Goal: Task Accomplishment & Management: Use online tool/utility

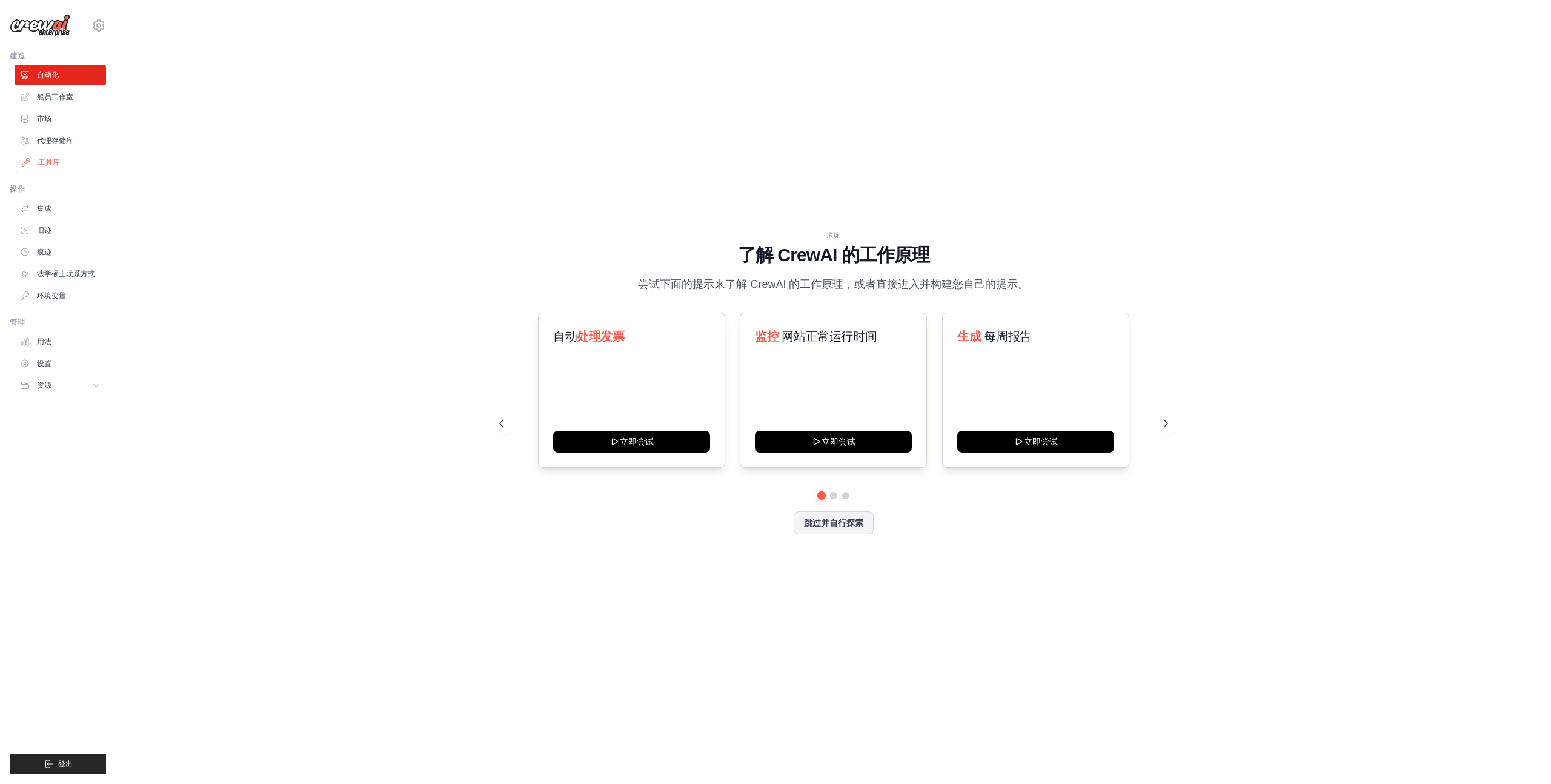
click at [59, 162] on font "工具库" at bounding box center [49, 162] width 21 height 8
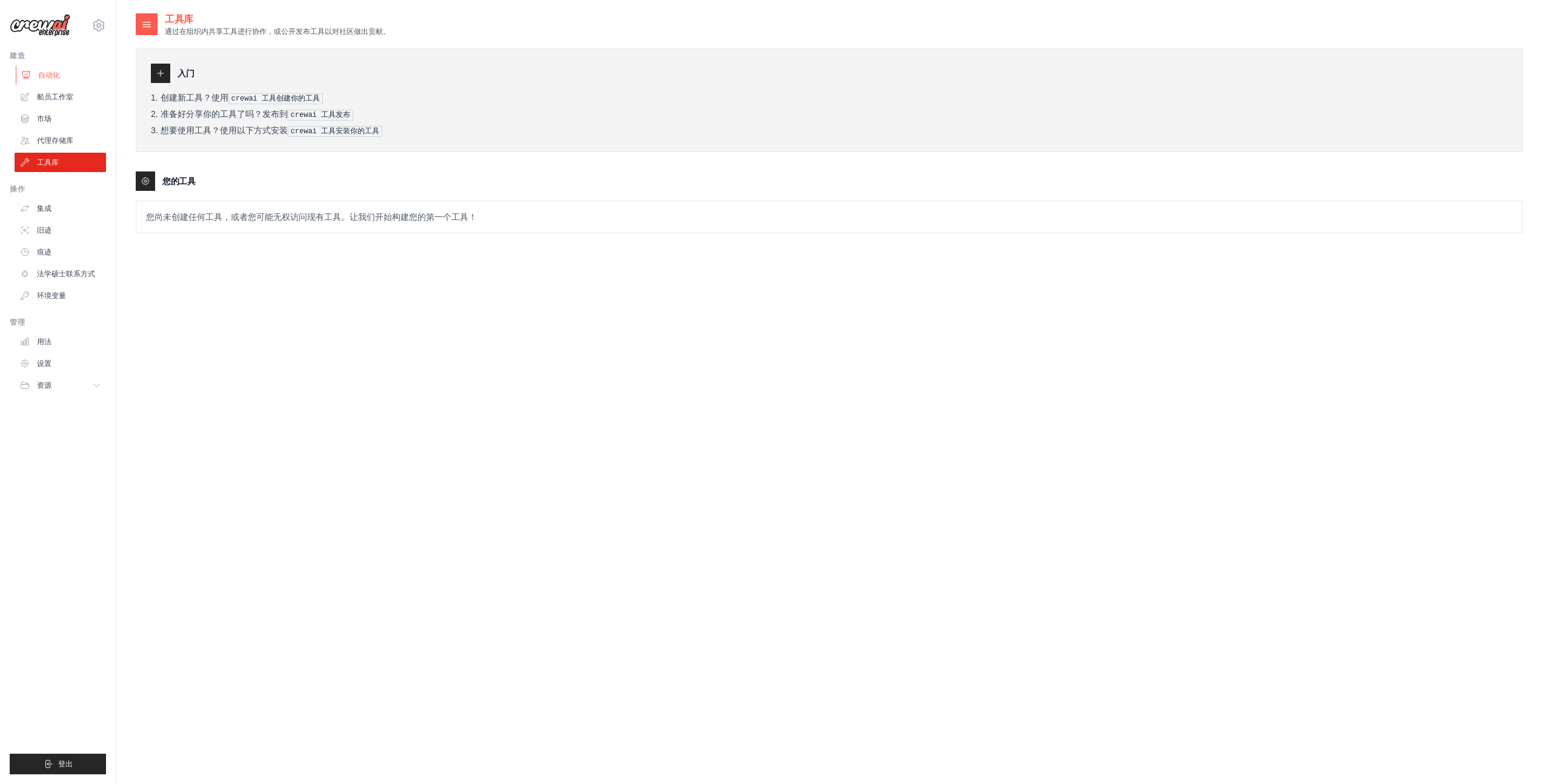
click at [68, 75] on link "自动化" at bounding box center [61, 75] width 92 height 19
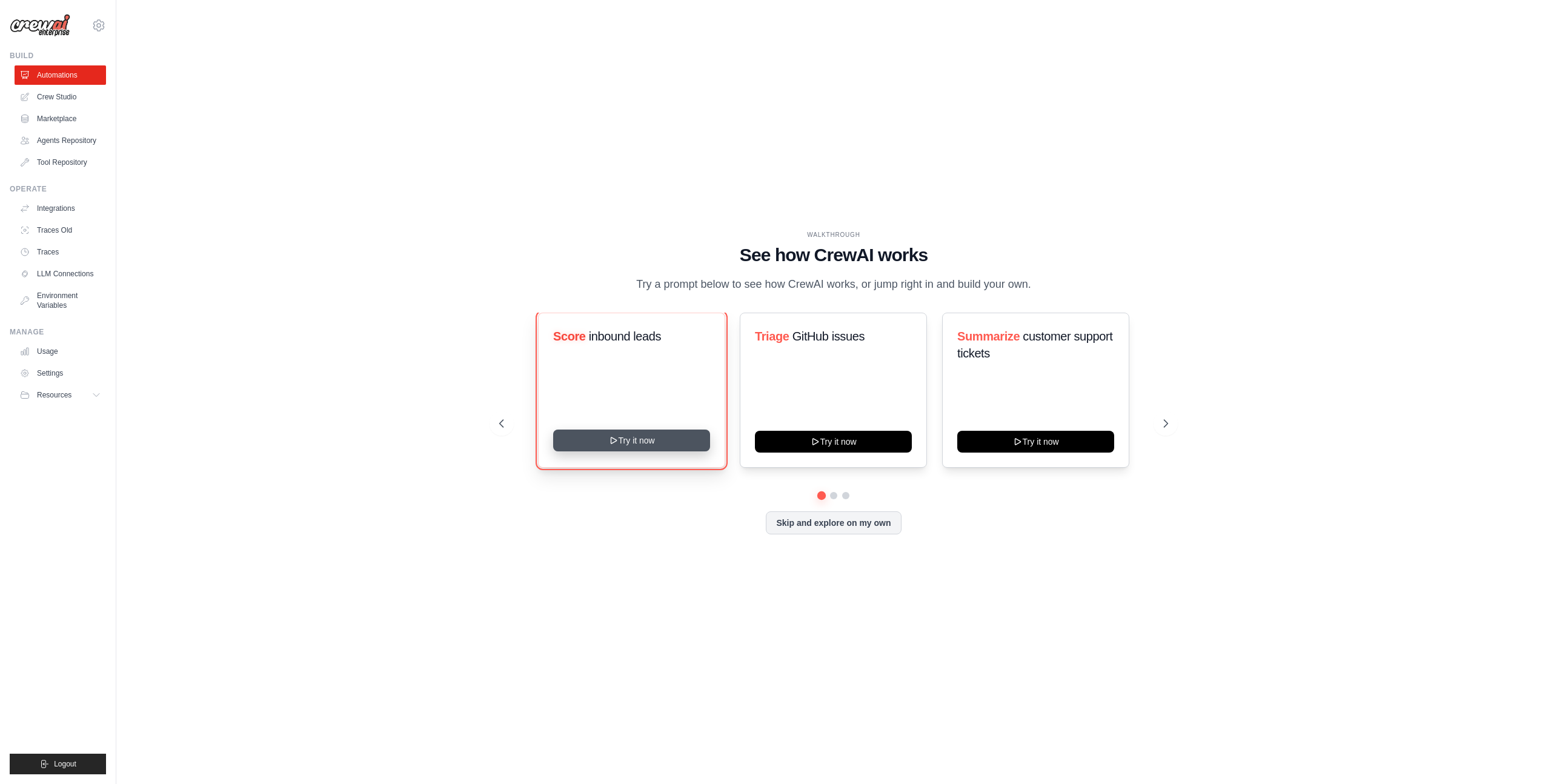
click at [640, 451] on button "Try it now" at bounding box center [632, 440] width 157 height 21
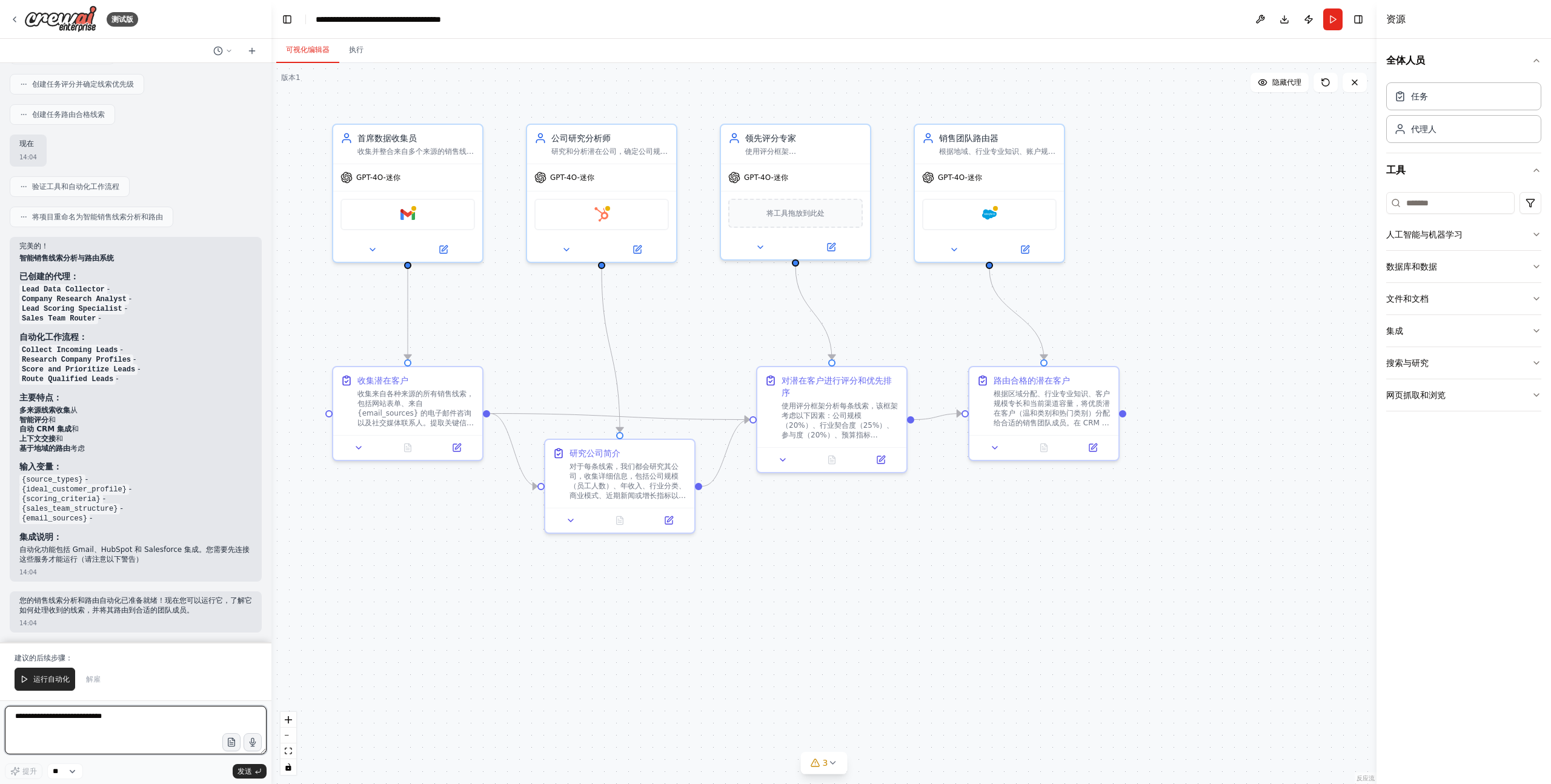
scroll to position [597, 0]
click at [216, 50] on icon at bounding box center [217, 50] width 10 height 10
drag, startPoint x: 266, startPoint y: 382, endPoint x: 265, endPoint y: 330, distance: 52.0
click at [265, 330] on div at bounding box center [135, 392] width 271 height 784
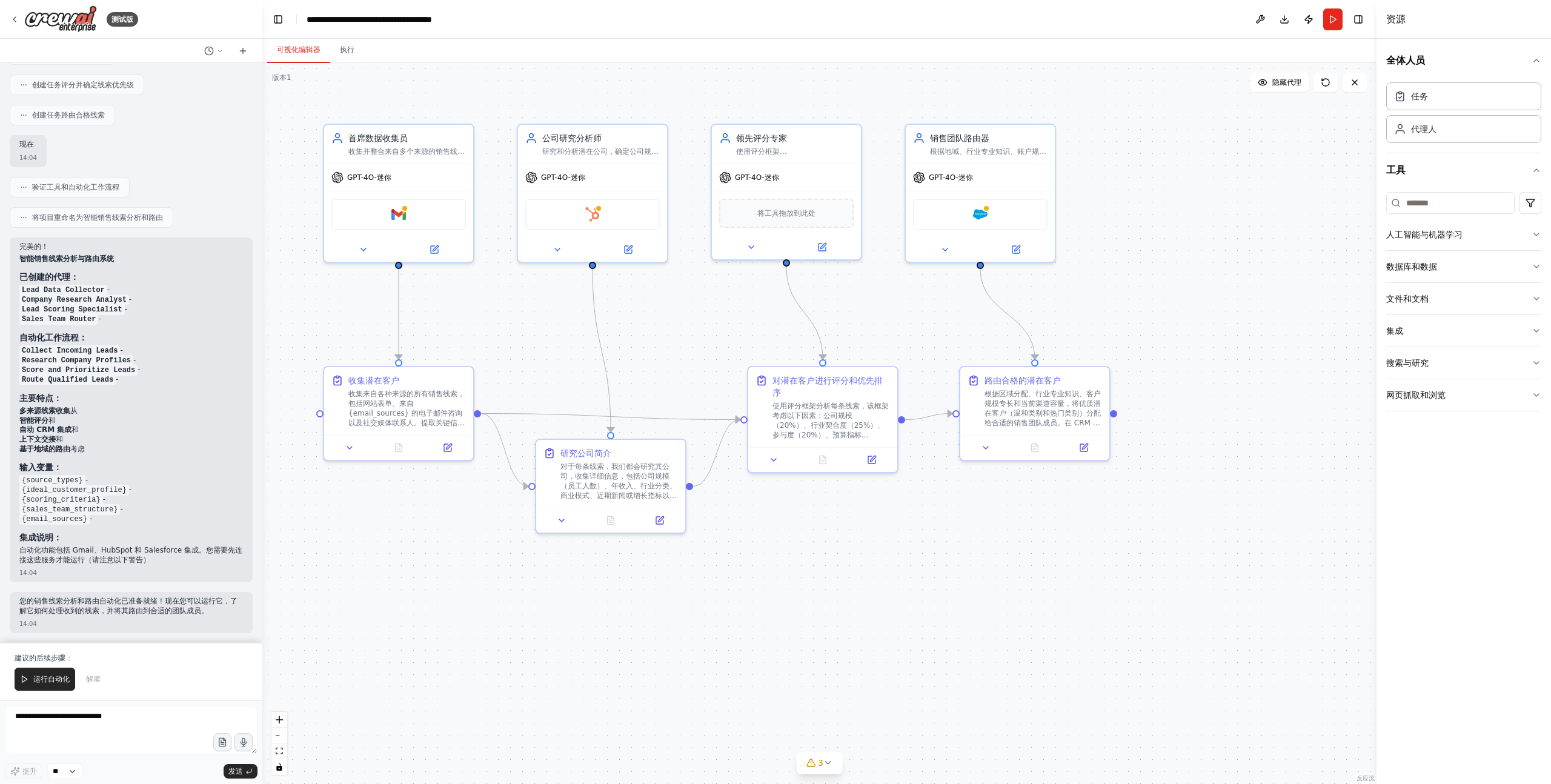
drag, startPoint x: 266, startPoint y: 376, endPoint x: 262, endPoint y: 206, distance: 170.0
click at [262, 206] on div "测试版 建立一个团队，分析来自各种来源（网站表格、电子邮件、社交媒体）的销售线索，根据公司规模、行业契合度和参与度对其进行评分，然后自动将高质量的销售线索发送…" at bounding box center [775, 392] width 1551 height 784
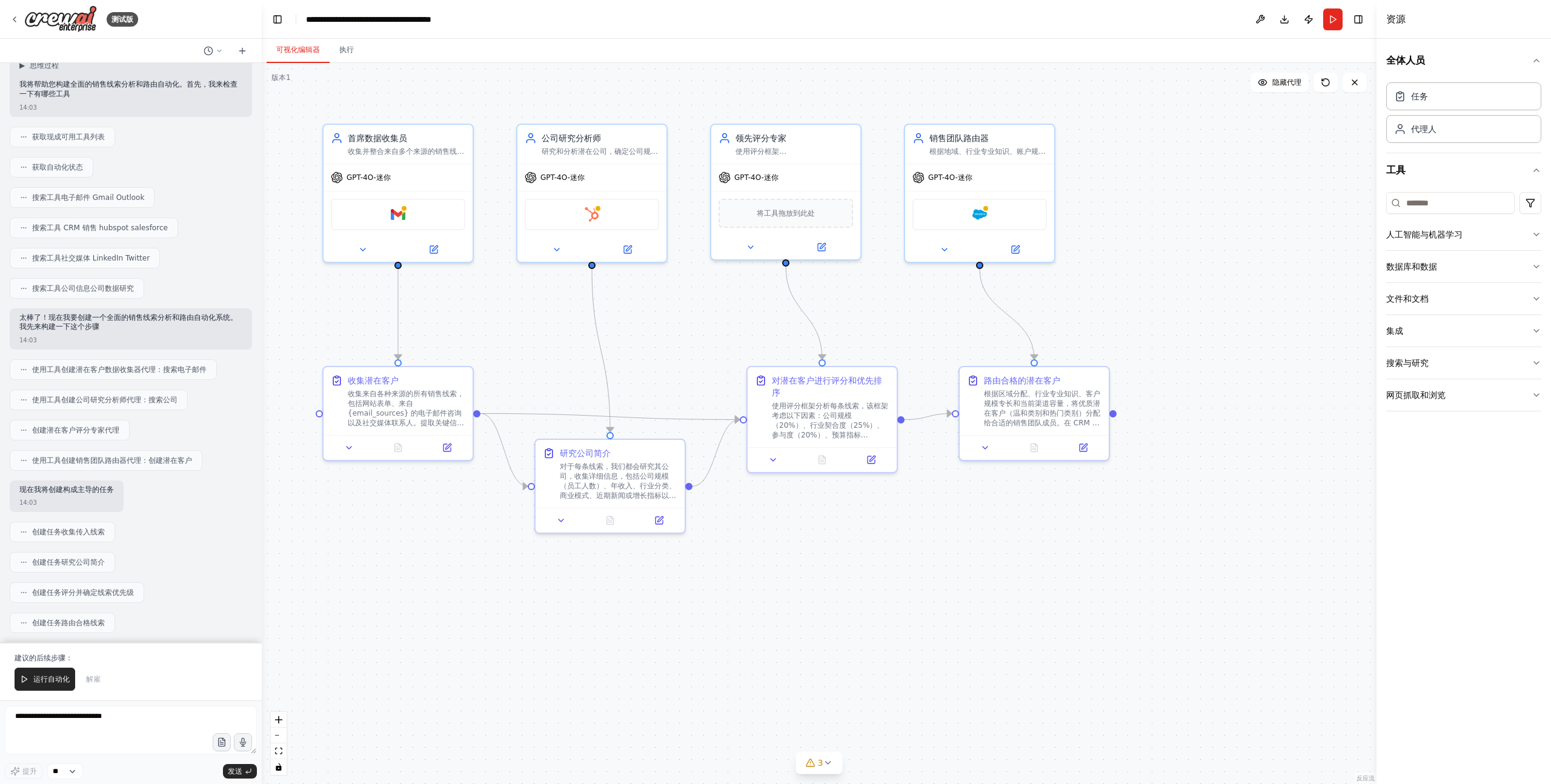
scroll to position [0, 0]
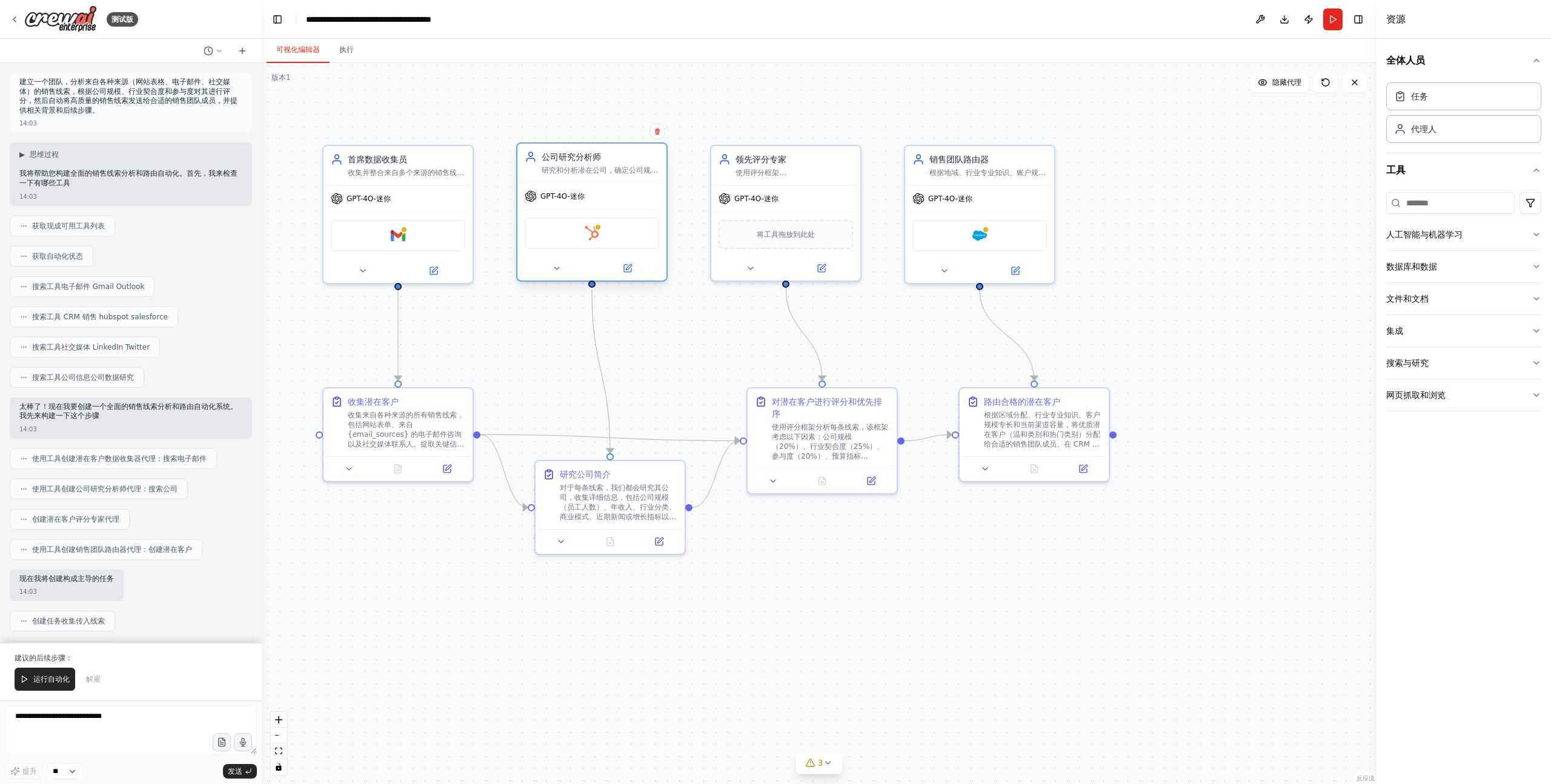
drag, startPoint x: 589, startPoint y: 135, endPoint x: 588, endPoint y: 151, distance: 16.0
click at [588, 152] on font "公司研究分析师" at bounding box center [571, 157] width 59 height 10
click at [367, 271] on button at bounding box center [362, 268] width 69 height 15
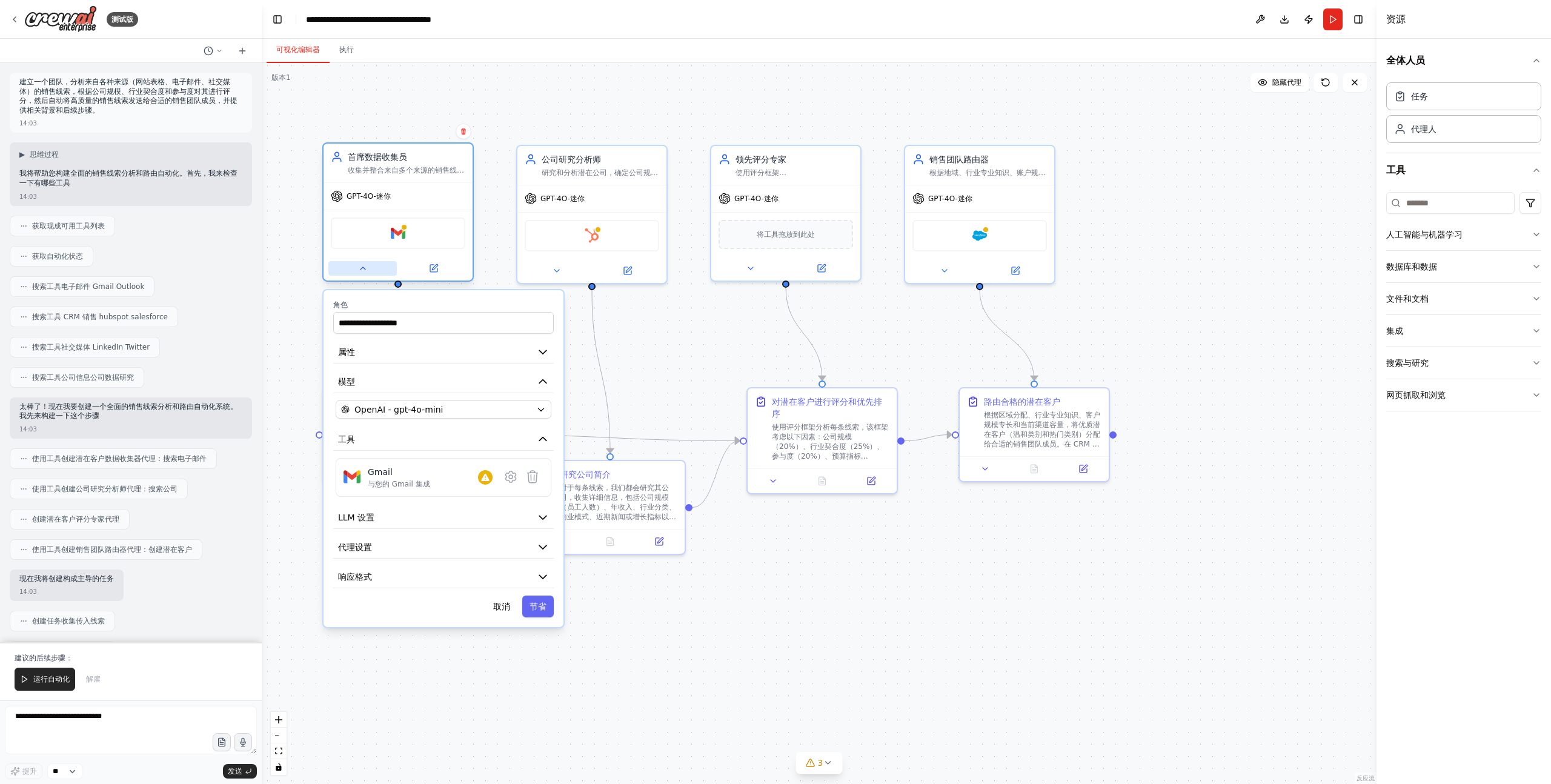
click at [365, 269] on icon at bounding box center [362, 268] width 5 height 2
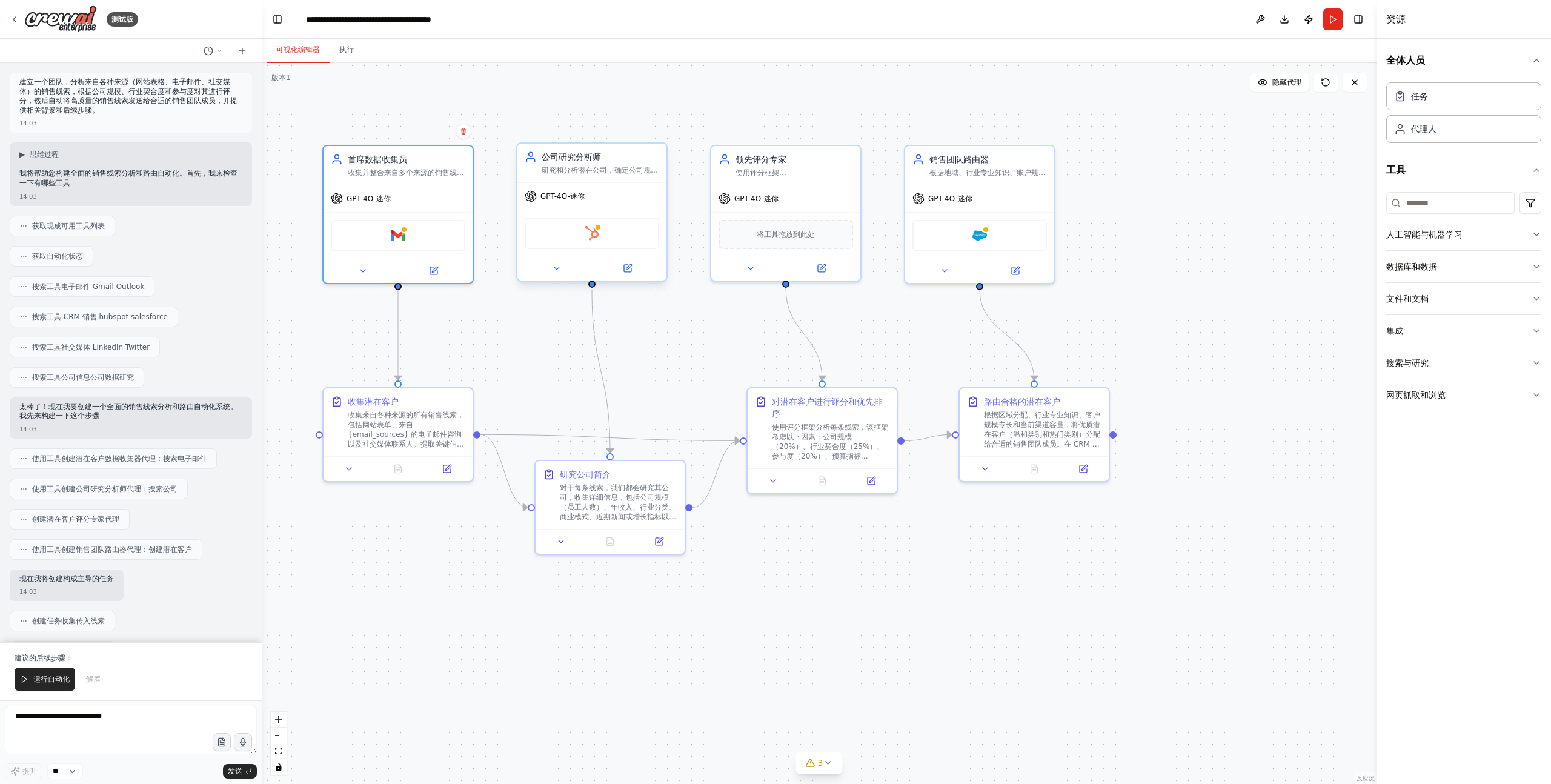
click at [638, 168] on font "研究和分析潜在公司，确定公司规模、行业分类、收入范围和商业模式，以支持基于{ideal_customer_profile}的潜在客户评分" at bounding box center [599, 189] width 116 height 47
click at [658, 126] on button at bounding box center [657, 131] width 16 height 16
click at [715, 84] on div ".deletable-edge-delete-btn { width: 20px; height: 20px; border: 0px solid #ffff…" at bounding box center [819, 423] width 1115 height 721
click at [555, 275] on div at bounding box center [591, 268] width 149 height 24
click at [560, 264] on icon at bounding box center [556, 268] width 10 height 10
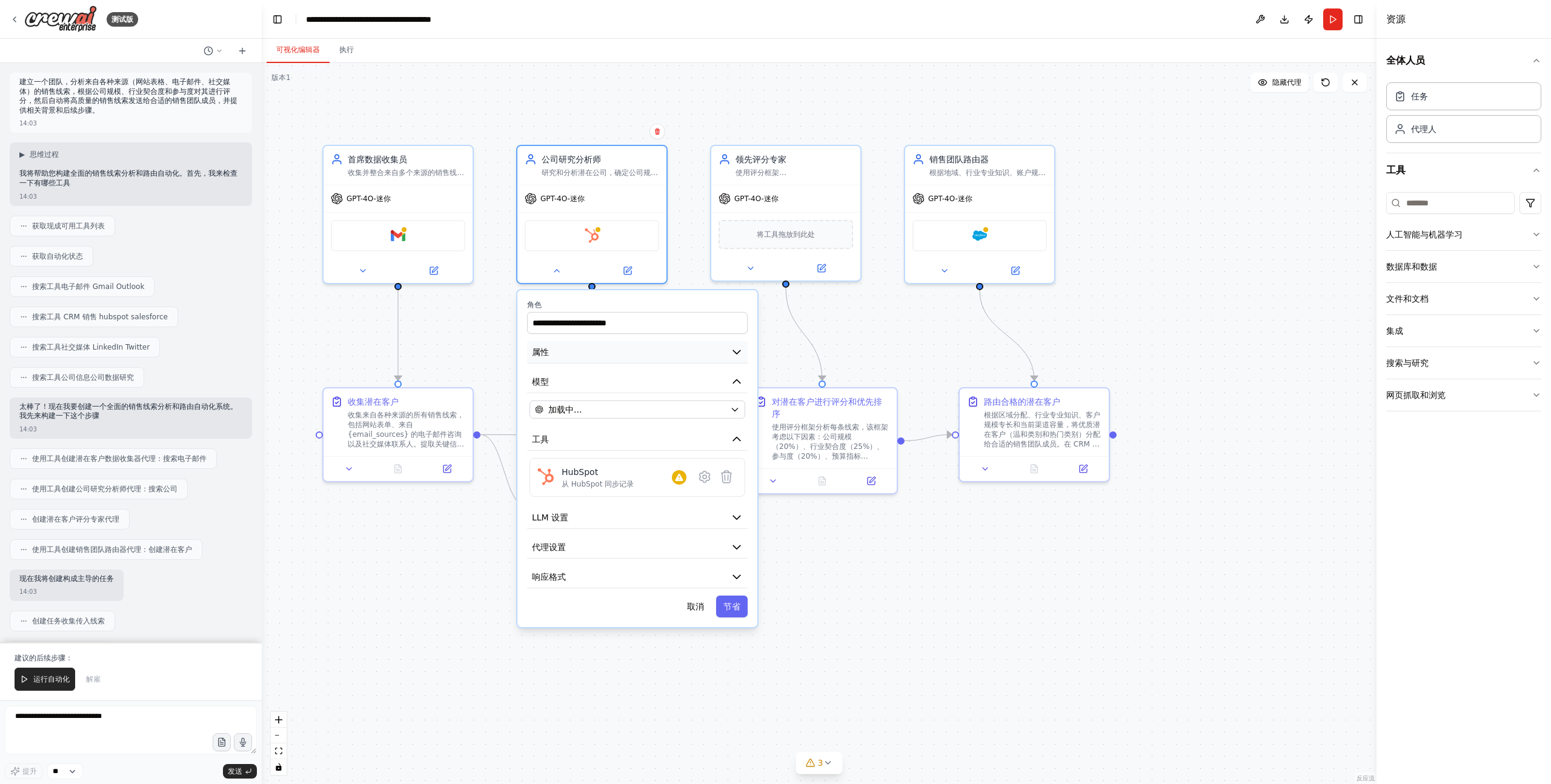
click at [601, 350] on button "属性" at bounding box center [638, 352] width 220 height 22
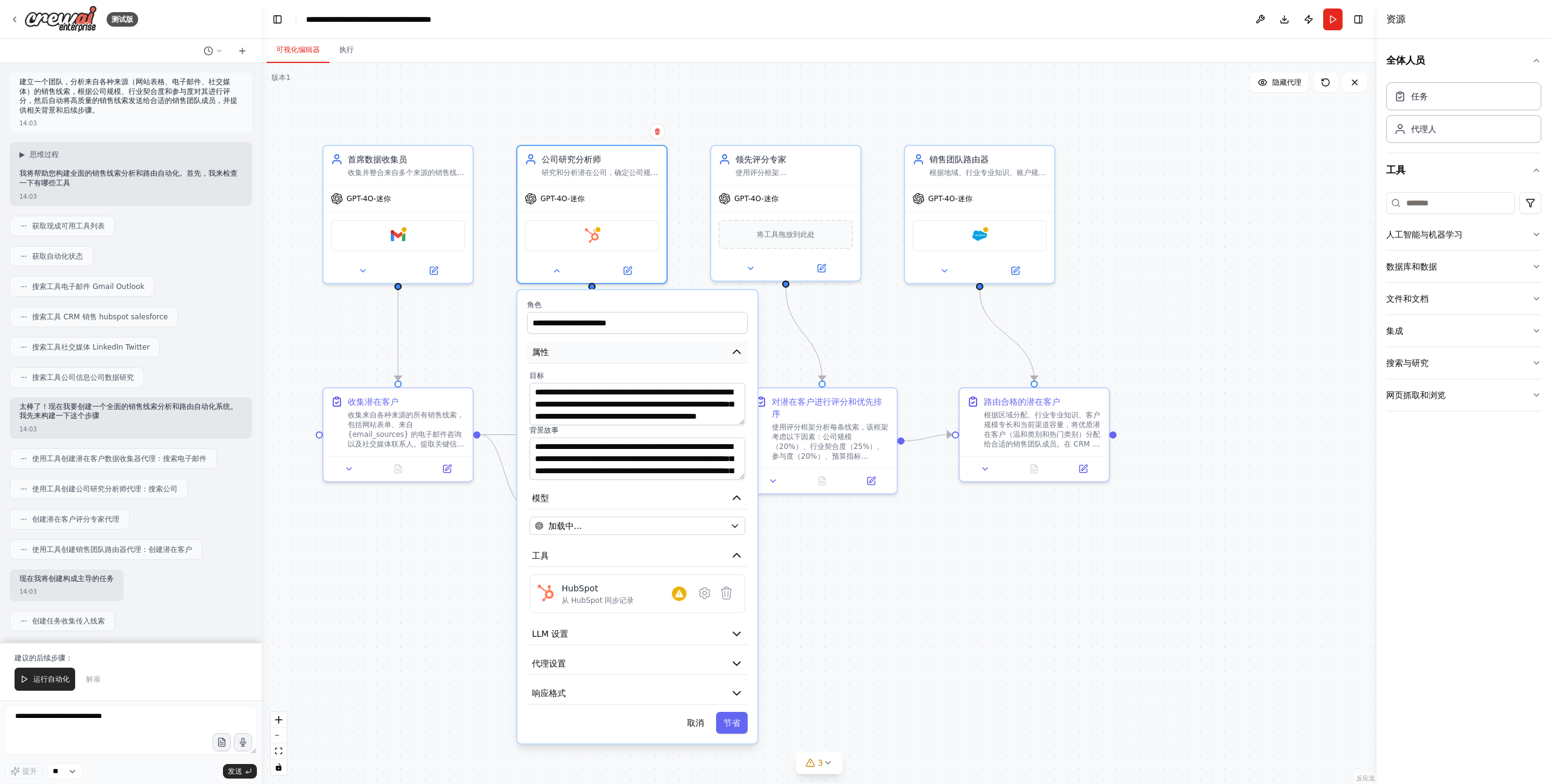
click at [601, 350] on button "属性" at bounding box center [638, 352] width 220 height 22
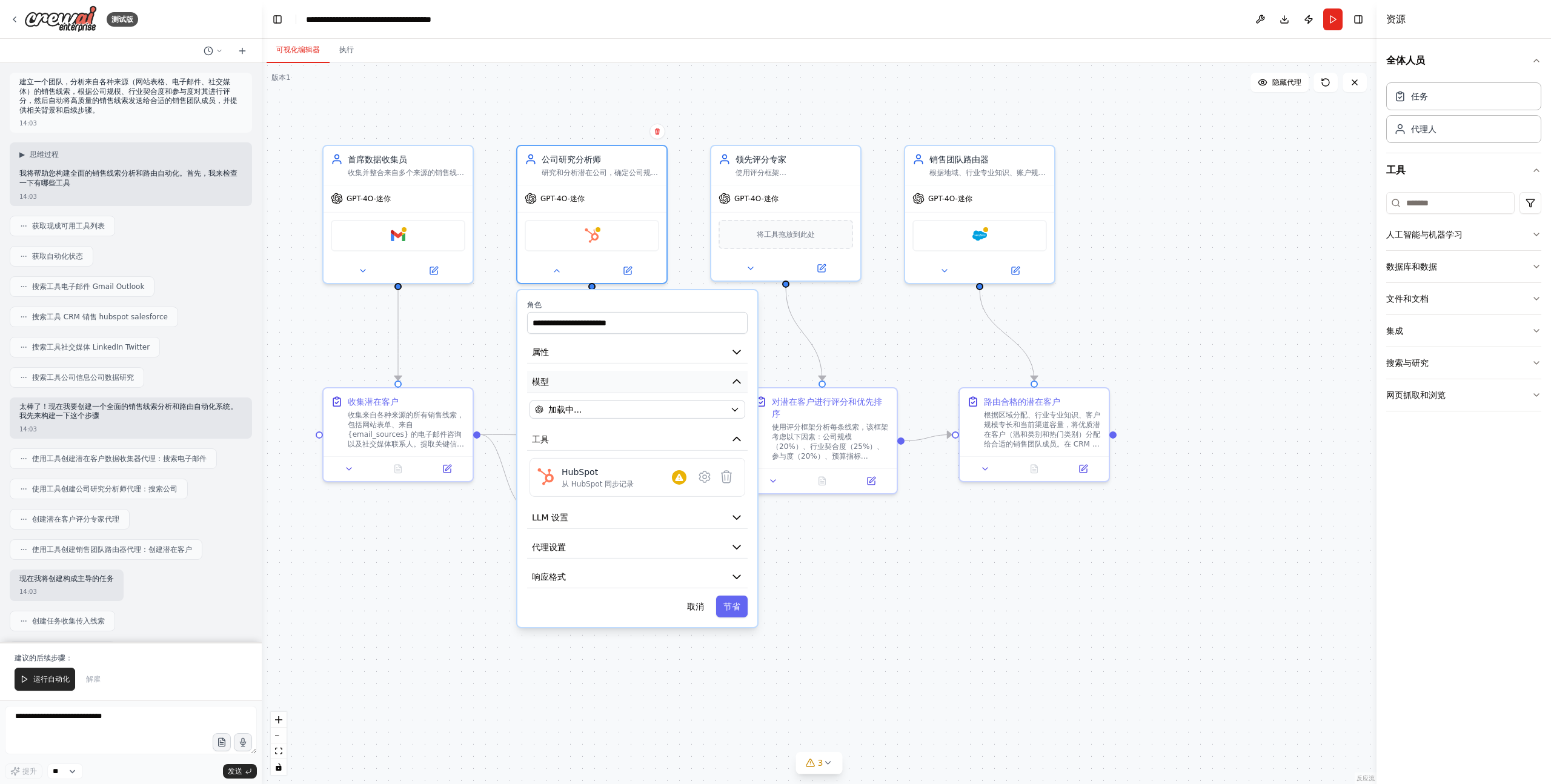
click at [616, 385] on button "模型" at bounding box center [638, 382] width 220 height 22
click at [615, 385] on button "模型" at bounding box center [638, 382] width 220 height 22
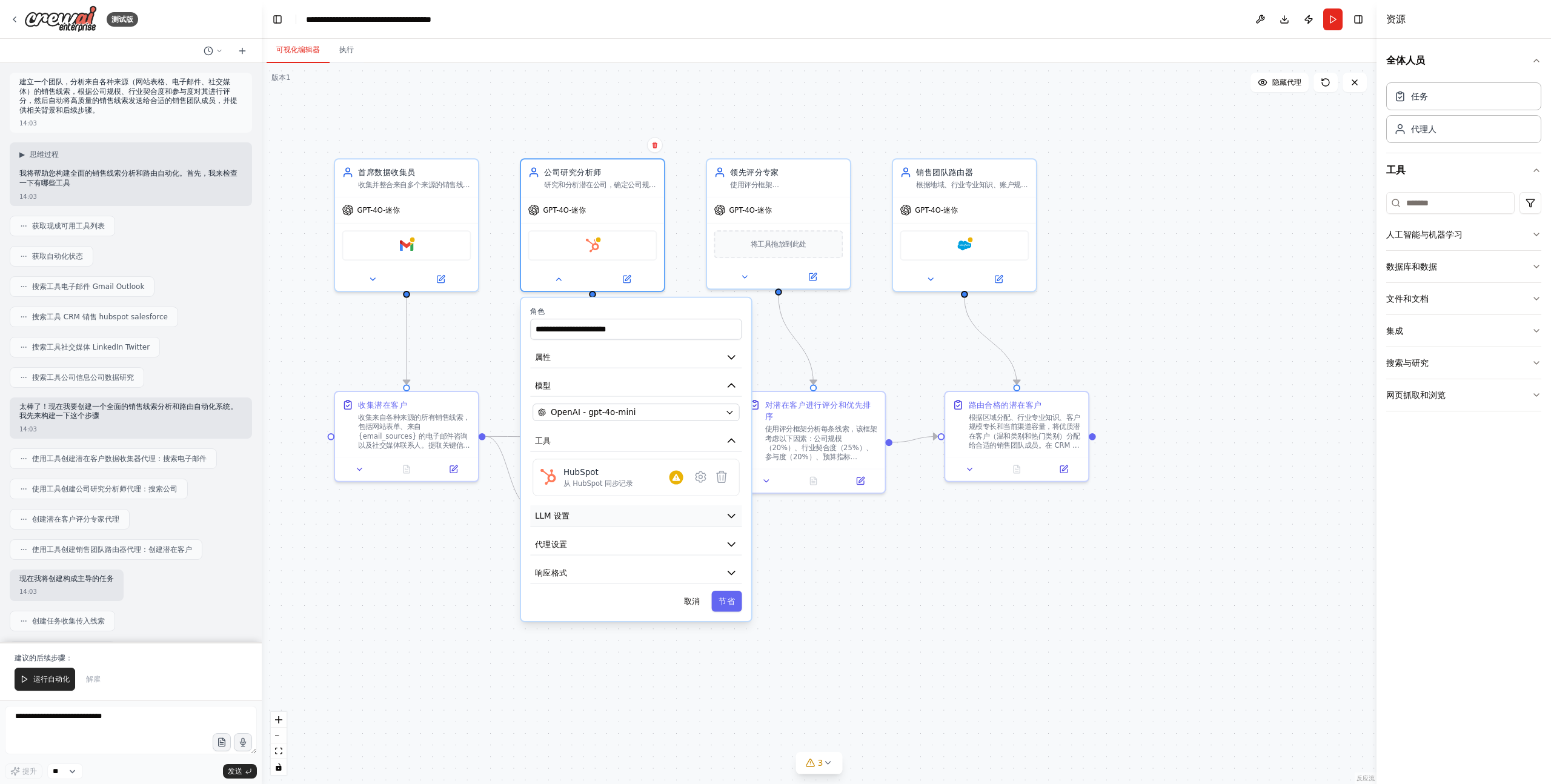
click at [604, 518] on button "LLM 设置" at bounding box center [636, 516] width 212 height 21
click at [610, 514] on button "LLM 设置" at bounding box center [636, 516] width 212 height 21
click at [606, 538] on button "代理设置" at bounding box center [636, 544] width 212 height 21
click at [600, 567] on button "响应格式" at bounding box center [636, 572] width 212 height 21
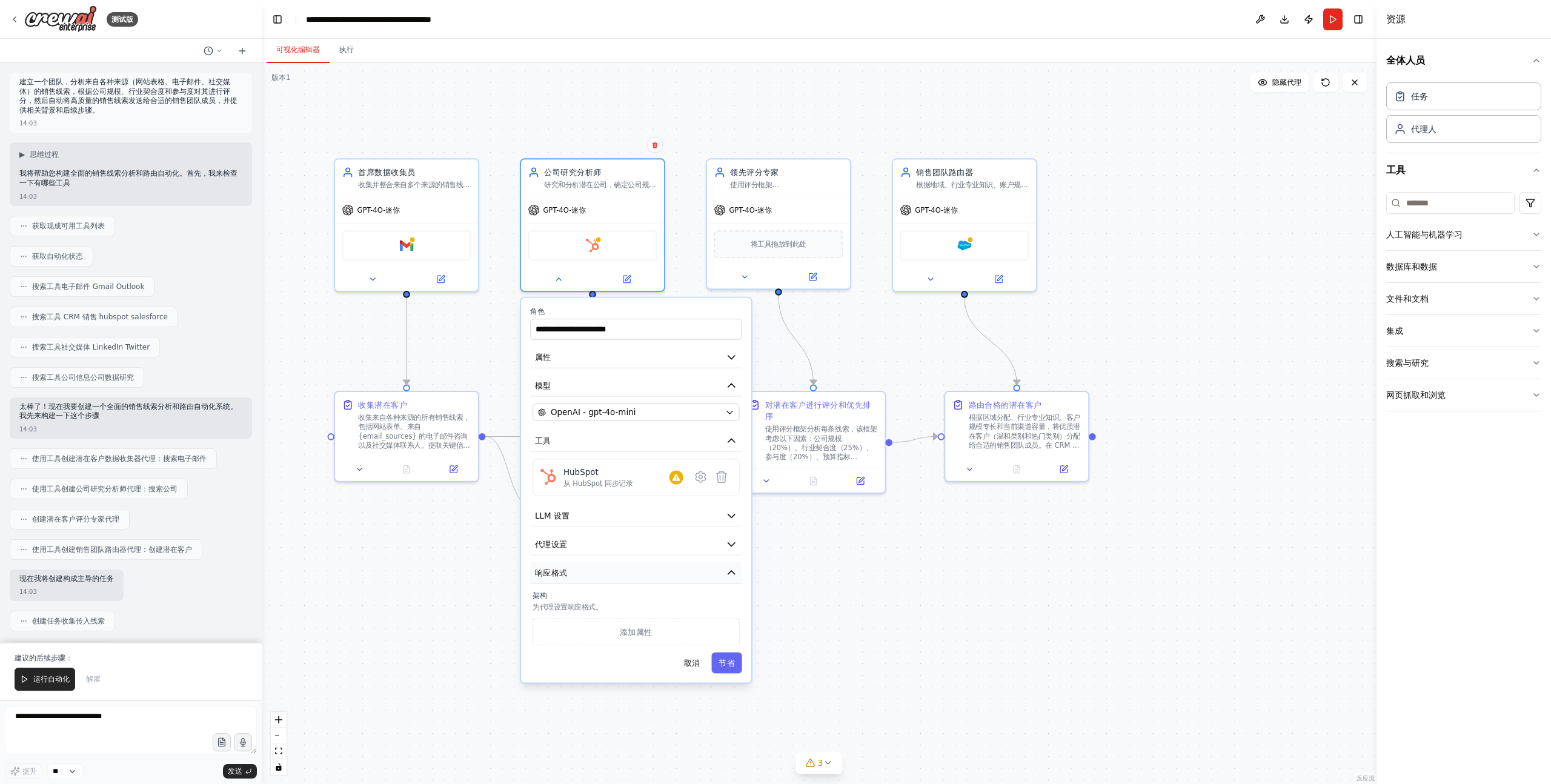
click at [600, 567] on button "响应格式" at bounding box center [636, 572] width 212 height 21
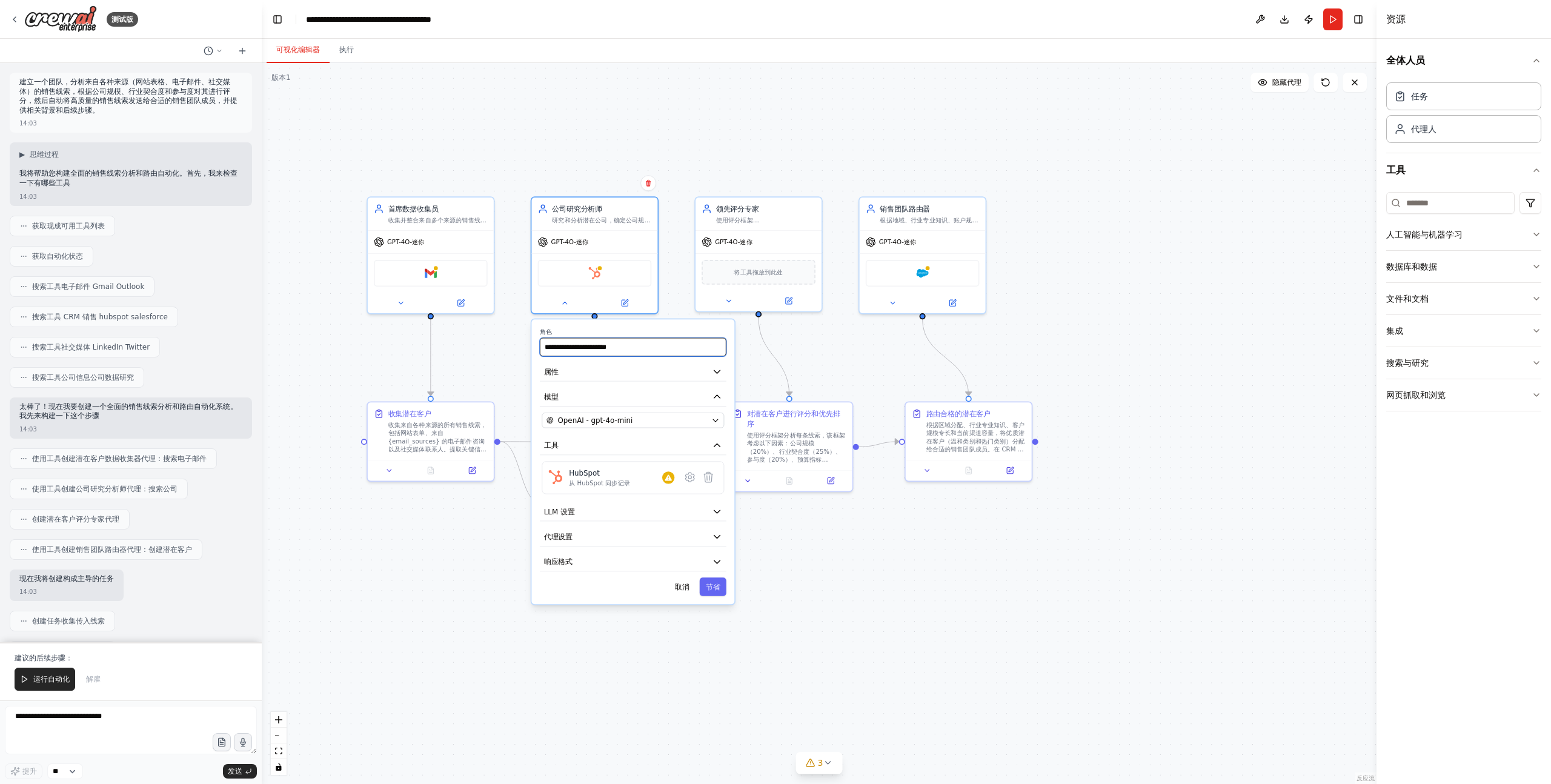
click at [661, 349] on input "**********" at bounding box center [633, 347] width 186 height 18
type input "**********"
click at [678, 591] on font "取消" at bounding box center [682, 587] width 15 height 10
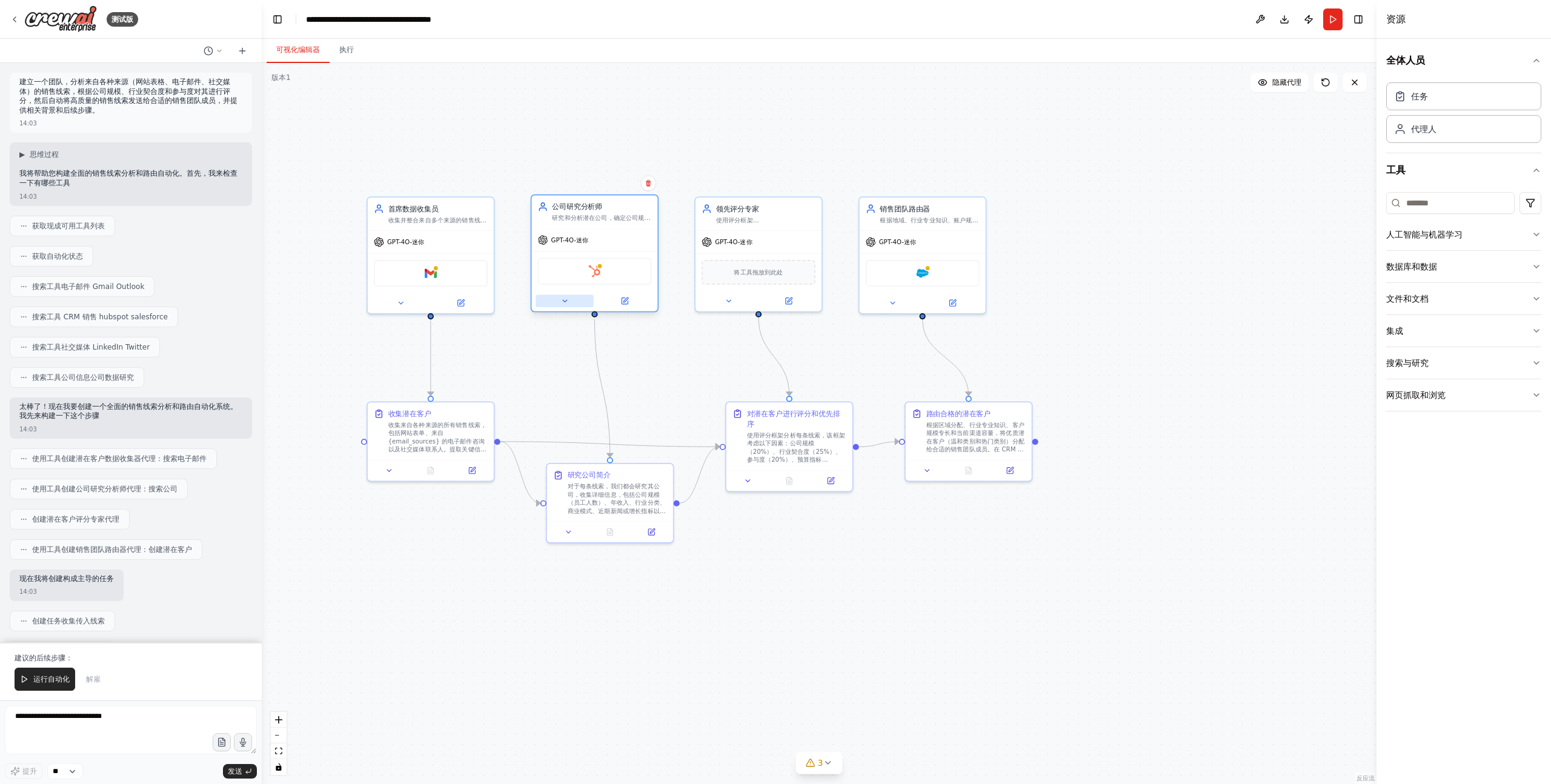
click at [565, 302] on icon at bounding box center [564, 300] width 8 height 8
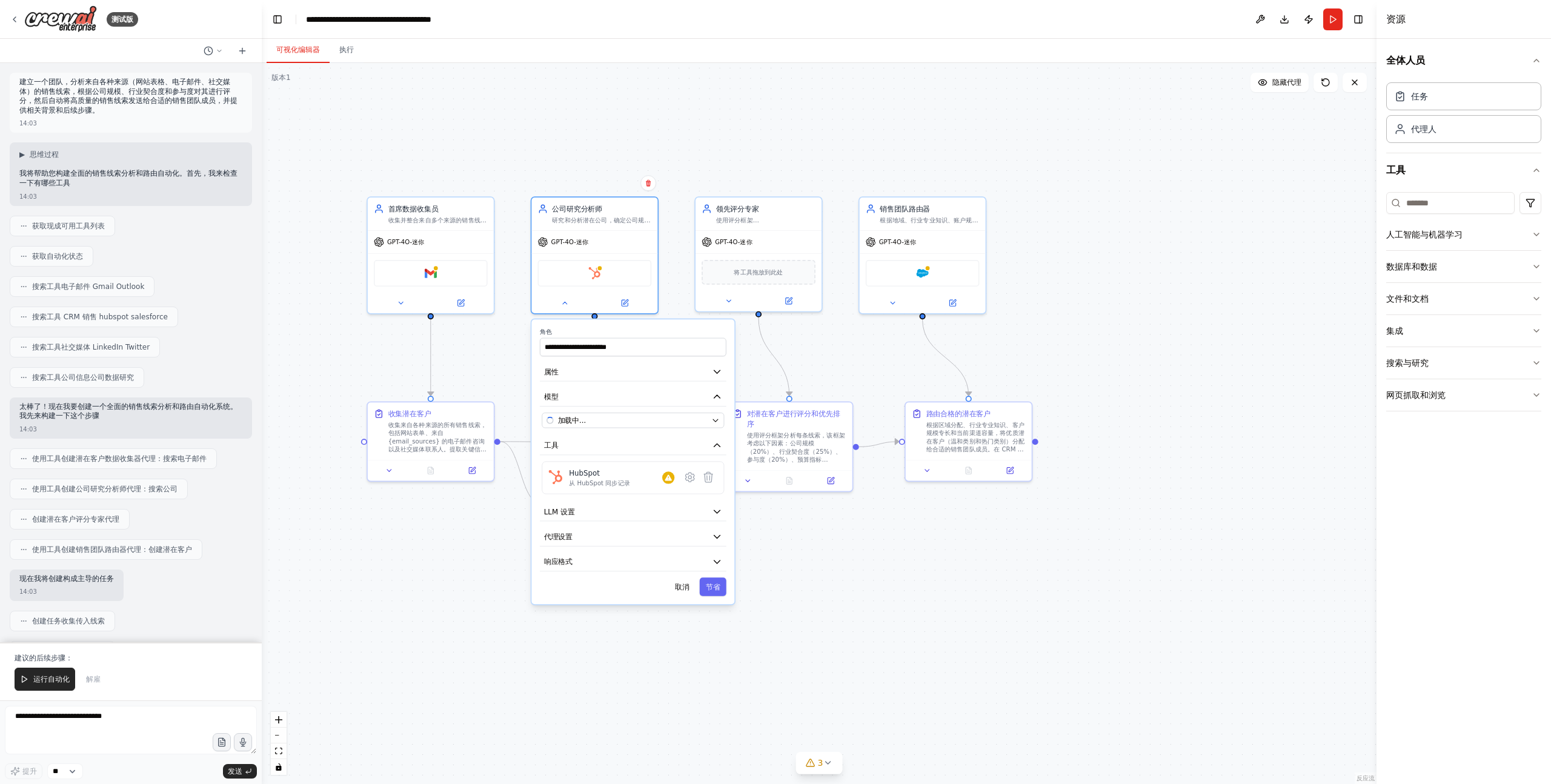
click at [444, 715] on div ".deletable-edge-delete-btn { width: 20px; height: 20px; border: 0px solid #ffff…" at bounding box center [819, 423] width 1115 height 721
click at [472, 467] on icon at bounding box center [473, 467] width 5 height 5
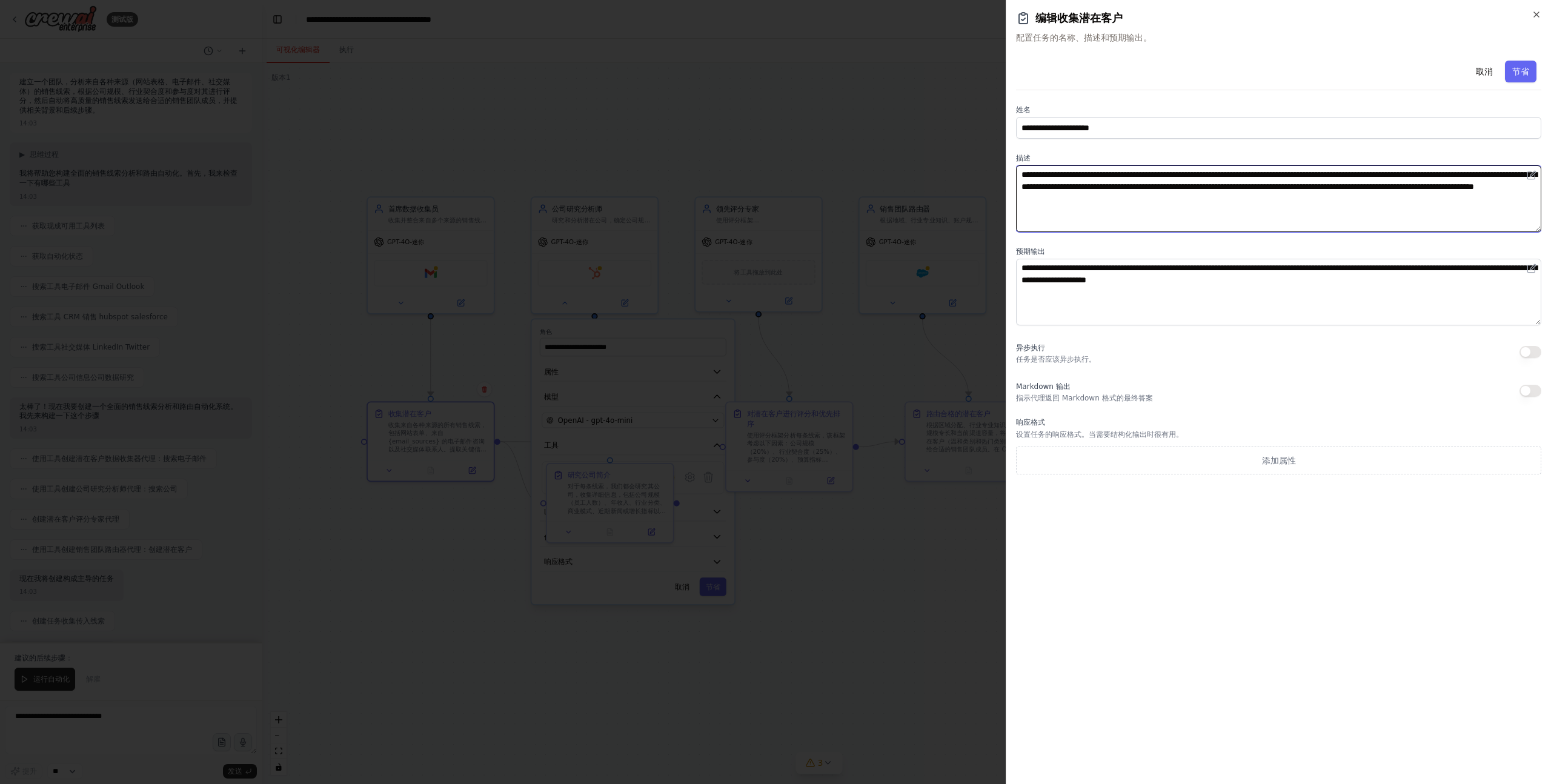
click at [1109, 182] on textarea "**********" at bounding box center [1278, 199] width 525 height 67
click at [1541, 10] on icon "button" at bounding box center [1535, 14] width 10 height 10
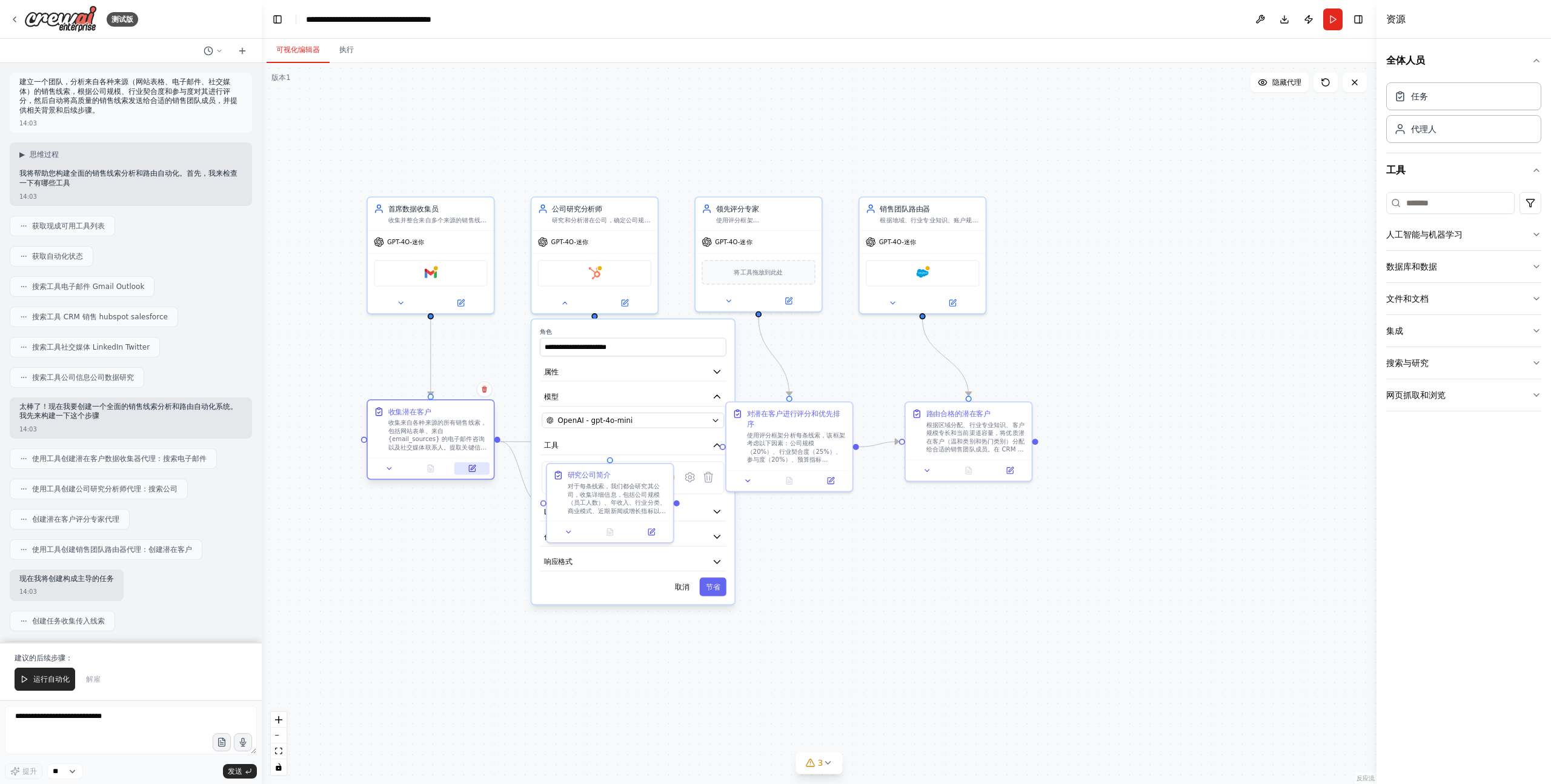
click at [471, 471] on icon at bounding box center [472, 468] width 6 height 6
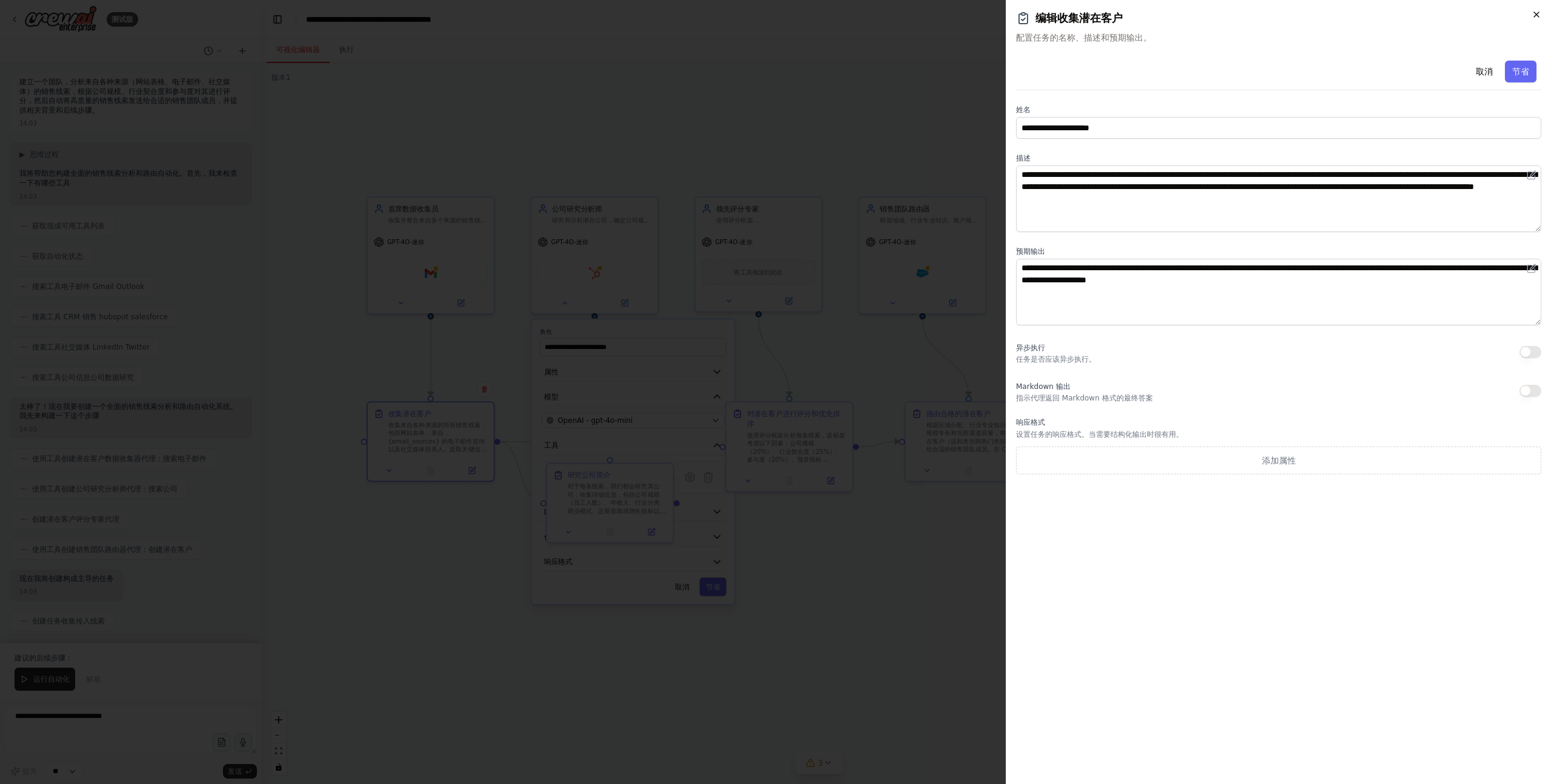
click at [1532, 14] on icon "button" at bounding box center [1535, 14] width 10 height 10
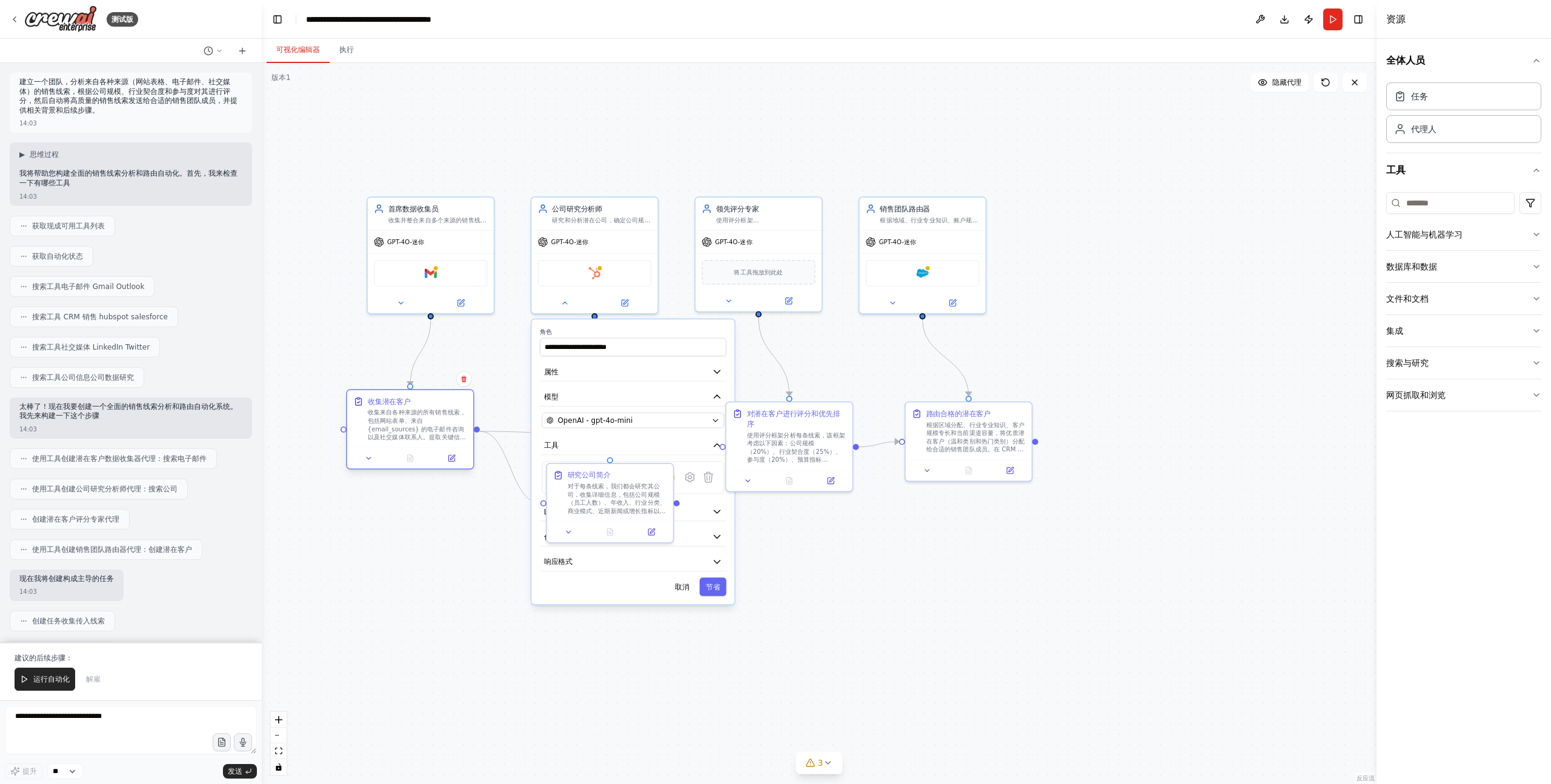
drag, startPoint x: 427, startPoint y: 425, endPoint x: 408, endPoint y: 416, distance: 21.0
click at [408, 416] on font "收集来自各种来源的所有销售线索，包括网站表单、来自 {email_sources} 的电子邮件咨询以及社交媒体联系人。提取关键信息，例如联系方式、公司名称、咨…" at bounding box center [416, 437] width 98 height 56
click at [646, 326] on div "**********" at bounding box center [632, 462] width 203 height 285
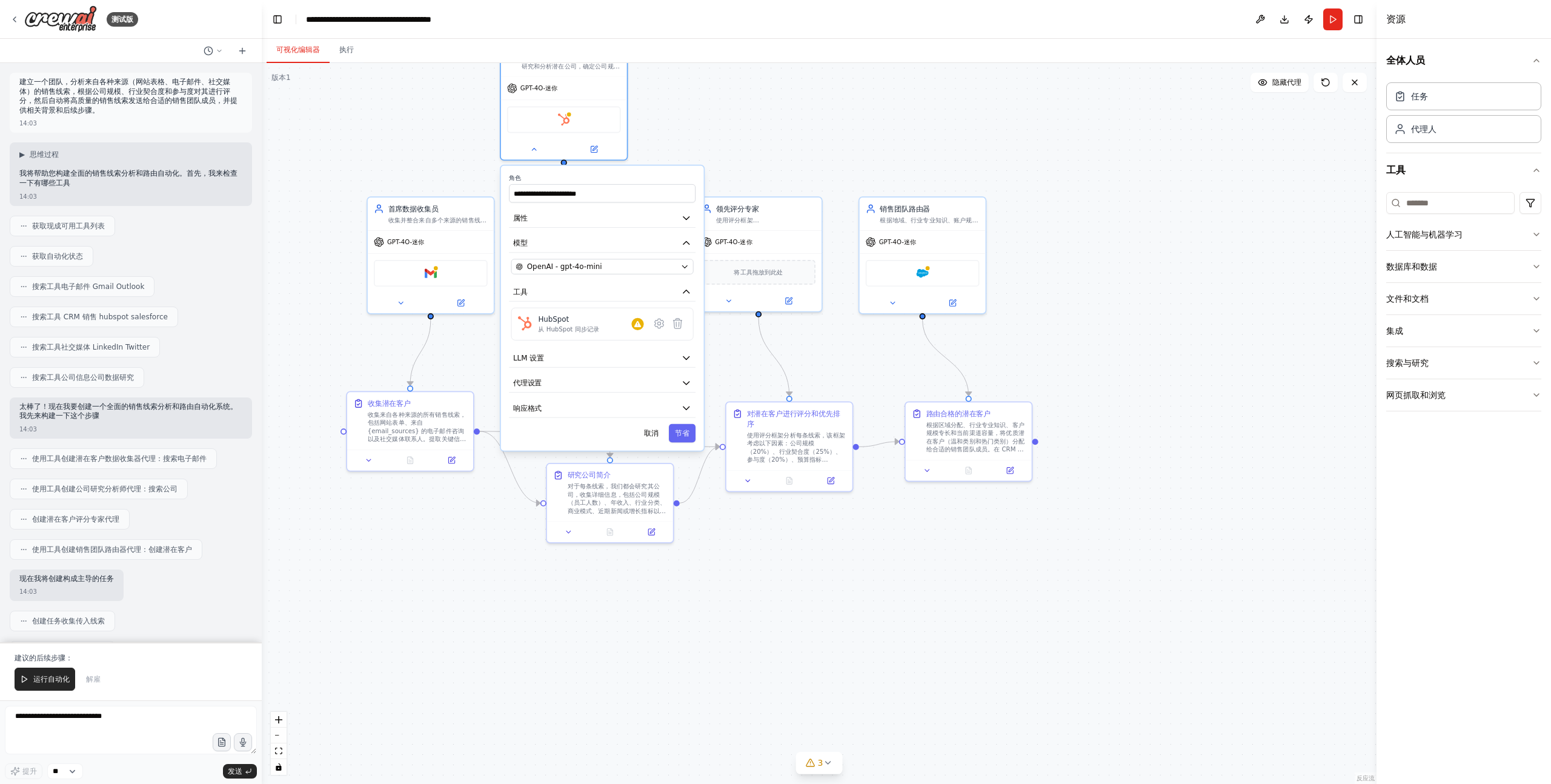
drag, startPoint x: 646, startPoint y: 326, endPoint x: 620, endPoint y: 177, distance: 151.3
click at [620, 177] on div "**********" at bounding box center [602, 308] width 203 height 285
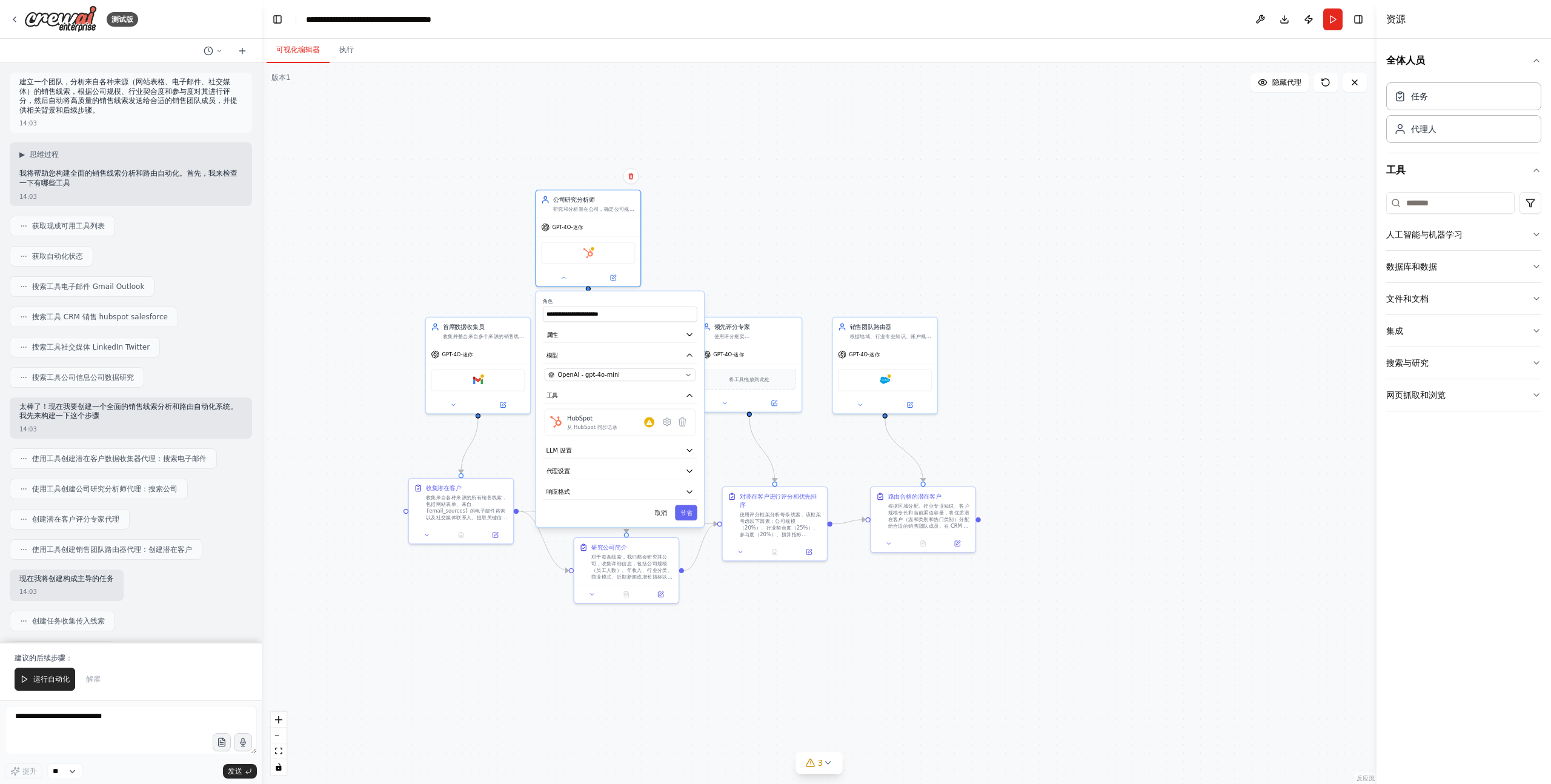
drag, startPoint x: 649, startPoint y: 118, endPoint x: 658, endPoint y: 251, distance: 133.3
click at [658, 251] on div ".deletable-edge-delete-btn { width: 20px; height: 20px; border: 0px solid #ffff…" at bounding box center [819, 423] width 1115 height 721
drag, startPoint x: 621, startPoint y: 203, endPoint x: 627, endPoint y: 200, distance: 6.7
click at [627, 200] on div "公司研究分析师 研究和分析潜在公司，确定公司规模、行业分类、收入范围和商业模式，以支持基于{ideal_customer_profile}的潜在客户评分" at bounding box center [602, 194] width 82 height 17
click at [16, 13] on div "测试版" at bounding box center [74, 18] width 129 height 27
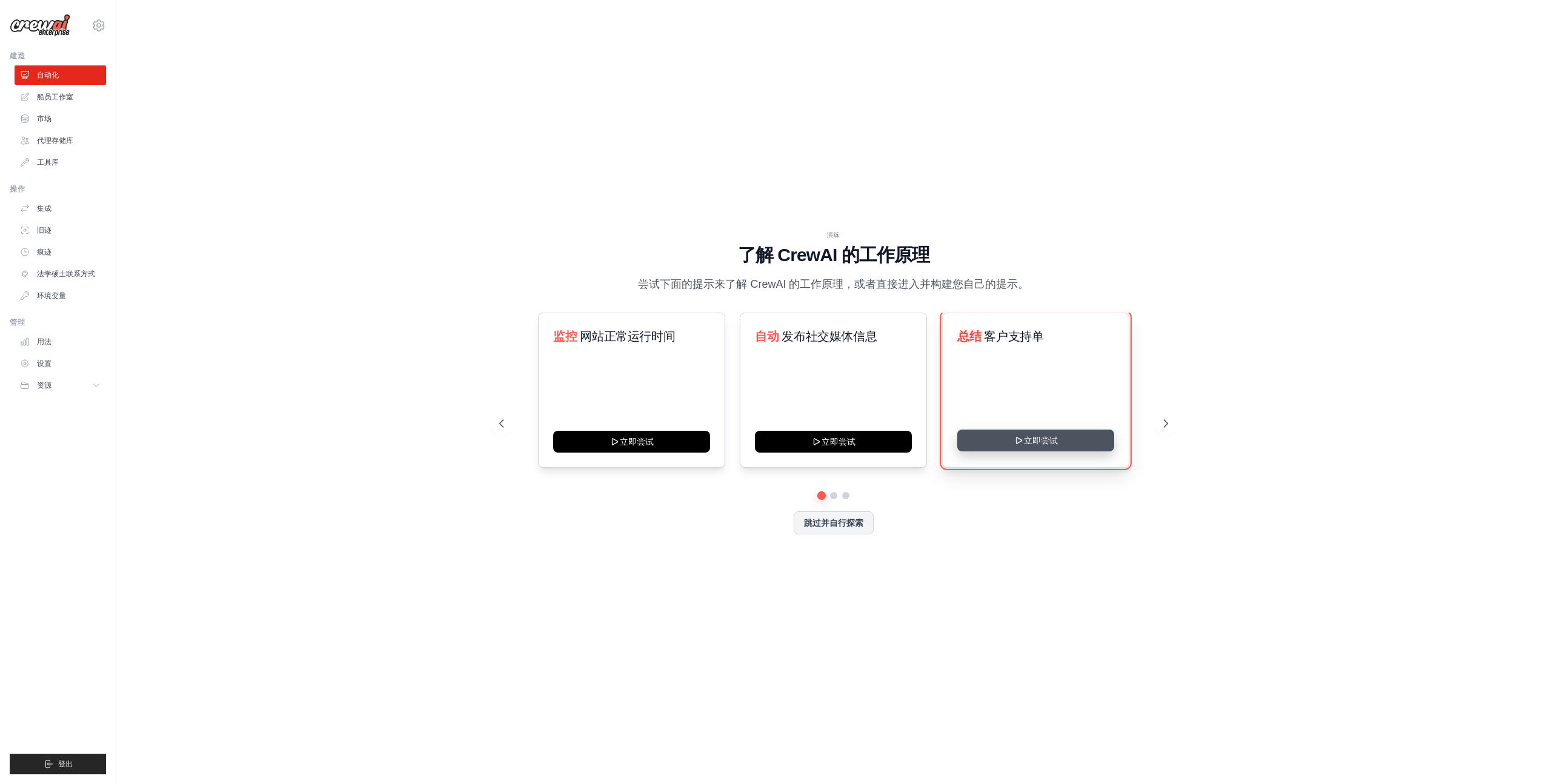
click at [1031, 439] on button "立即尝试" at bounding box center [1035, 440] width 157 height 21
click at [1169, 426] on icon at bounding box center [1166, 423] width 12 height 12
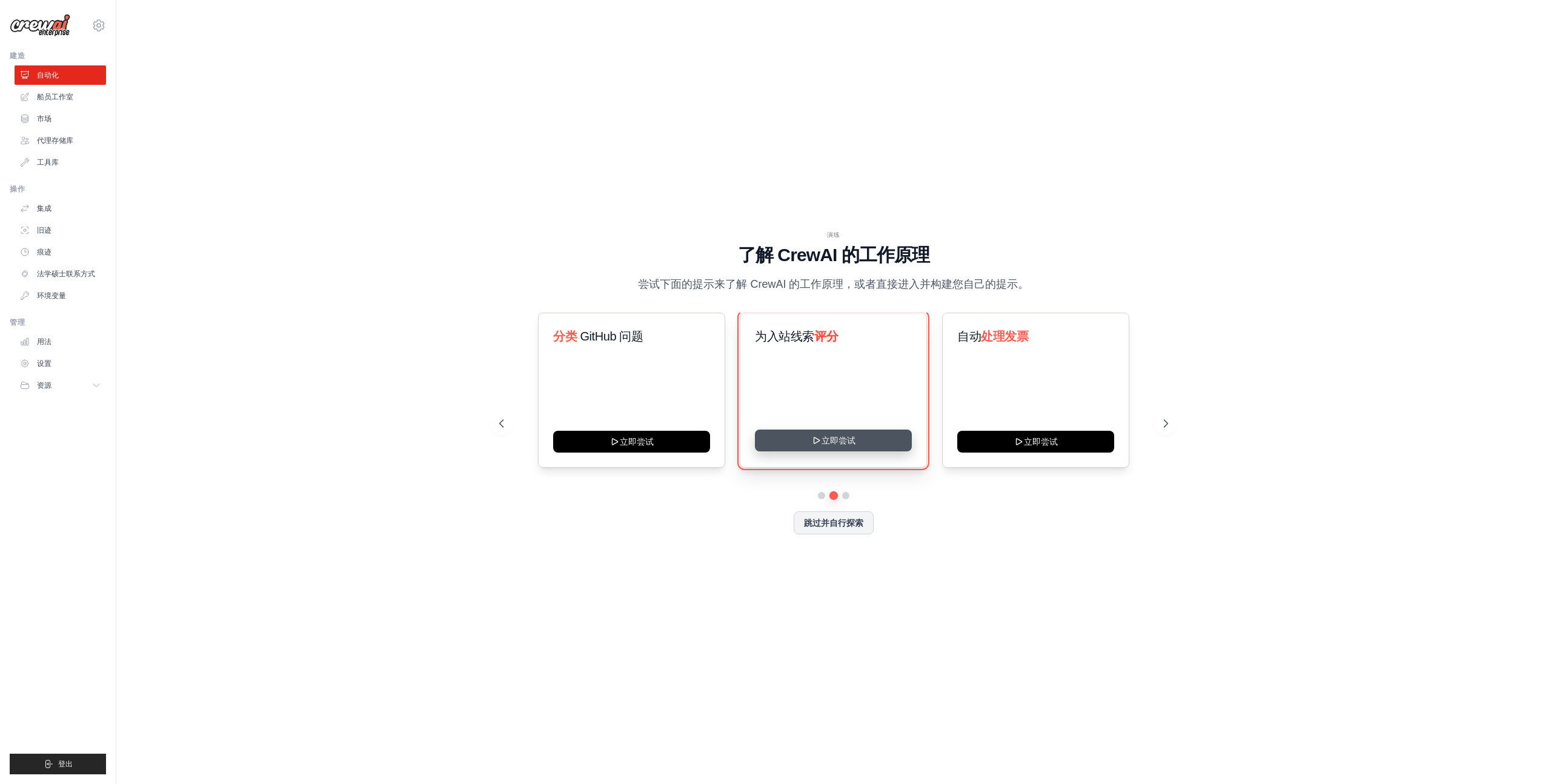
click at [848, 432] on button "立即尝试" at bounding box center [833, 440] width 157 height 21
click at [845, 493] on button at bounding box center [845, 495] width 10 height 10
click at [814, 432] on button "立即尝试" at bounding box center [833, 440] width 157 height 21
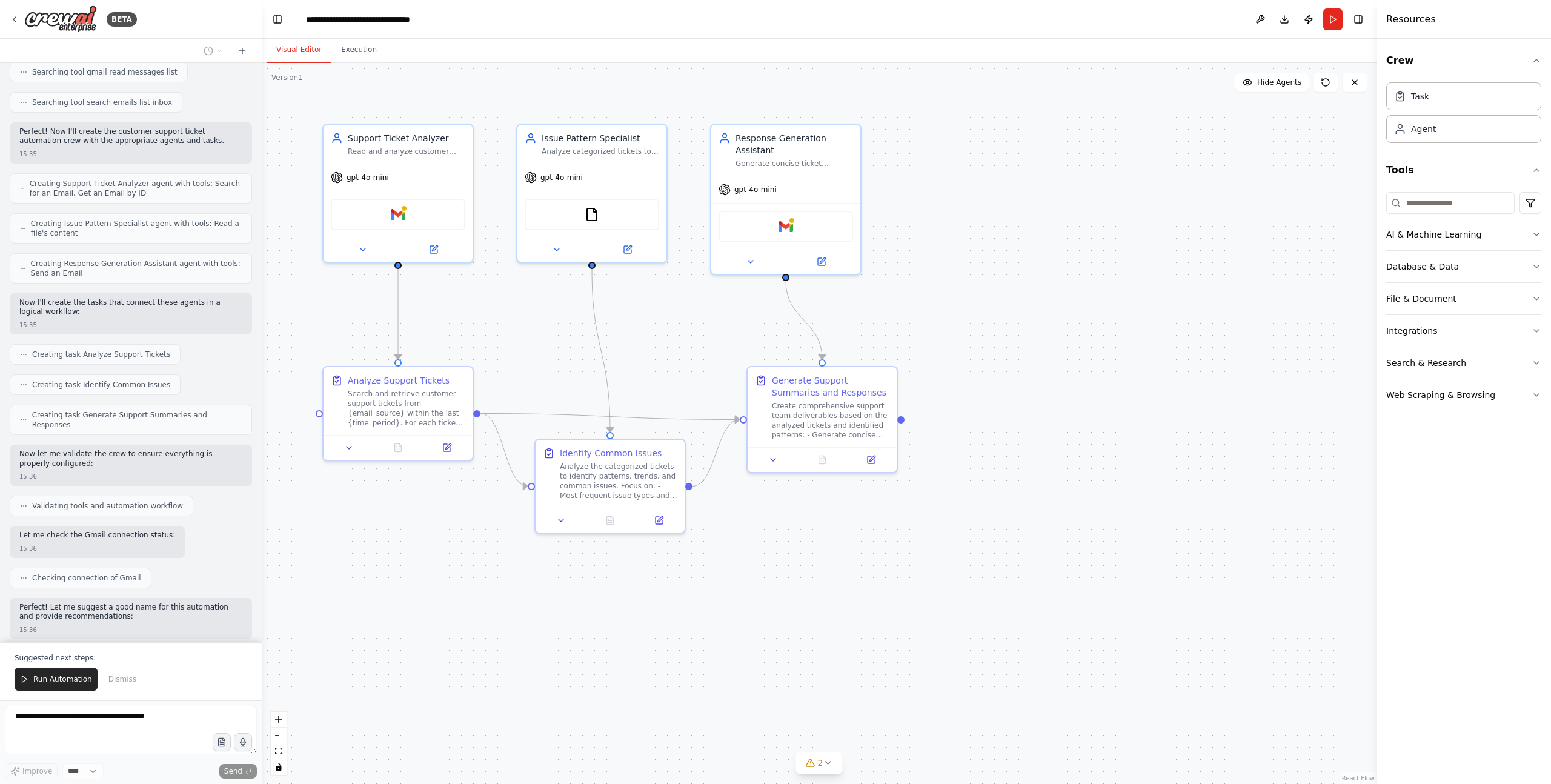
scroll to position [334, 0]
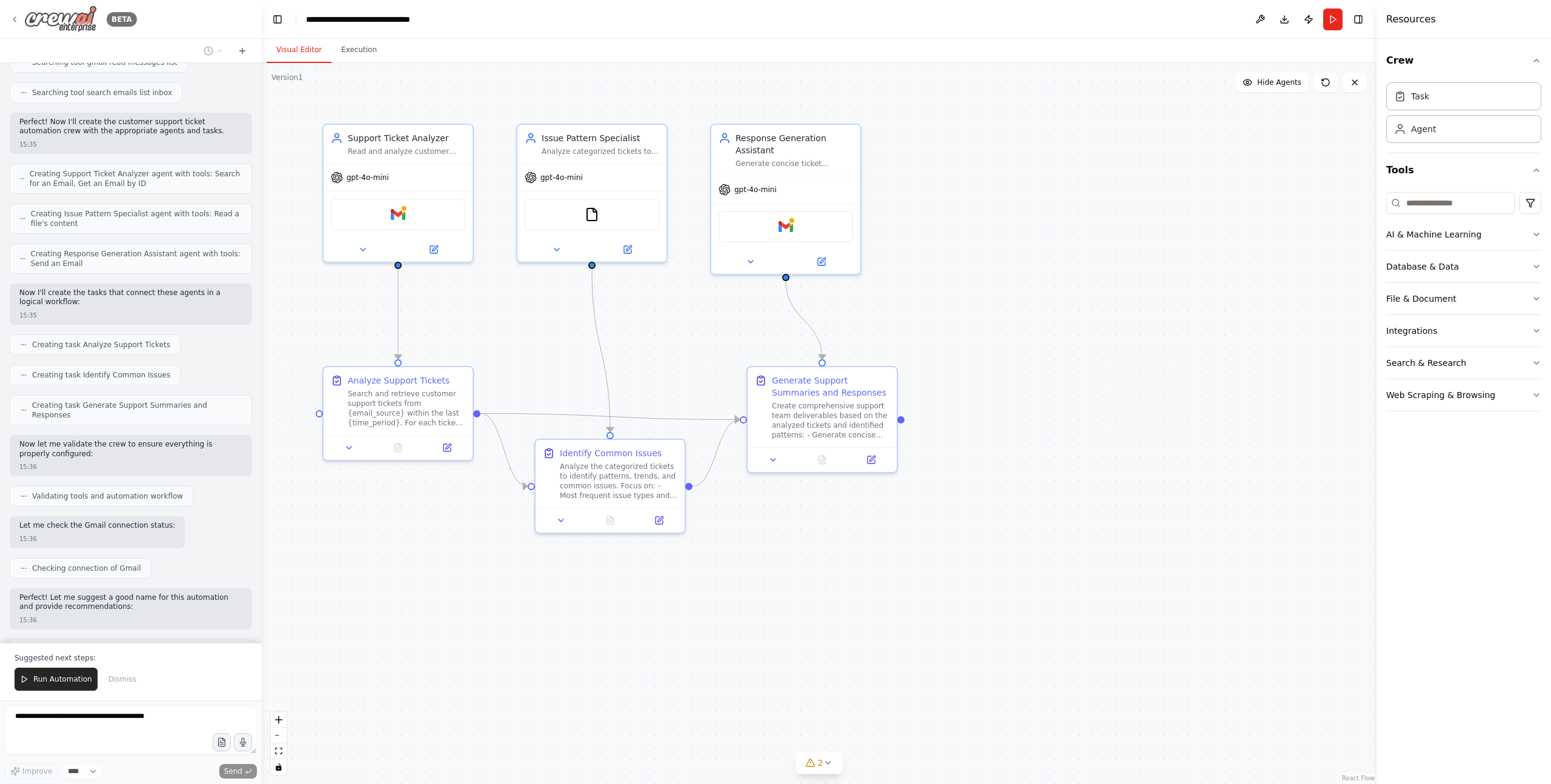
click at [16, 17] on icon at bounding box center [14, 19] width 10 height 10
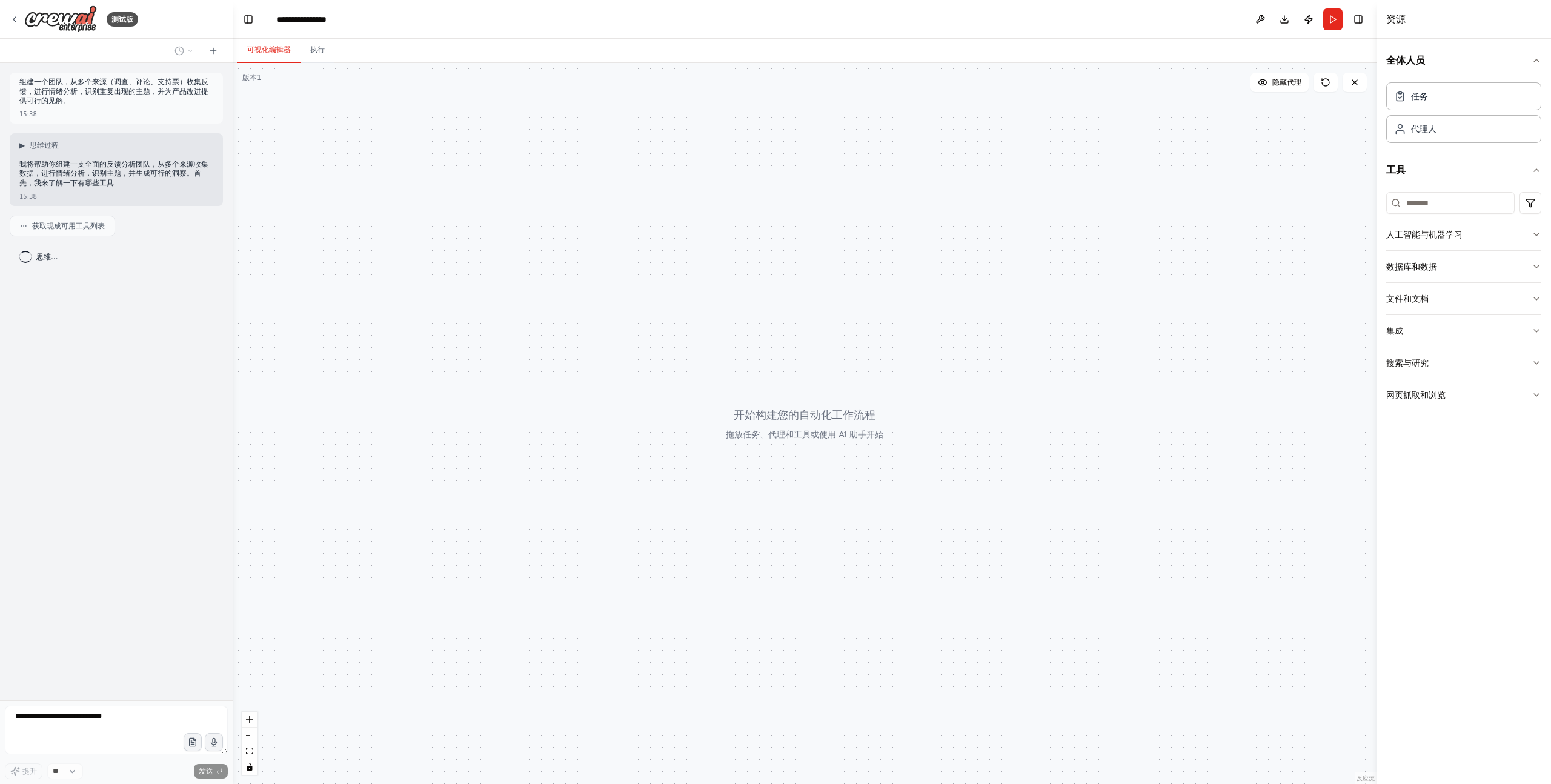
drag, startPoint x: 260, startPoint y: 244, endPoint x: 251, endPoint y: 260, distance: 18.4
click at [234, 266] on div "**********" at bounding box center [775, 392] width 1551 height 784
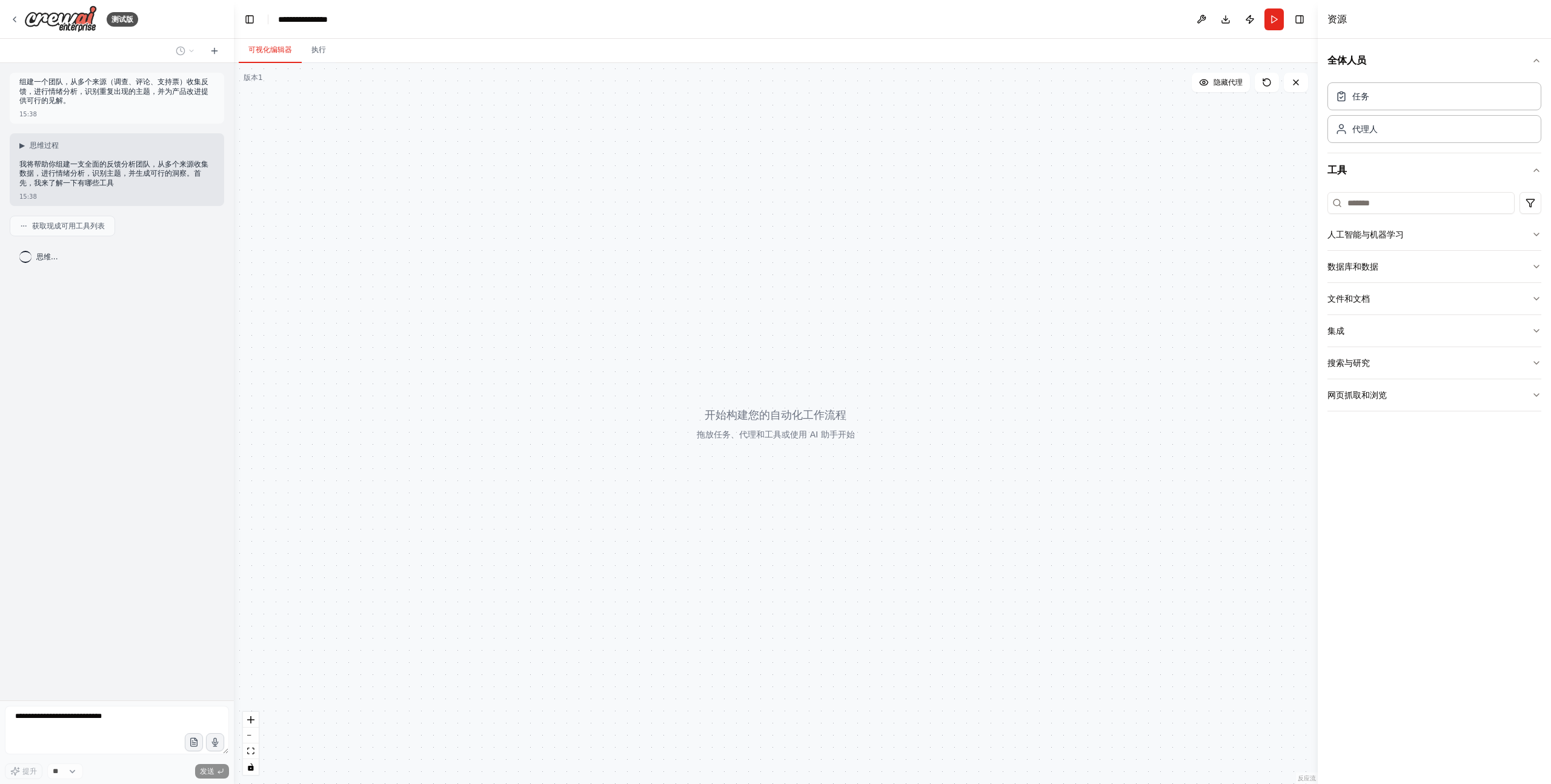
drag, startPoint x: 1377, startPoint y: 47, endPoint x: 1317, endPoint y: 49, distance: 60.0
click at [1317, 49] on div at bounding box center [1319, 392] width 5 height 784
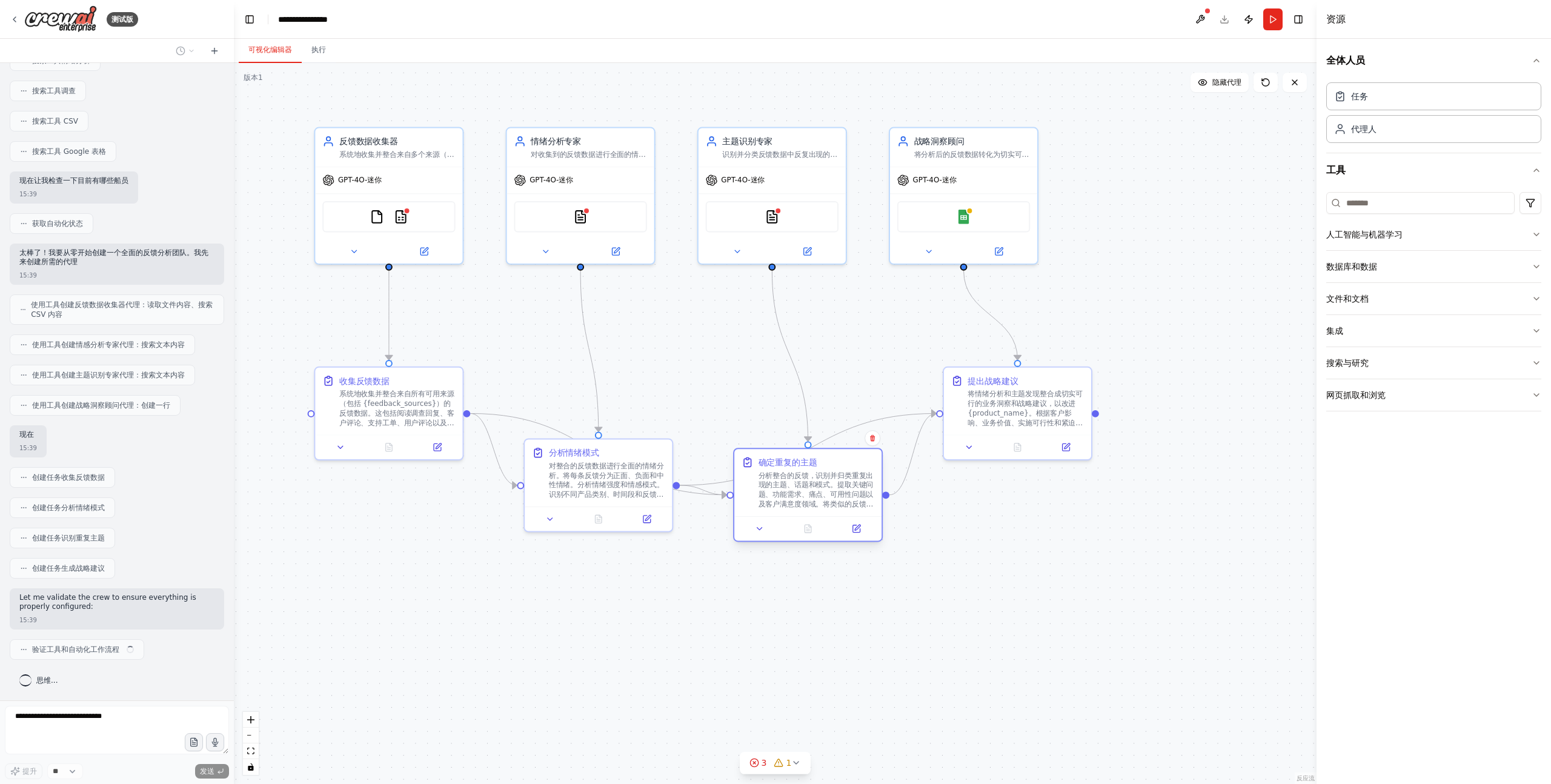
scroll to position [227, 0]
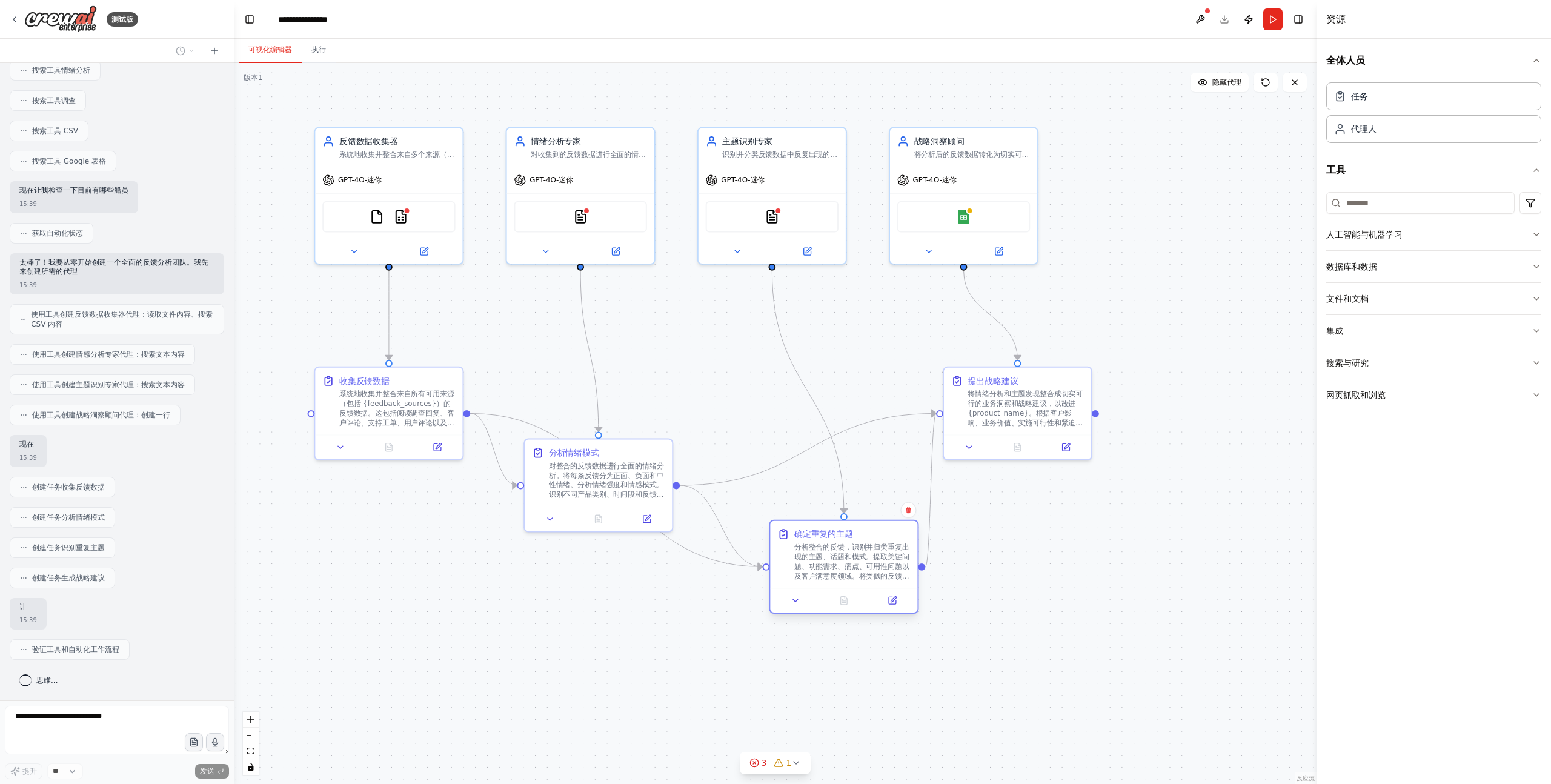
drag, startPoint x: 787, startPoint y: 490, endPoint x: 820, endPoint y: 562, distance: 79.2
click at [820, 562] on font "分析整合的反馈，识别并归类重复出现的主题、话题和模式。提取关键问题、功能需求、痛点、可用性问题以及客户满意度领域。将类似的反馈归类到相关的主题类别中。量化每个…" at bounding box center [852, 581] width 115 height 75
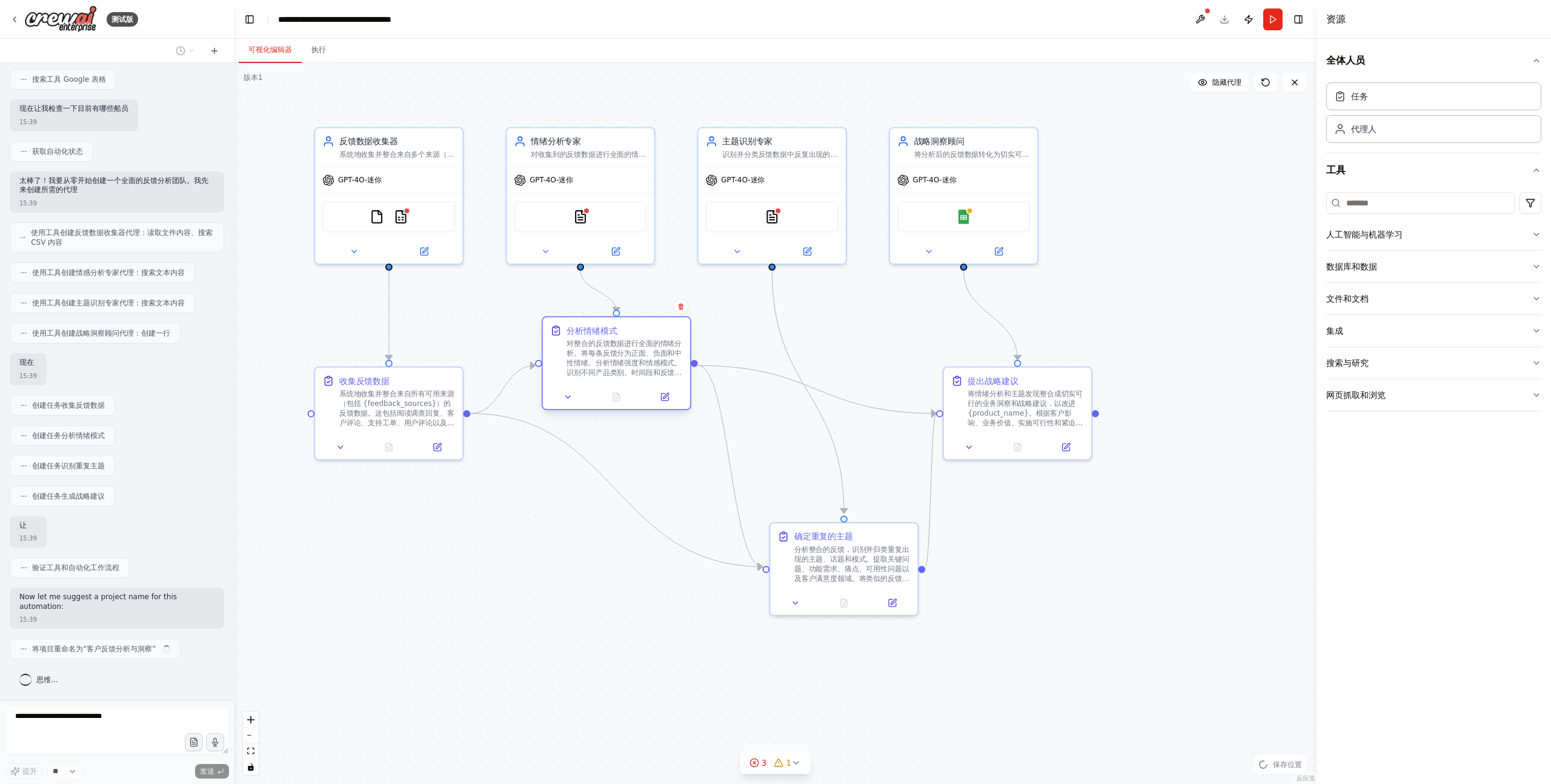
scroll to position [300, 0]
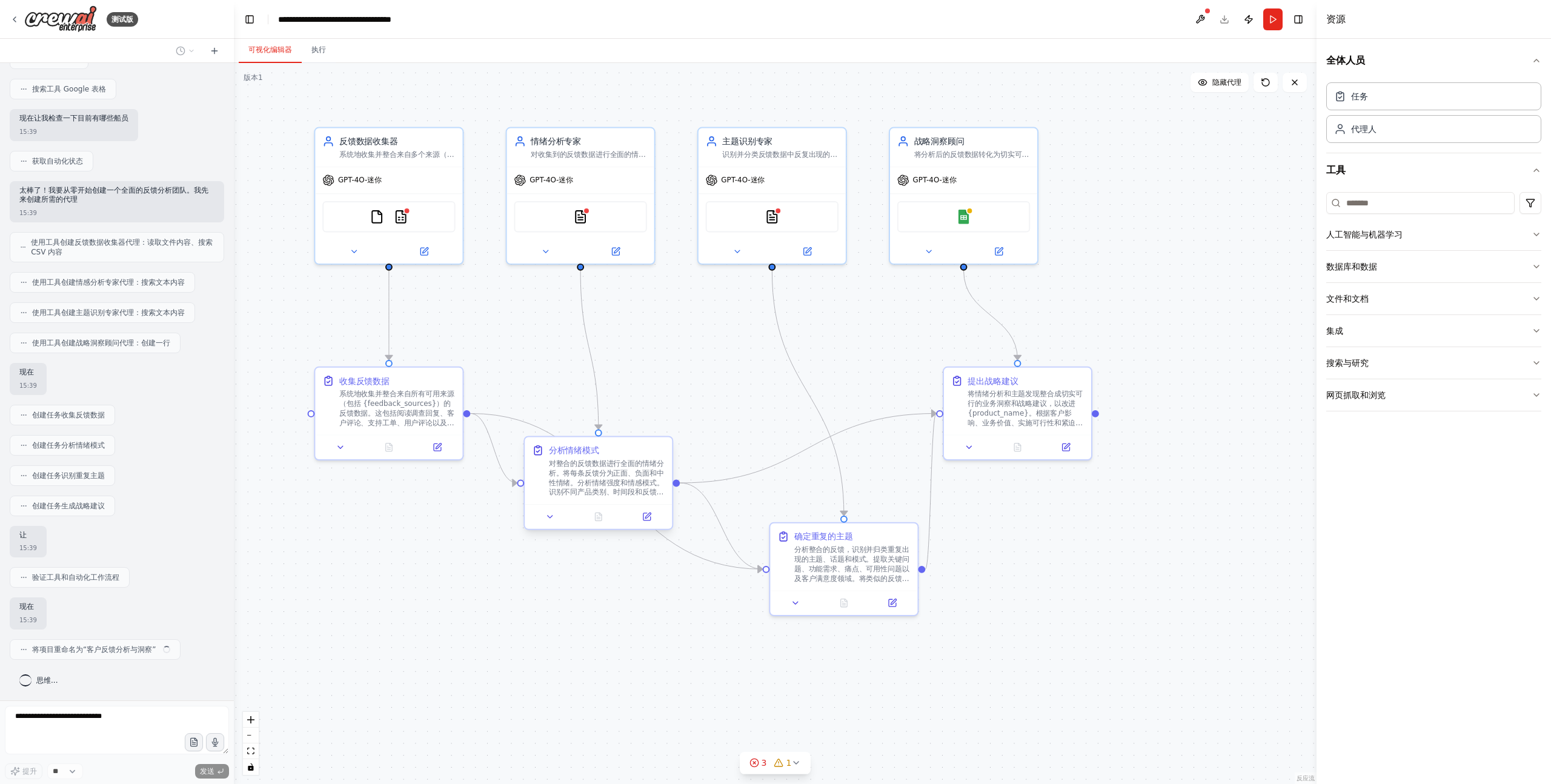
drag, startPoint x: 621, startPoint y: 464, endPoint x: 633, endPoint y: 348, distance: 116.6
click at [633, 348] on div ".deletable-edge-delete-btn { width: 20px; height: 20px; border: 0px solid #ffff…" at bounding box center [775, 423] width 1083 height 721
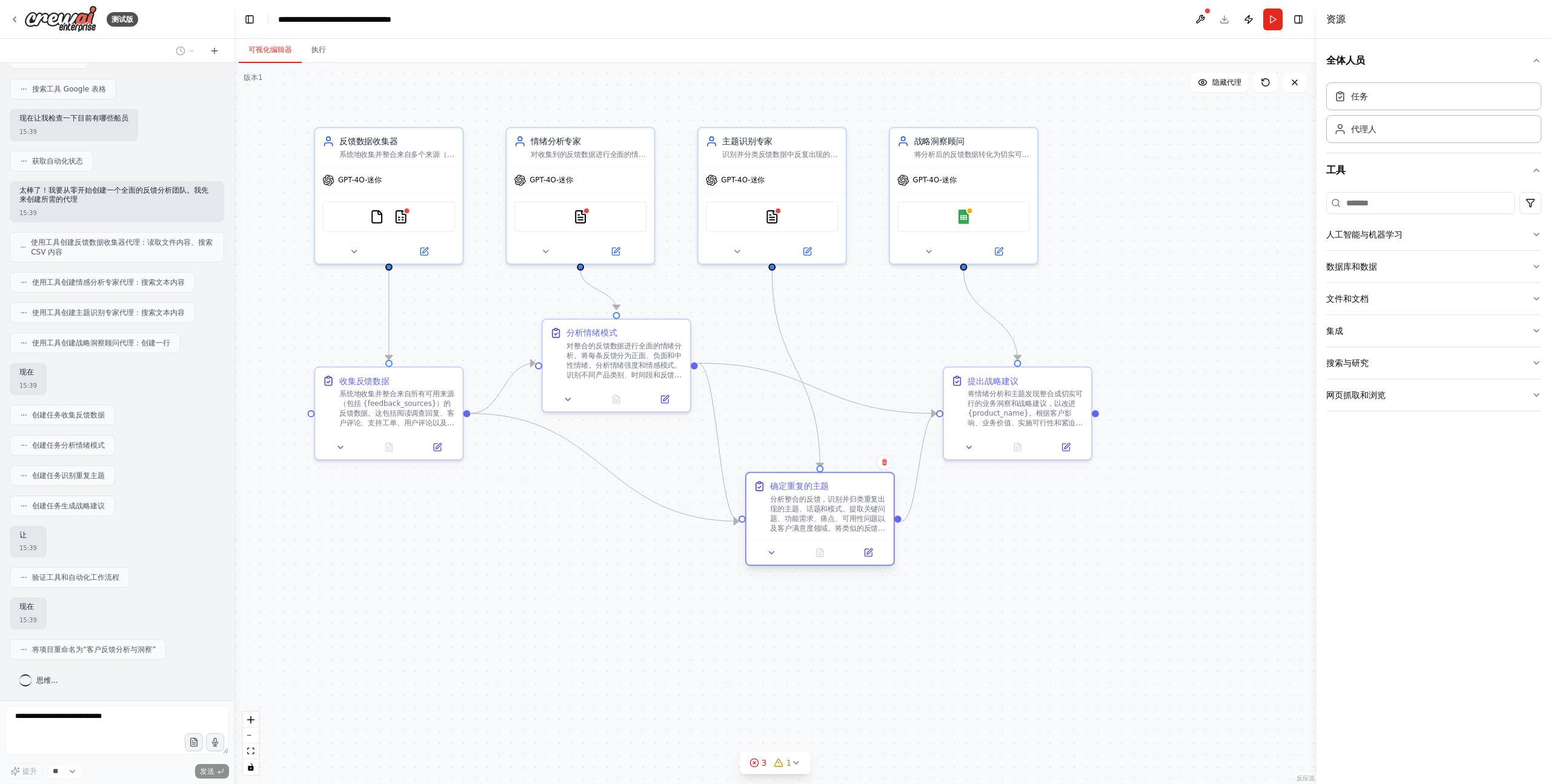
drag, startPoint x: 848, startPoint y: 547, endPoint x: 818, endPoint y: 497, distance: 58.3
click at [818, 497] on font "分析整合的反馈，识别并归类重复出现的主题、话题和模式。提取关键问题、功能需求、痛点、可用性问题以及客户满意度领域。将类似的反馈归类到相关的主题类别中。量化每个…" at bounding box center [828, 533] width 115 height 75
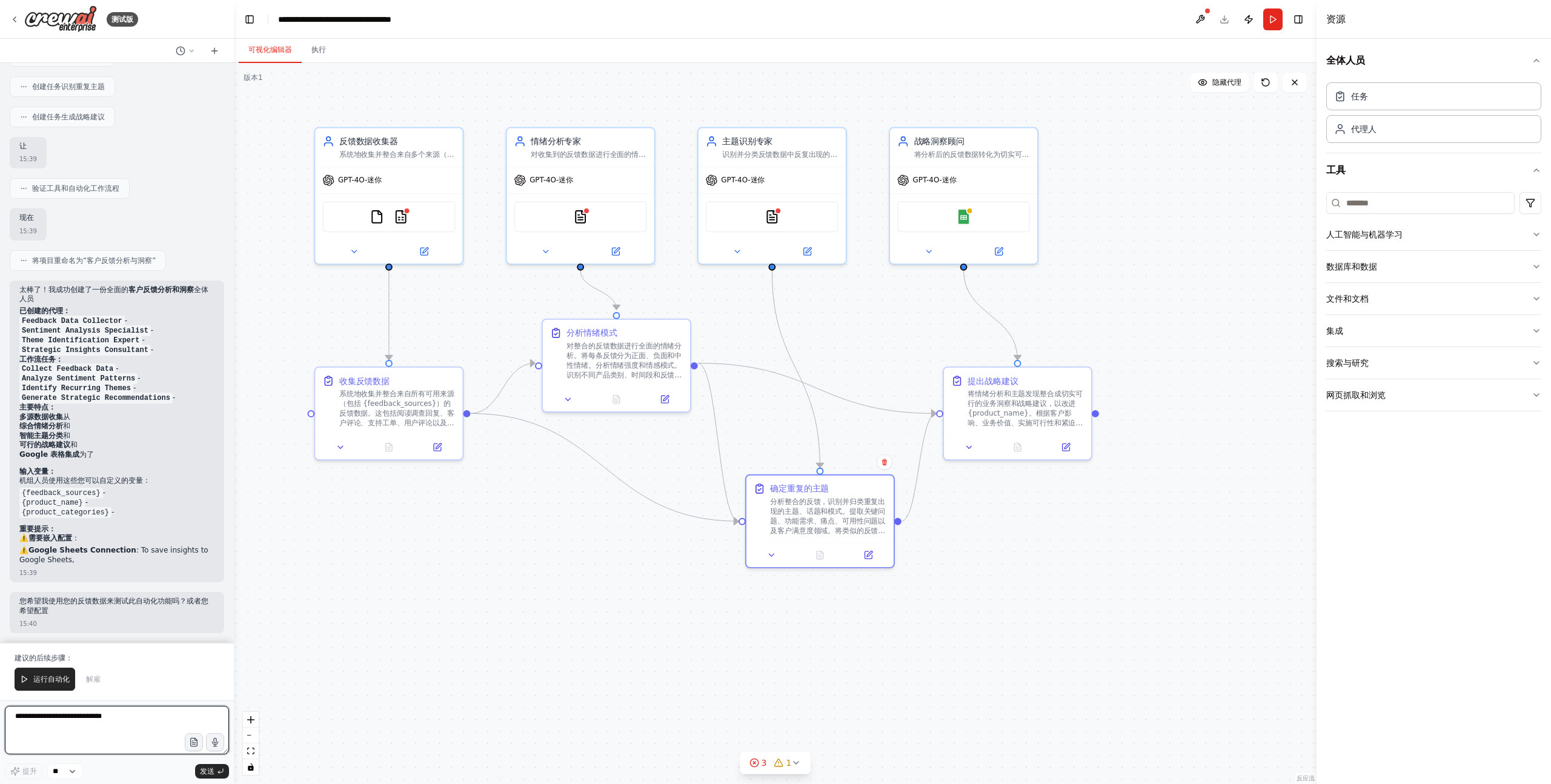
scroll to position [679, 0]
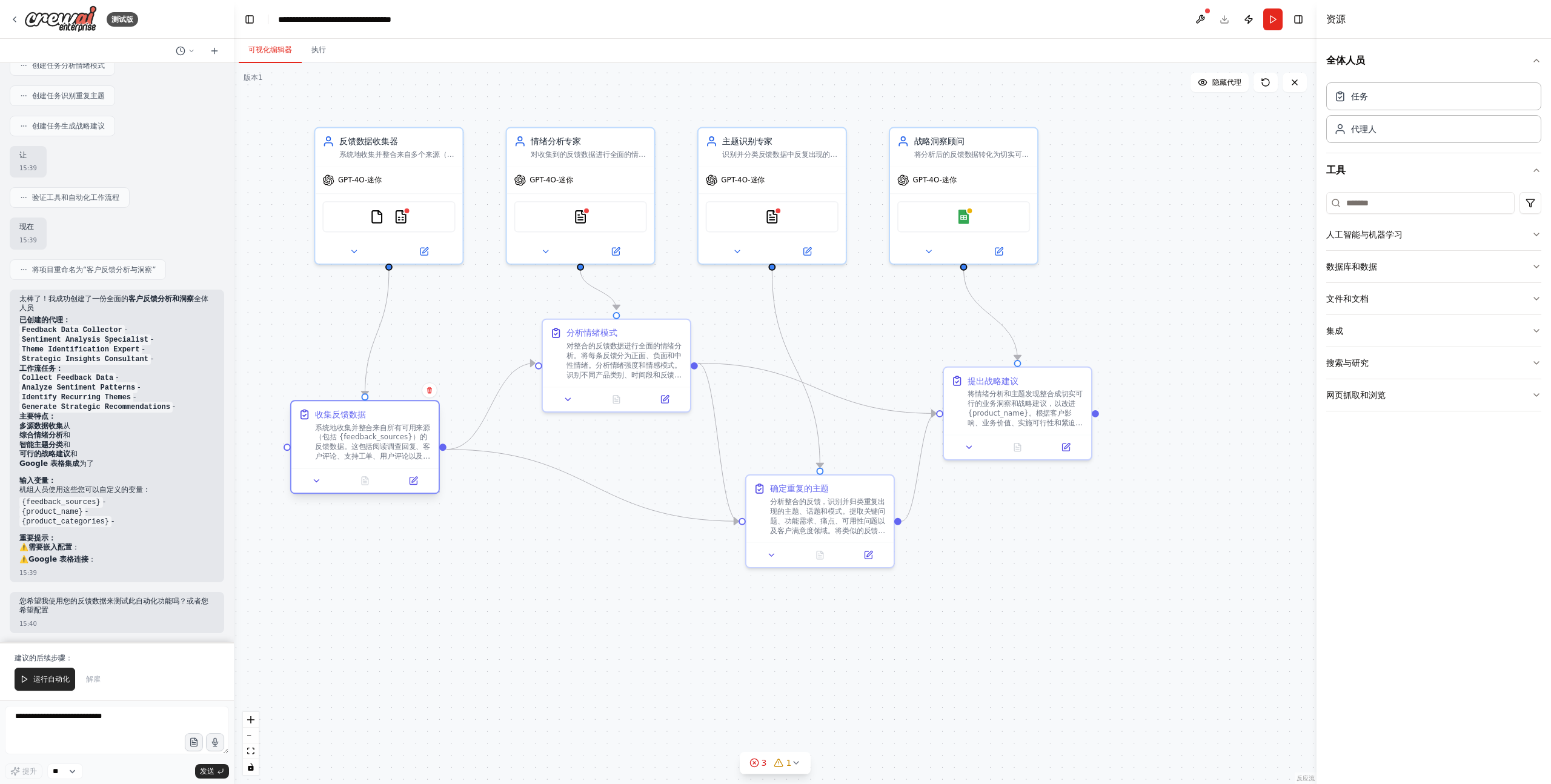
drag, startPoint x: 425, startPoint y: 383, endPoint x: 402, endPoint y: 421, distance: 44.4
click at [402, 421] on div "收集反馈数据 系统地收集并整合来自所有可用来源（包括 {feedback_sources}）的反馈数据。这包括阅读调查回复、客户评论、支持工单、用户评论以及任…" at bounding box center [373, 434] width 116 height 53
drag, startPoint x: 831, startPoint y: 498, endPoint x: 812, endPoint y: 550, distance: 55.4
click at [812, 550] on font "分析整合的反馈，识别并归类重复出现的主题、话题和模式。提取关键问题、功能需求、痛点、可用性问题以及客户满意度领域。将类似的反馈归类到相关的主题类别中。量化每个…" at bounding box center [804, 581] width 115 height 75
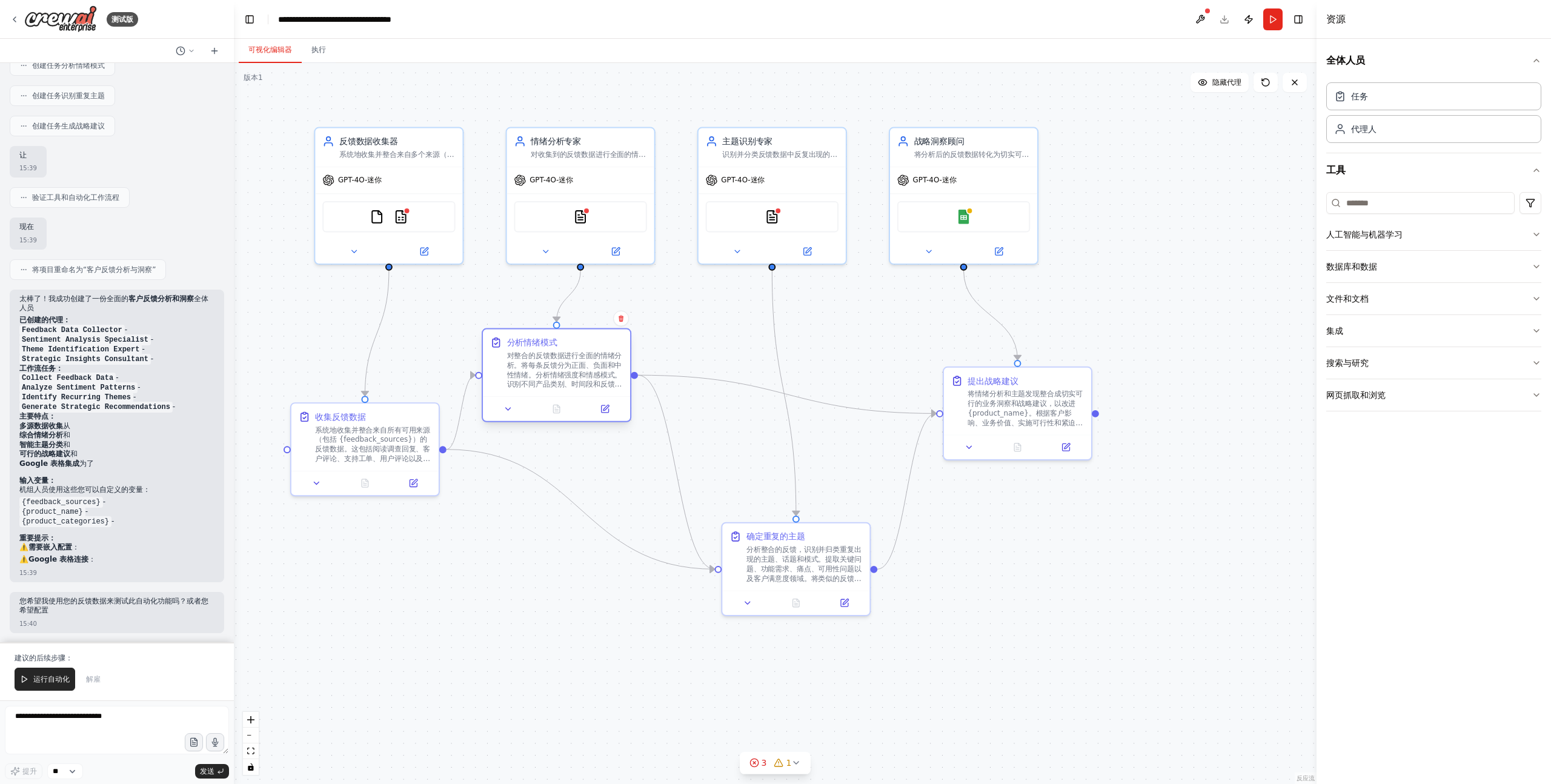
drag, startPoint x: 640, startPoint y: 330, endPoint x: 582, endPoint y: 339, distance: 58.7
click at [582, 339] on div "分析情绪模式" at bounding box center [565, 342] width 116 height 12
drag, startPoint x: 581, startPoint y: 340, endPoint x: 611, endPoint y: 312, distance: 41.0
click at [611, 313] on div "分析情绪模式" at bounding box center [588, 319] width 116 height 12
click at [774, 320] on icon "Edge from 00e8fec2-162c-4aac-b60a-196ce6ef44d4 to 80f9d7e1-4df1-4600-800f-5c10d…" at bounding box center [783, 393] width 24 height 245
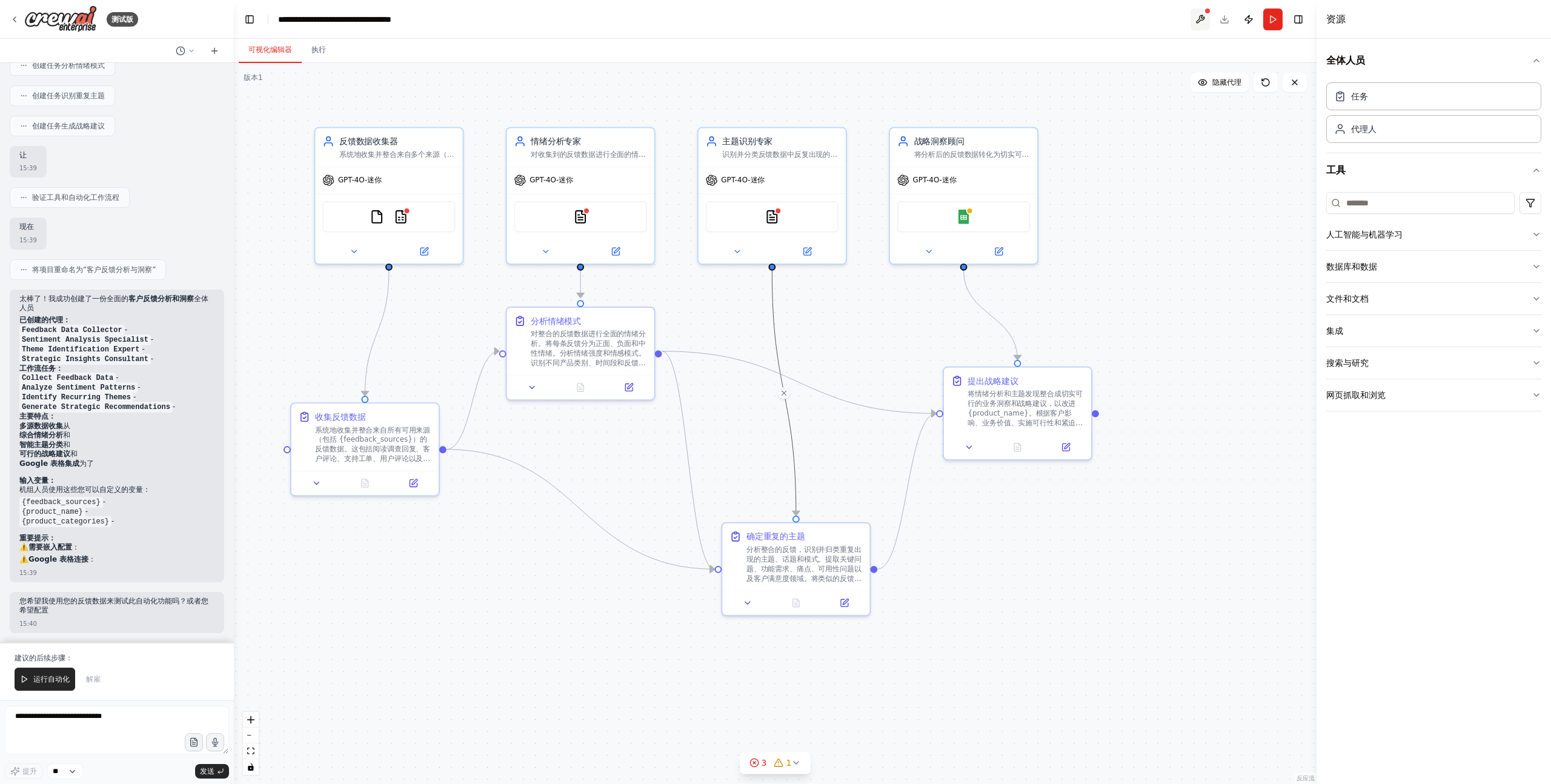
click at [1199, 21] on button at bounding box center [1200, 18] width 19 height 21
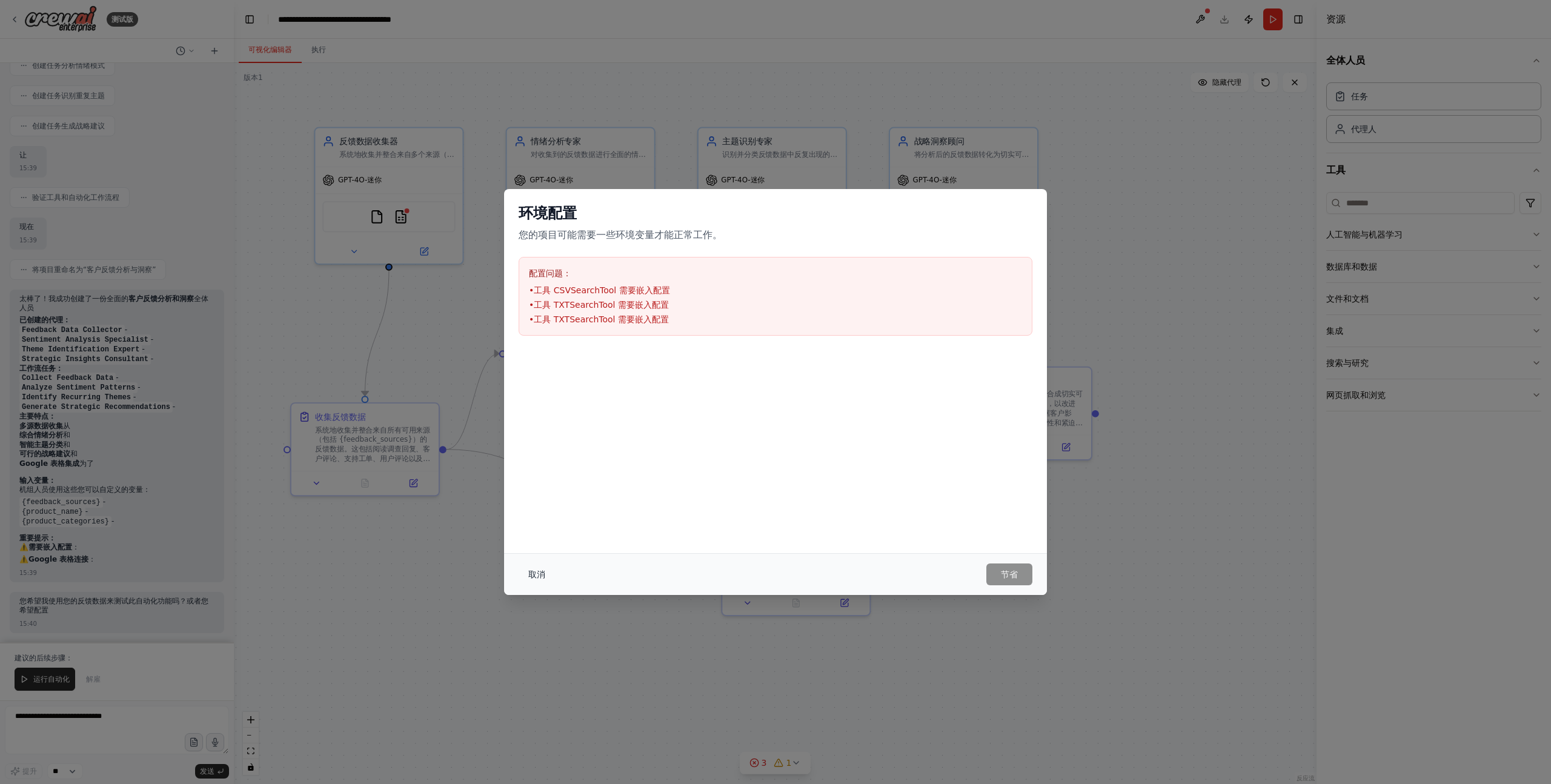
click at [538, 575] on font "取消" at bounding box center [536, 574] width 17 height 10
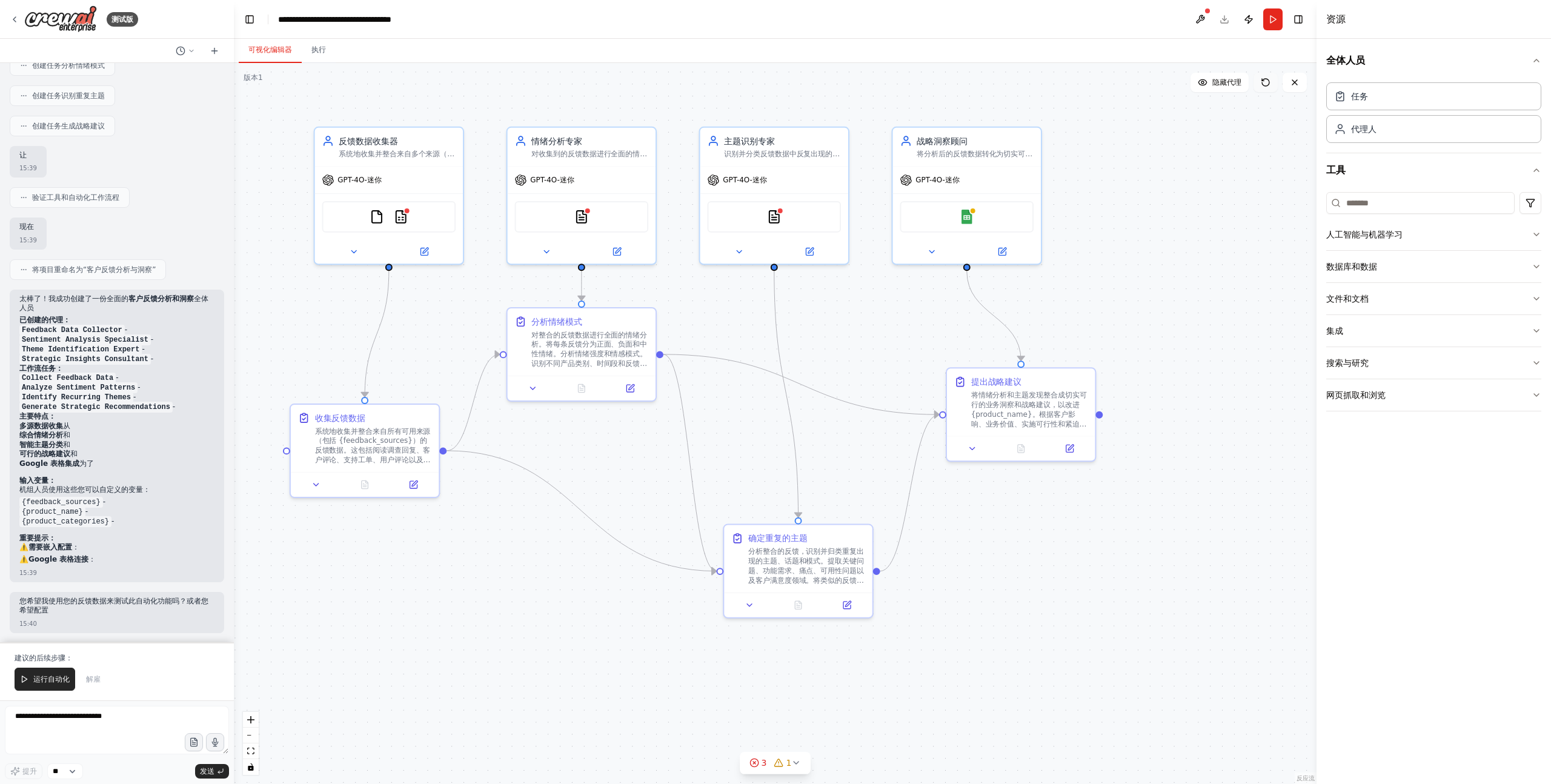
click at [1263, 83] on icon at bounding box center [1265, 82] width 10 height 10
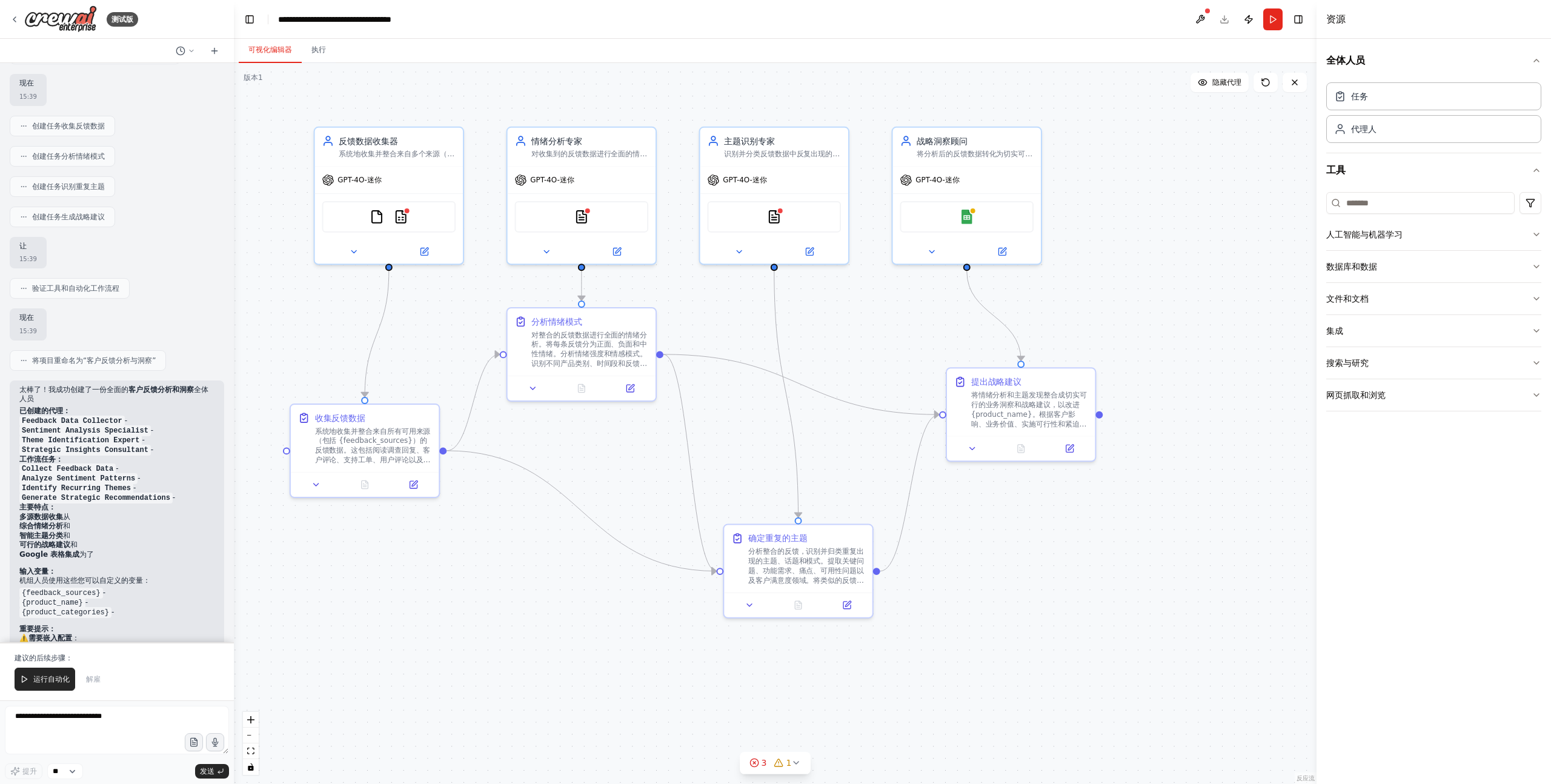
scroll to position [592, 0]
click at [15, 19] on icon at bounding box center [14, 19] width 10 height 10
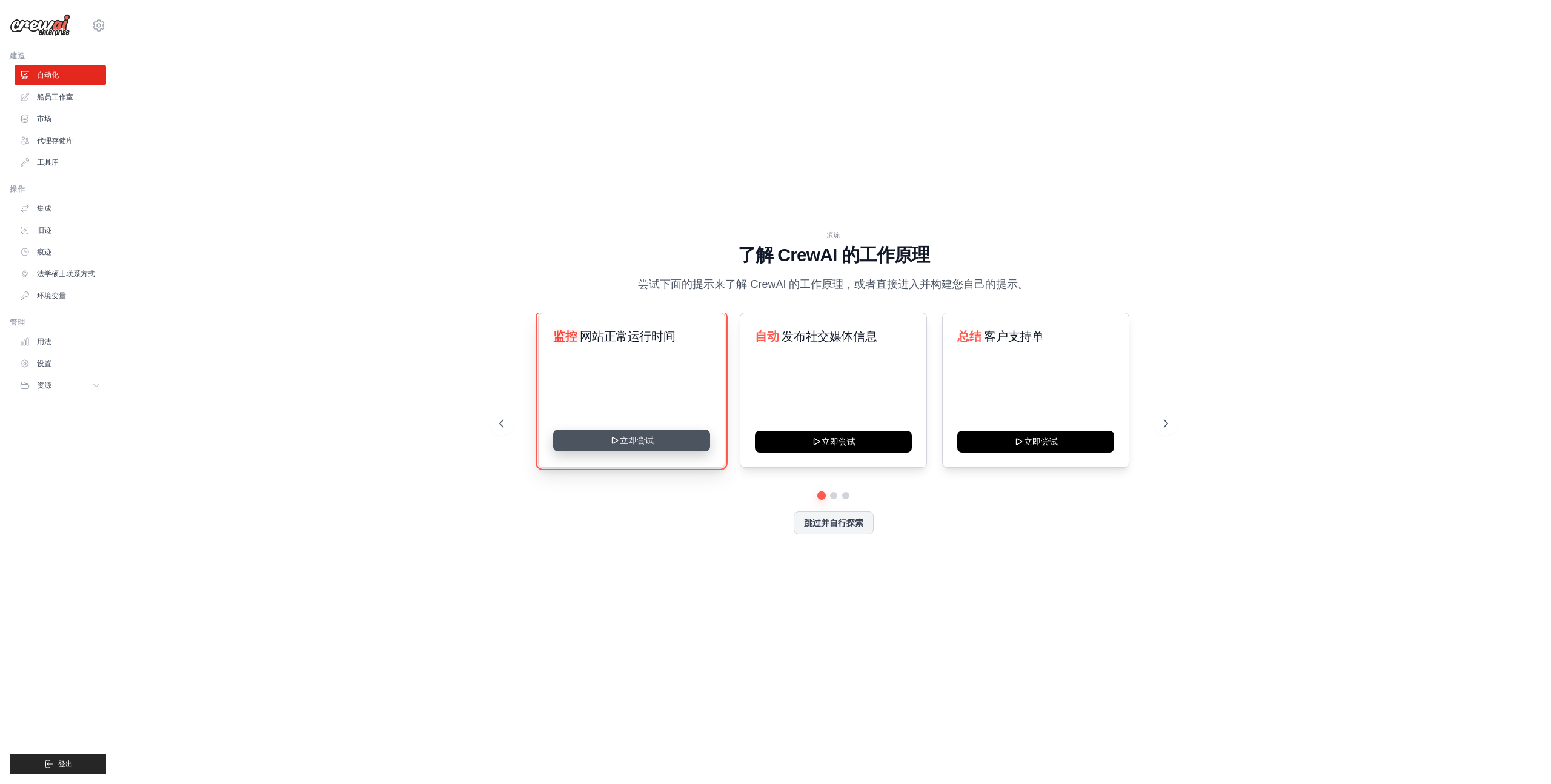
click at [629, 448] on button "立即尝试" at bounding box center [632, 440] width 157 height 21
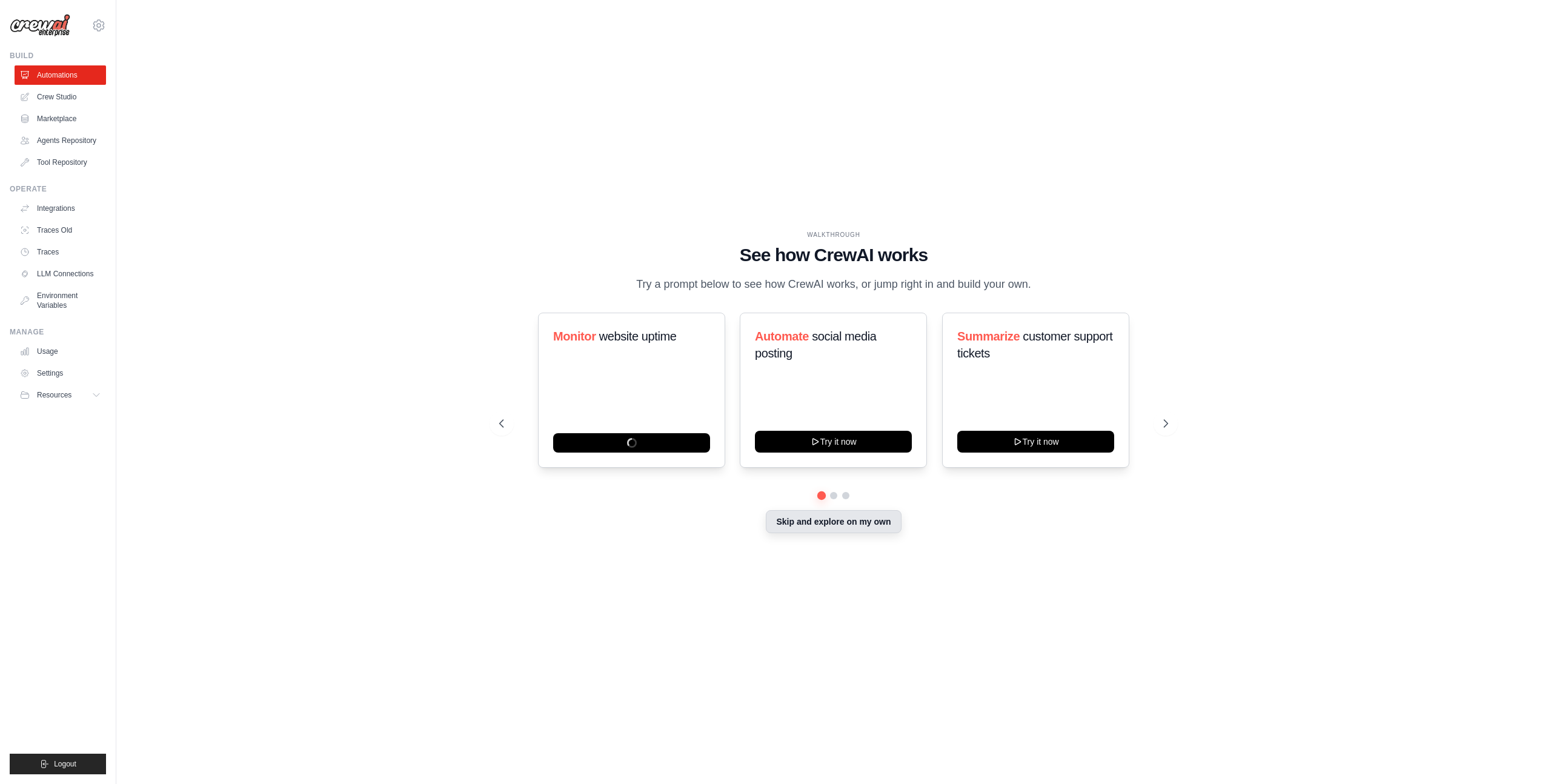
click at [818, 533] on button "Skip and explore on my own" at bounding box center [833, 521] width 135 height 23
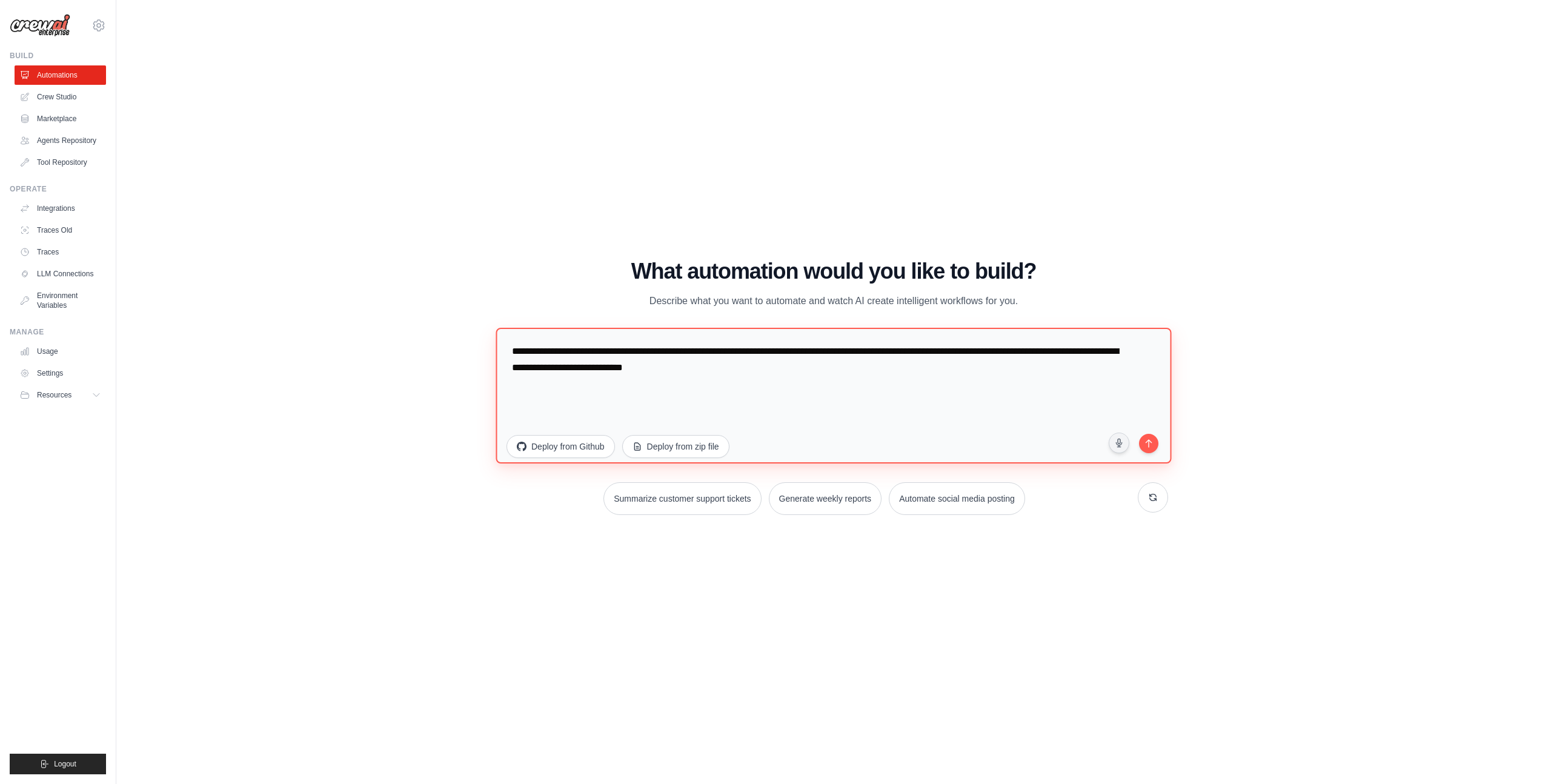
click at [675, 371] on textarea "**********" at bounding box center [833, 395] width 675 height 135
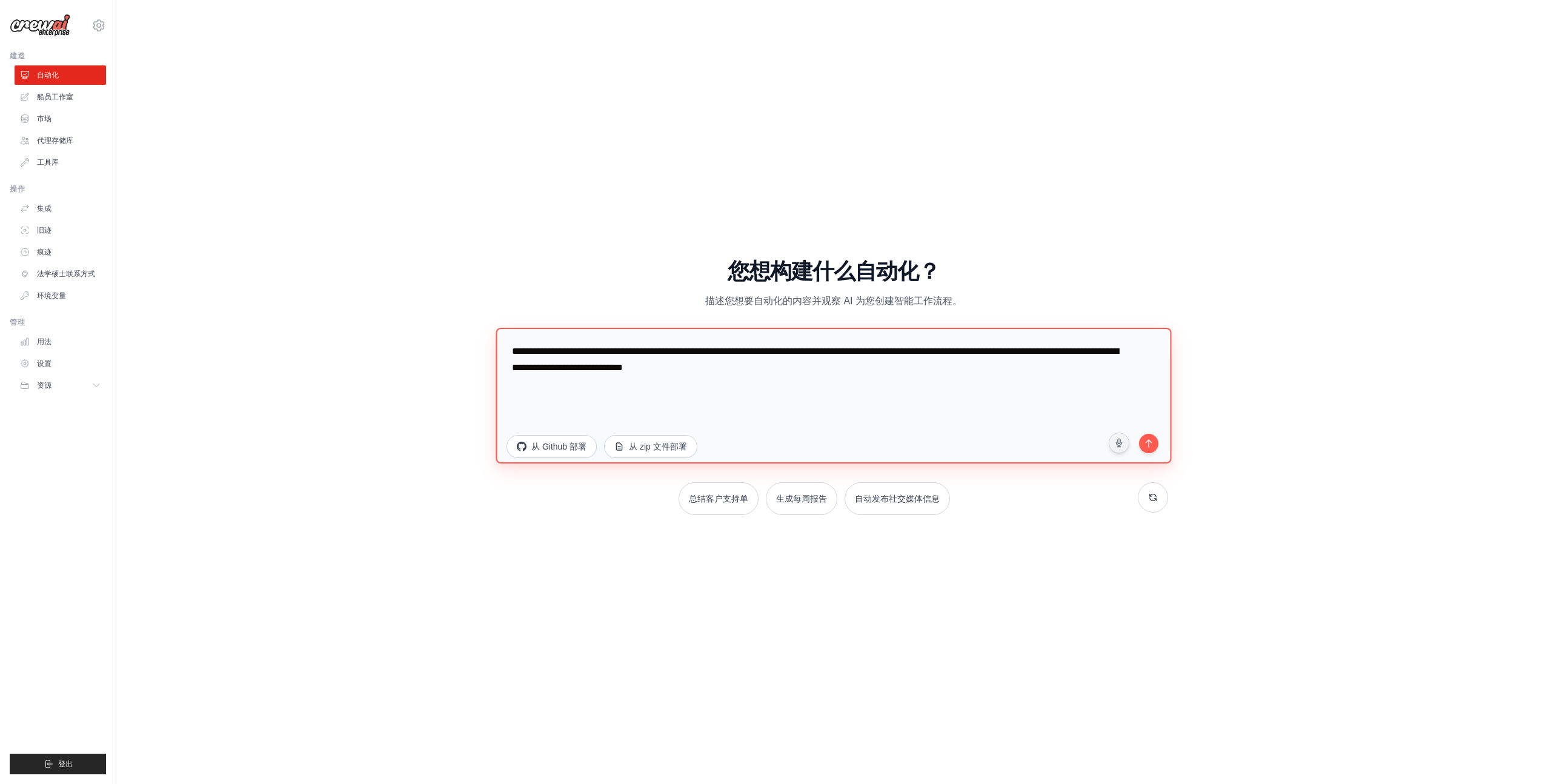
click at [859, 352] on textarea "**********" at bounding box center [833, 395] width 675 height 135
click at [859, 359] on textarea "**********" at bounding box center [833, 395] width 675 height 135
click at [857, 376] on textarea "**********" at bounding box center [833, 395] width 675 height 135
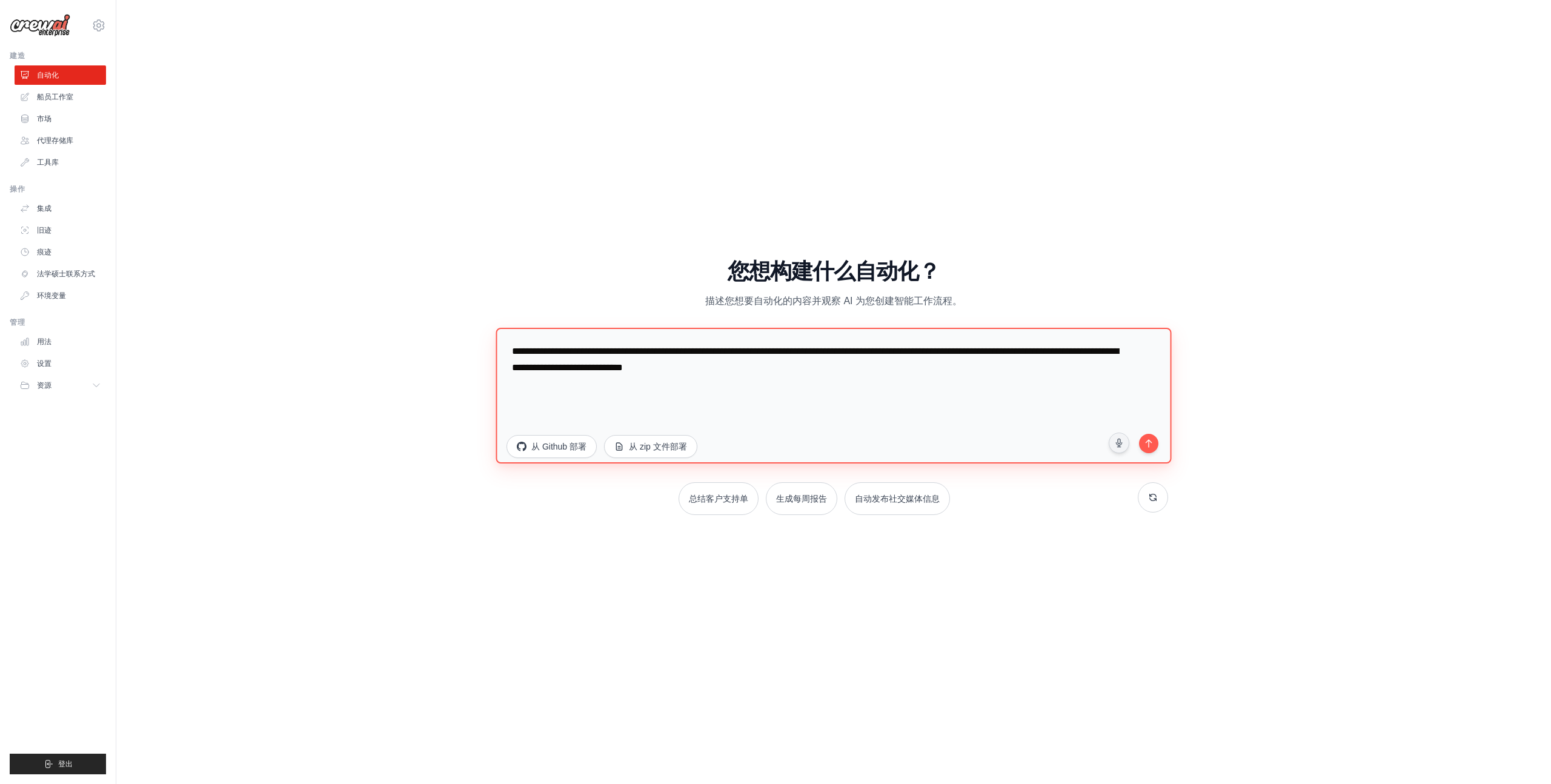
click at [857, 376] on textarea "**********" at bounding box center [833, 395] width 675 height 135
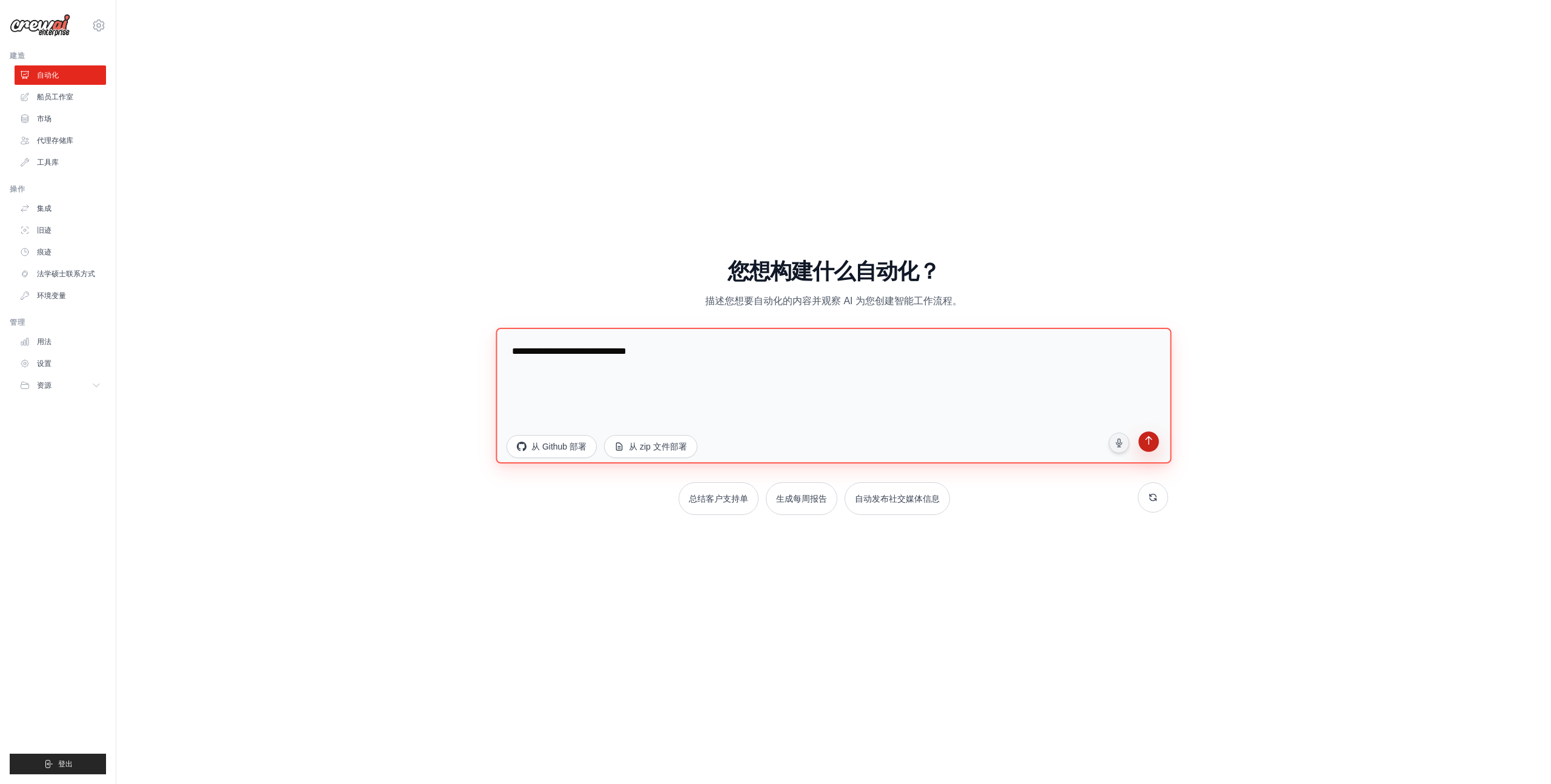
type textarea "**********"
click at [1149, 447] on icon "submit" at bounding box center [1149, 442] width 12 height 12
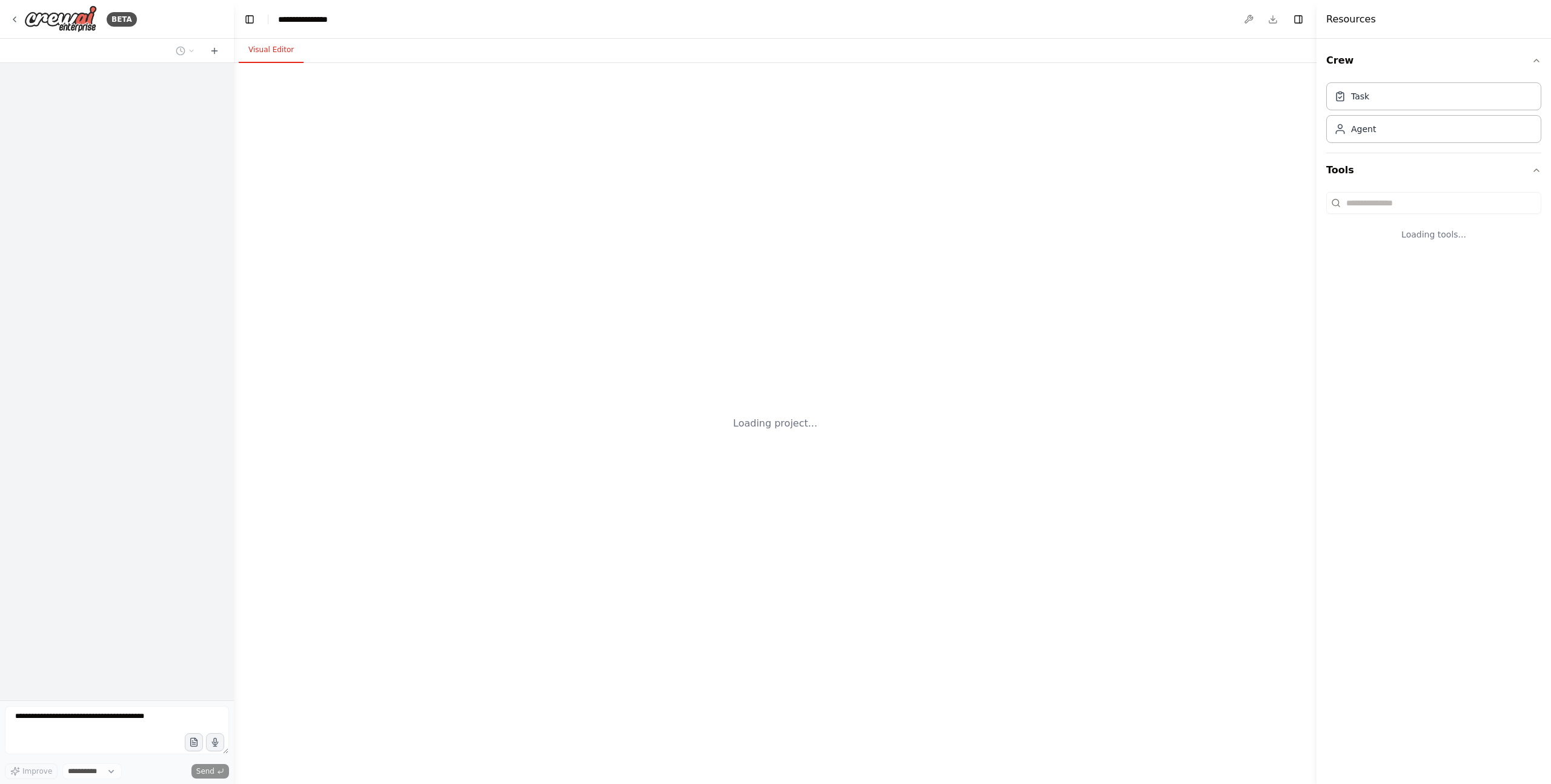
select select "****"
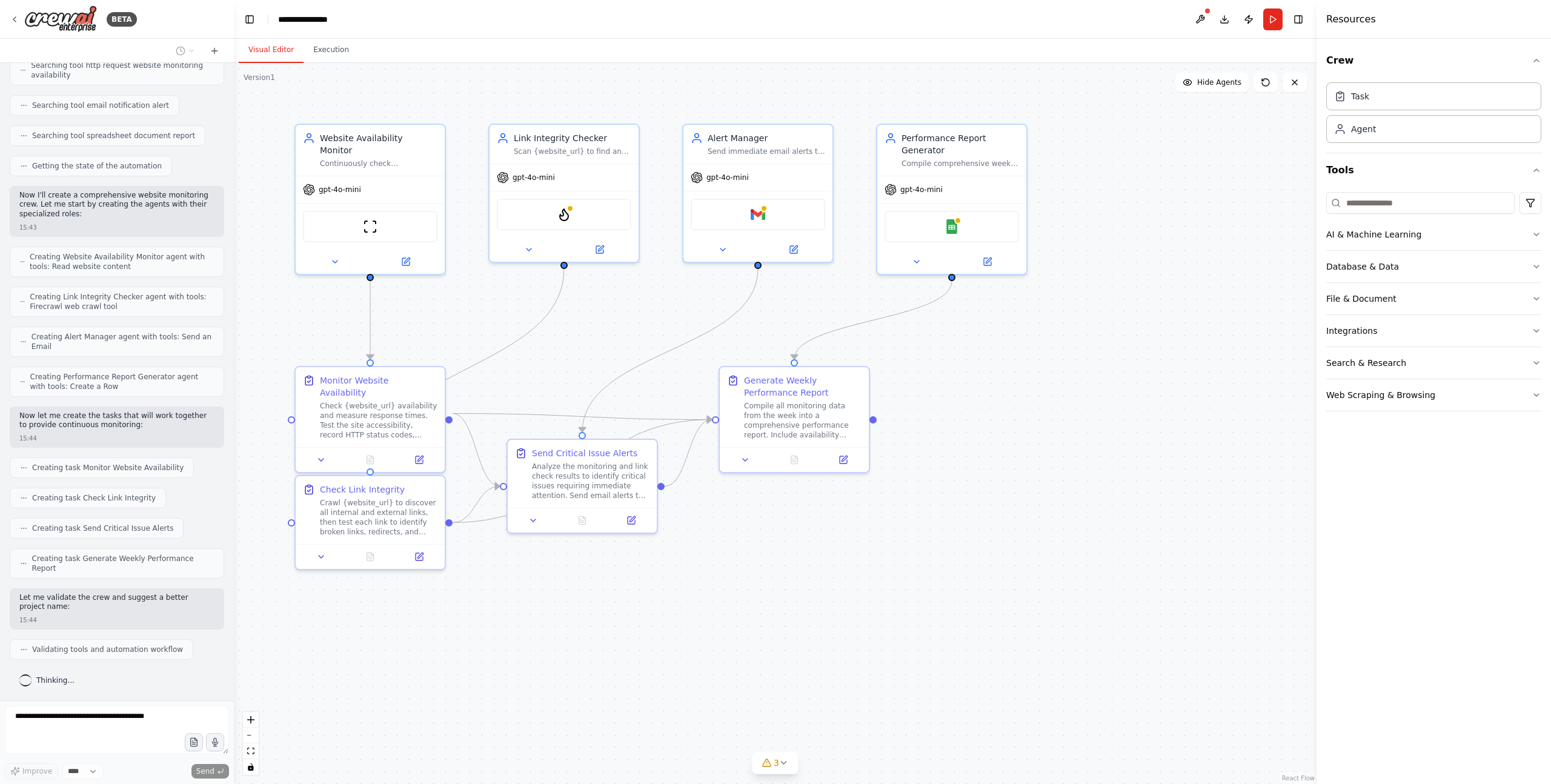
scroll to position [280, 0]
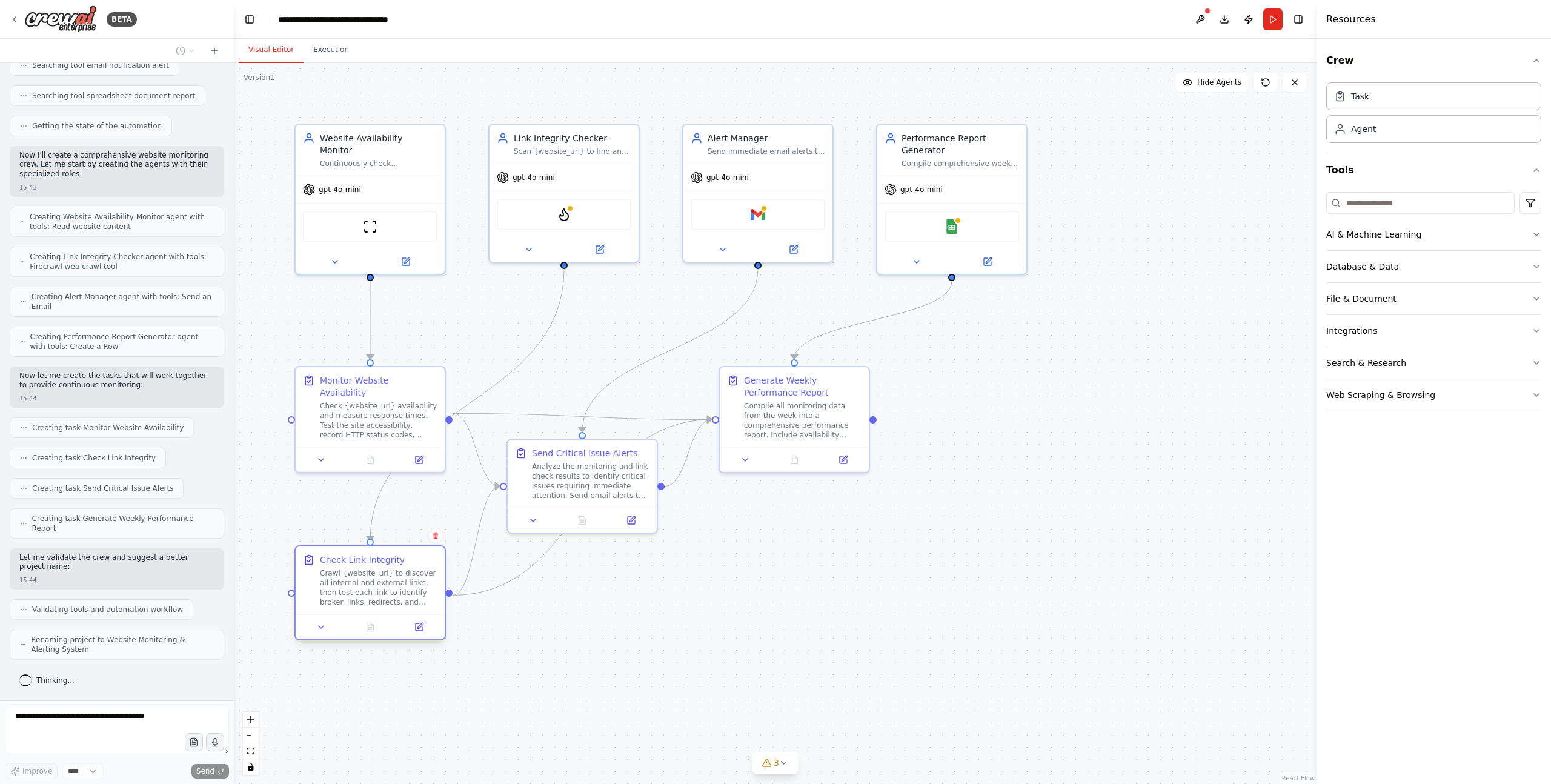
drag, startPoint x: 419, startPoint y: 493, endPoint x: 423, endPoint y: 575, distance: 82.1
click at [423, 575] on div "Check Link Integrity Crawl {website_url} to discover all internal and external …" at bounding box center [378, 581] width 118 height 53
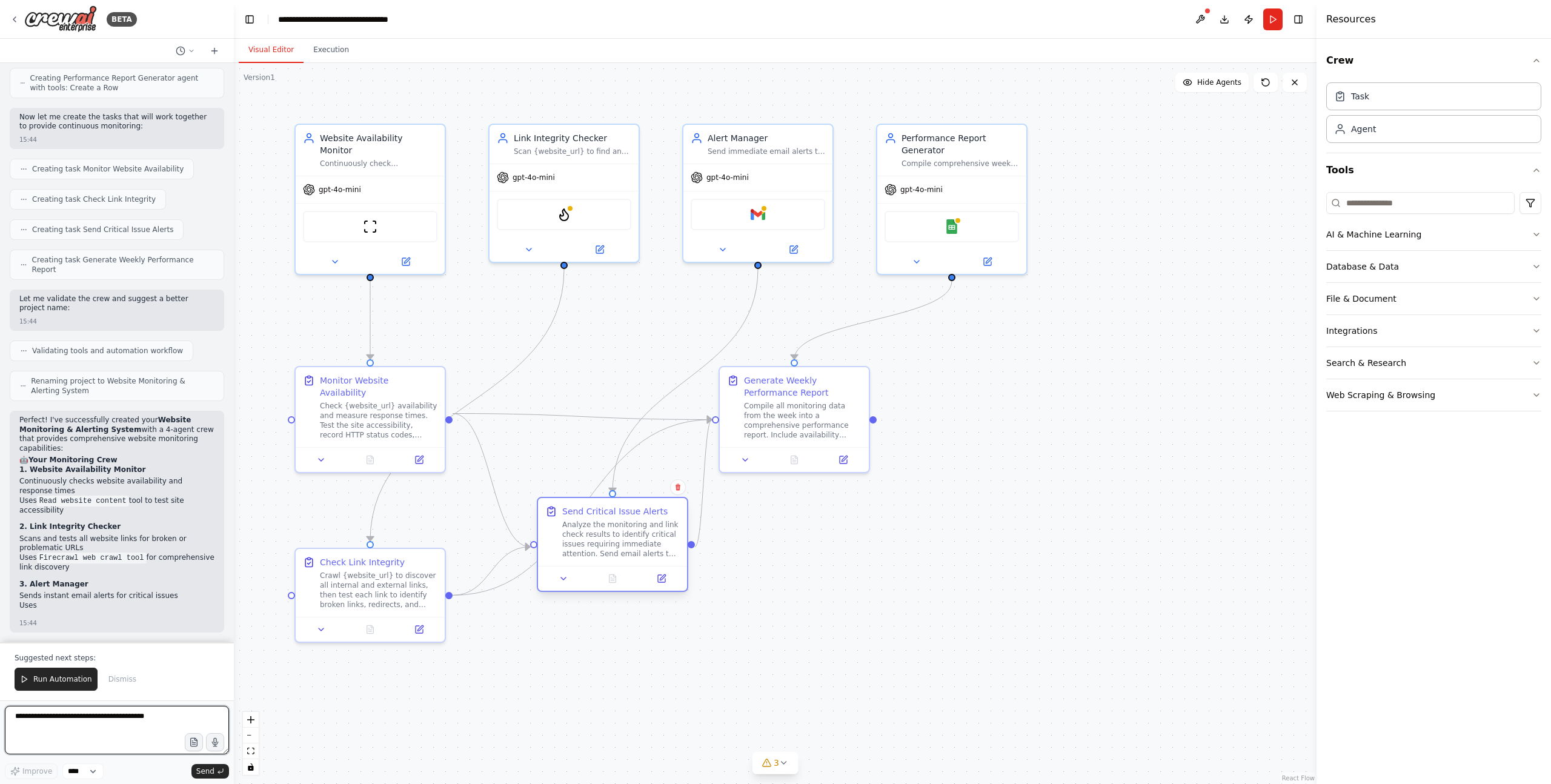
drag, startPoint x: 597, startPoint y: 454, endPoint x: 631, endPoint y: 516, distance: 70.7
click at [631, 516] on div "Send Critical Issue Alerts" at bounding box center [615, 511] width 106 height 12
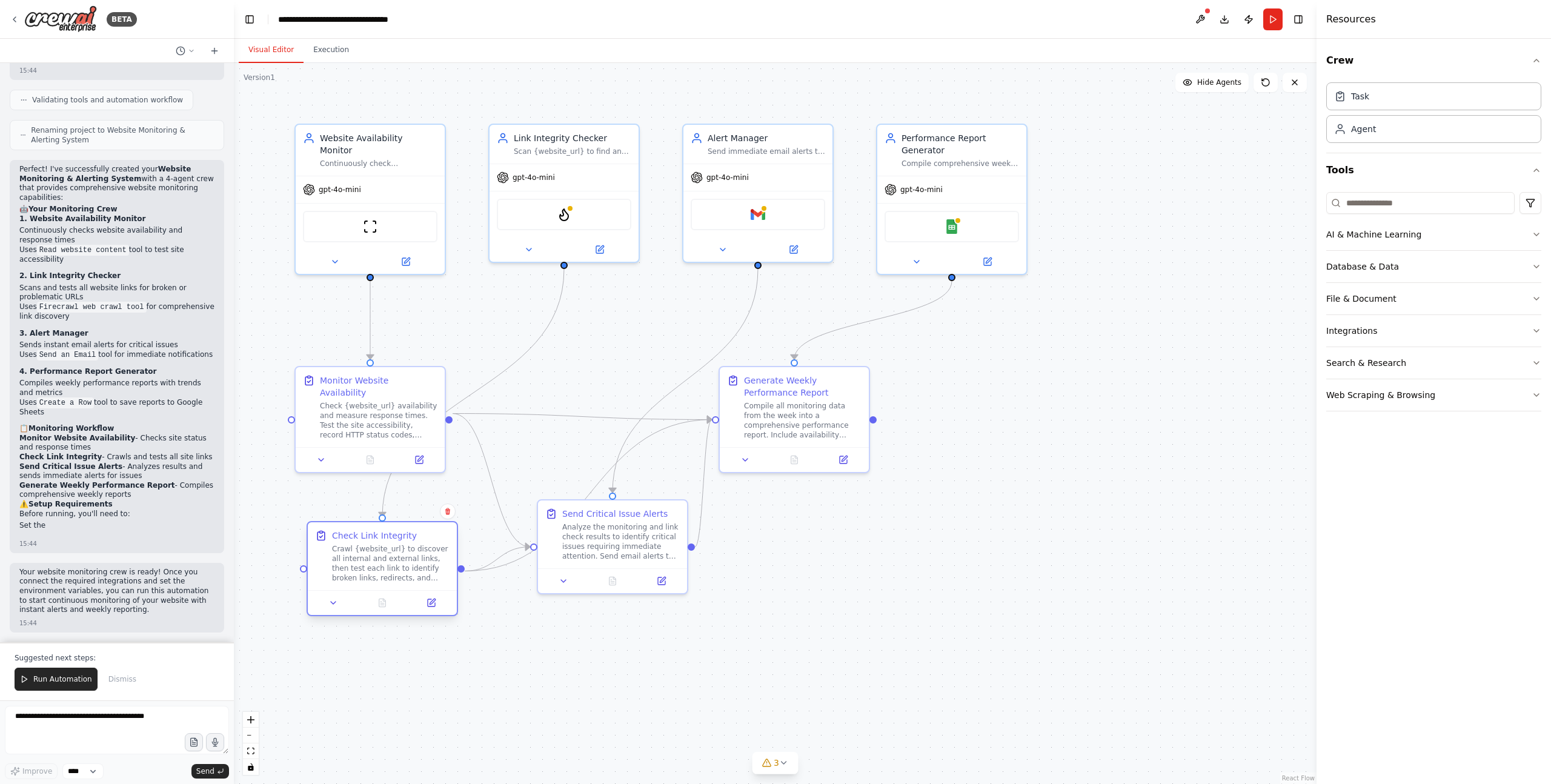
drag, startPoint x: 416, startPoint y: 564, endPoint x: 423, endPoint y: 541, distance: 24.0
click at [423, 541] on div "Check Link Integrity" at bounding box center [391, 535] width 118 height 12
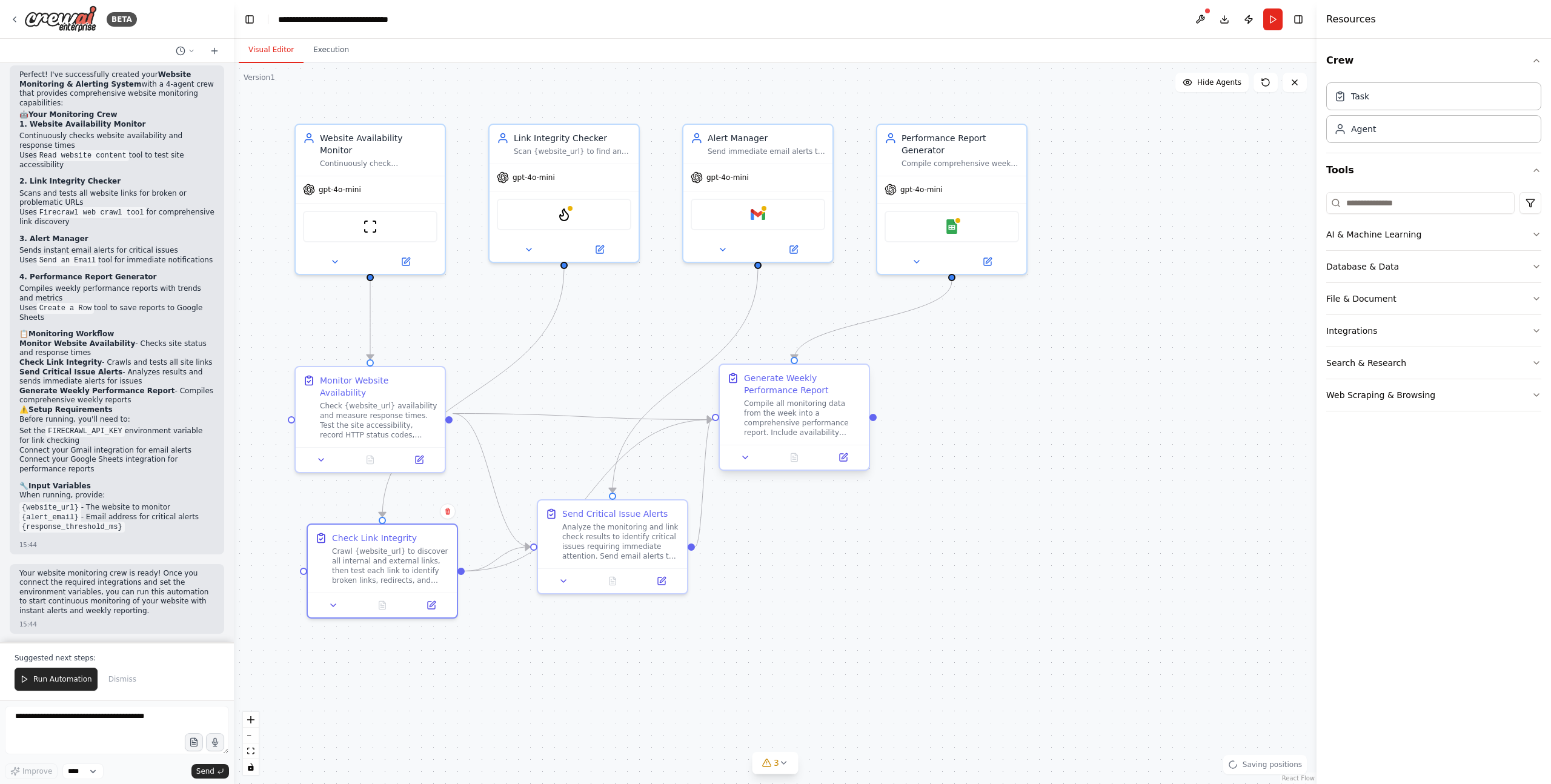
scroll to position [903, 0]
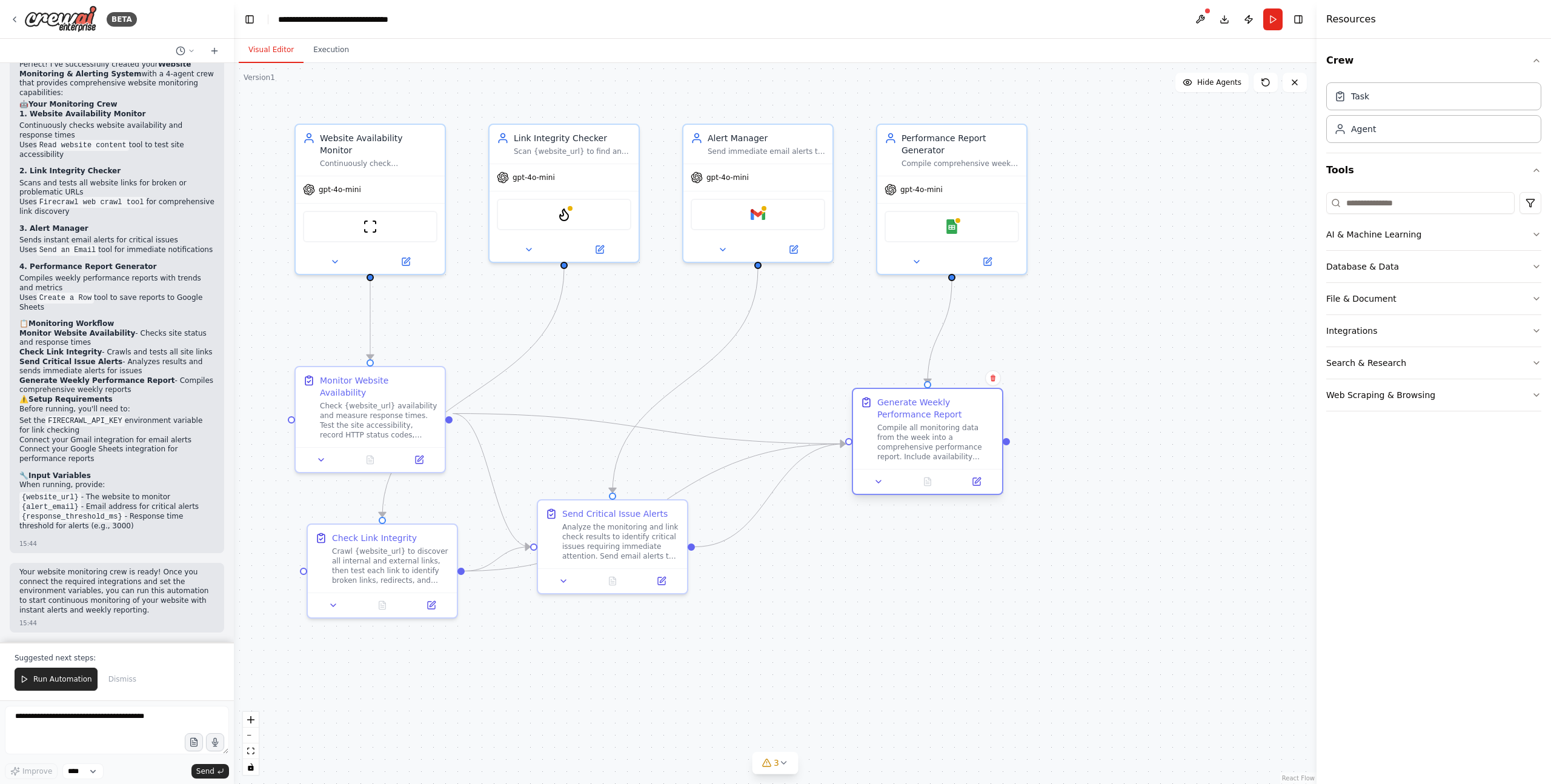
drag, startPoint x: 815, startPoint y: 387, endPoint x: 950, endPoint y: 413, distance: 137.5
click at [950, 413] on div "Generate Weekly Performance Report" at bounding box center [936, 408] width 118 height 24
drag, startPoint x: 629, startPoint y: 534, endPoint x: 646, endPoint y: 494, distance: 43.5
click at [646, 494] on div "Analyze the monitoring and link check results to identify critical issues requi…" at bounding box center [632, 503] width 118 height 38
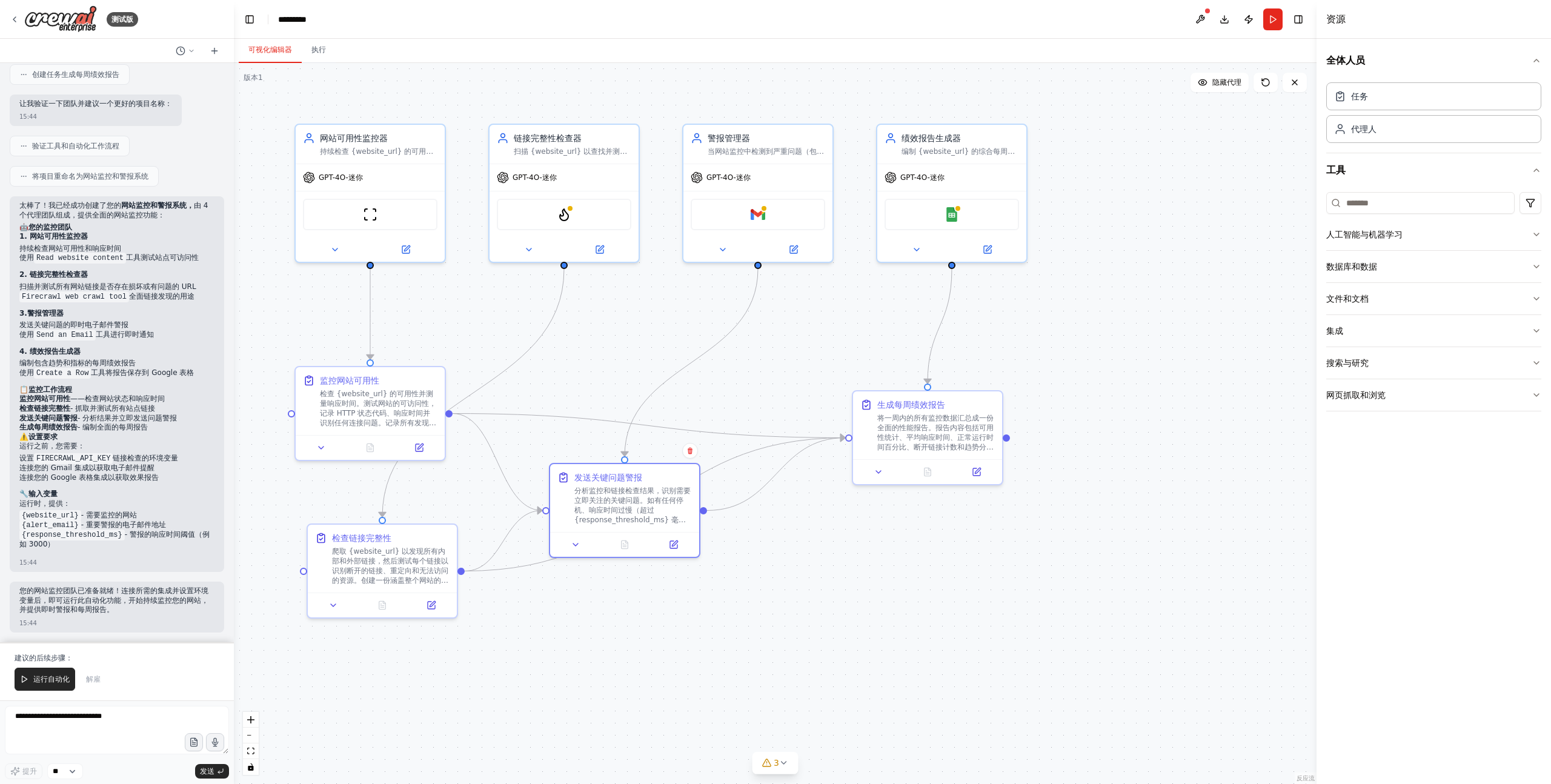
scroll to position [638, 0]
click at [671, 539] on icon at bounding box center [674, 542] width 7 height 7
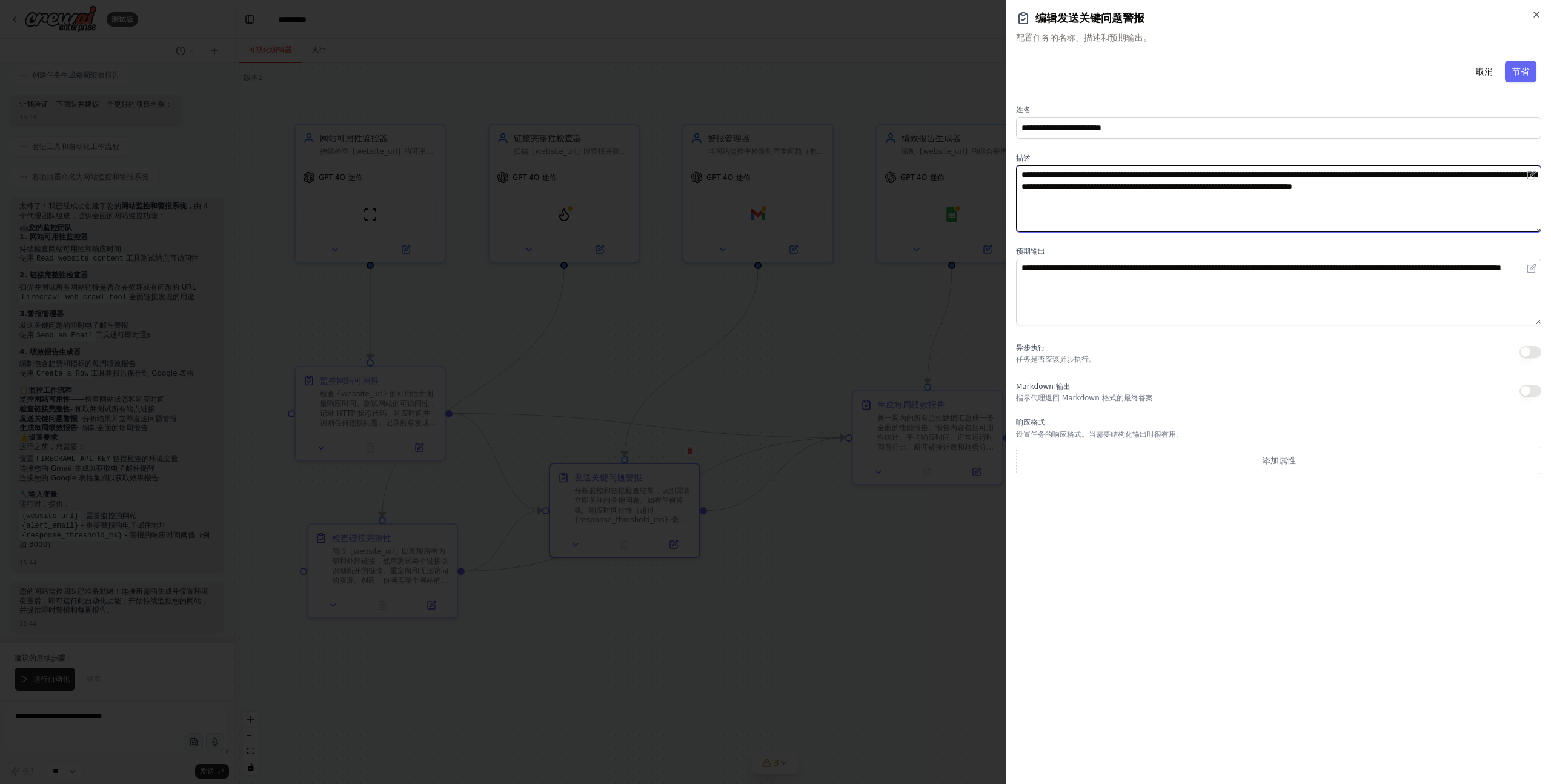
click at [1461, 209] on textarea "**********" at bounding box center [1278, 199] width 525 height 67
click at [1536, 15] on icon "button" at bounding box center [1536, 14] width 5 height 5
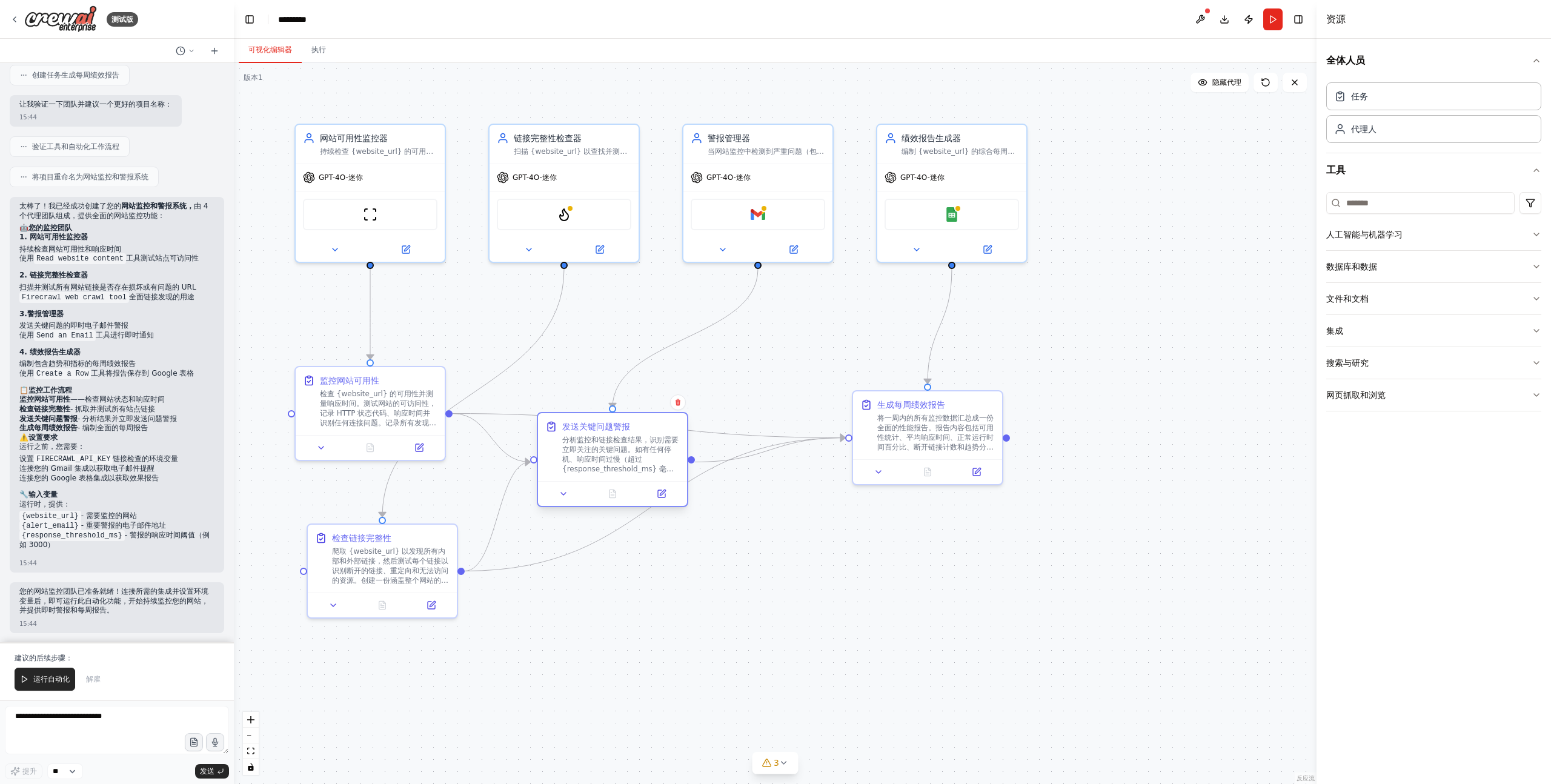
drag, startPoint x: 641, startPoint y: 480, endPoint x: 631, endPoint y: 427, distance: 53.9
click at [631, 427] on div "发送关键问题警报" at bounding box center [621, 426] width 118 height 12
drag, startPoint x: 379, startPoint y: 545, endPoint x: 417, endPoint y: 530, distance: 40.9
click at [417, 533] on font "爬取 {website_url} 以发现所有内部和外部链接，然后测试每个链接以识别断开的链接、重定向和无法访问的资源。创建一份涵盖整个网站的链接状态综合清单。" at bounding box center [426, 556] width 116 height 47
click at [416, 528] on font "检查链接完整性" at bounding box center [398, 523] width 59 height 10
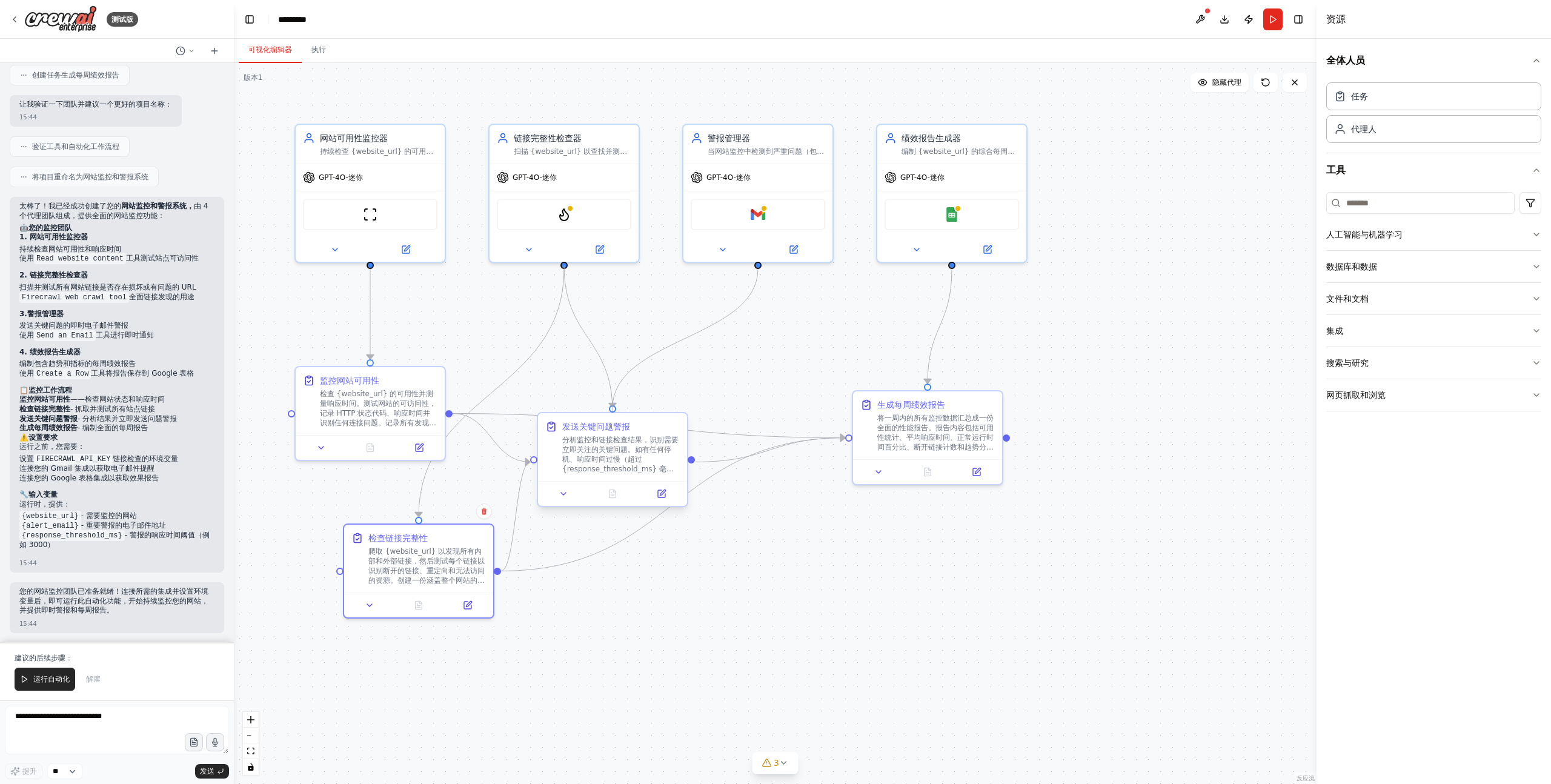
drag, startPoint x: 570, startPoint y: 273, endPoint x: 611, endPoint y: 410, distance: 143.0
click at [611, 410] on div "网站可用性监控器 持续检查 {website_url} 的可用性和响应时间，检测任何停机或性能问题，并记录发现结果以便立即采取行动 GPT-4O-迷你 Scr…" at bounding box center [775, 423] width 1083 height 721
click at [1297, 84] on icon at bounding box center [1294, 82] width 10 height 10
click at [1297, 12] on button "切换右侧边栏" at bounding box center [1298, 19] width 17 height 17
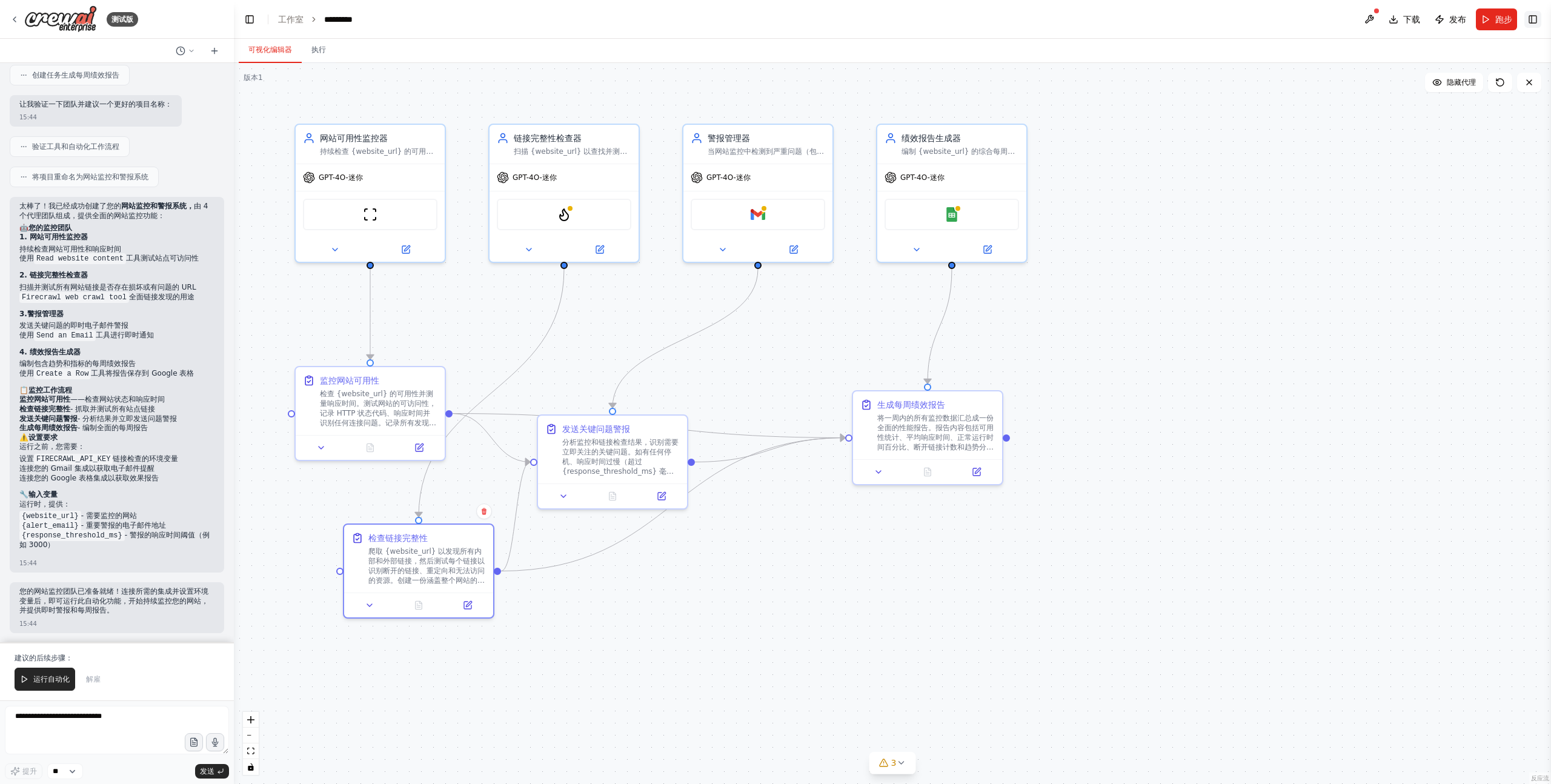
click at [1537, 17] on button "切换右侧边栏" at bounding box center [1533, 19] width 17 height 17
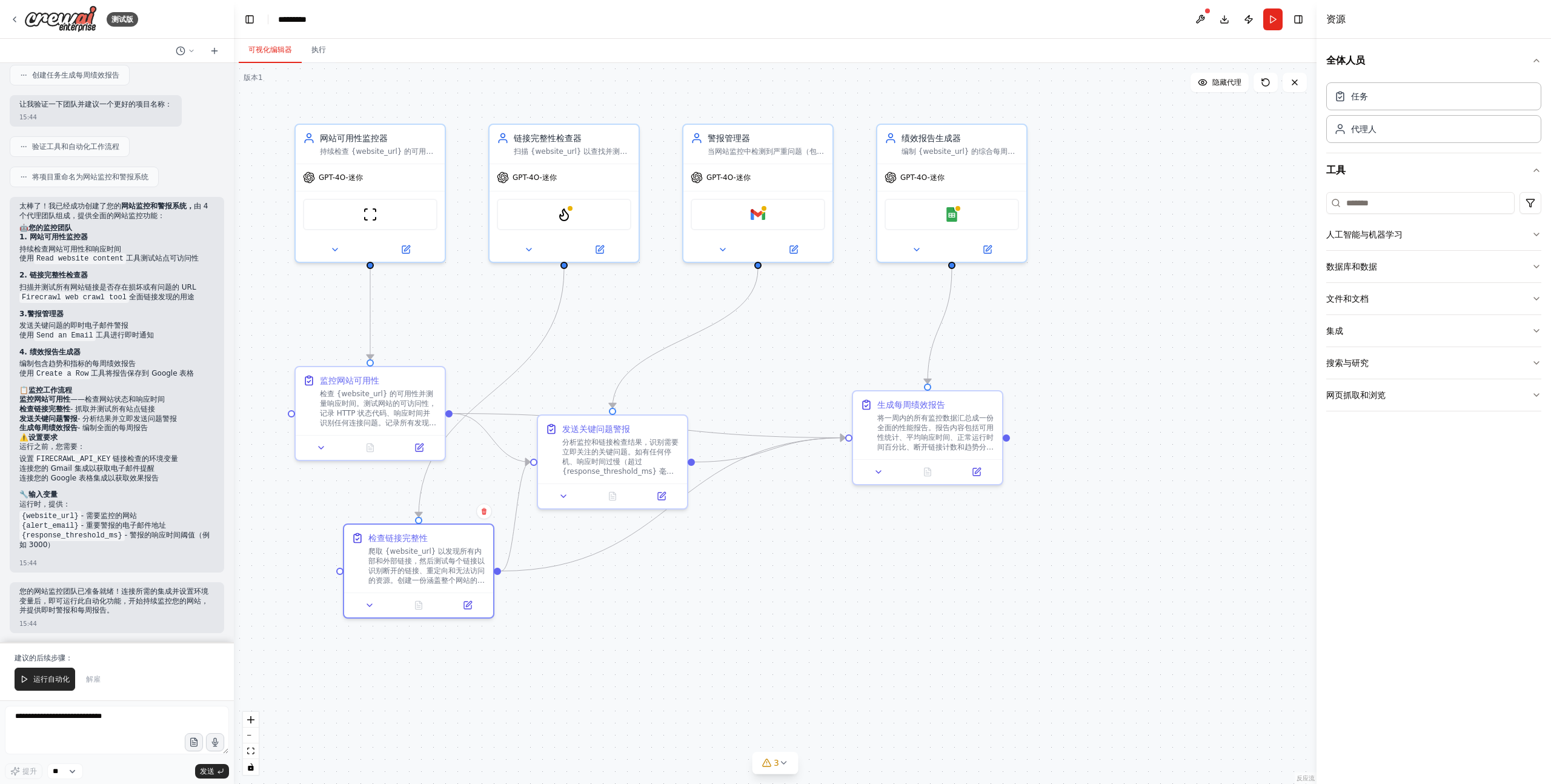
click at [253, 80] on font "版本" at bounding box center [251, 77] width 15 height 8
click at [15, 20] on icon at bounding box center [14, 19] width 10 height 10
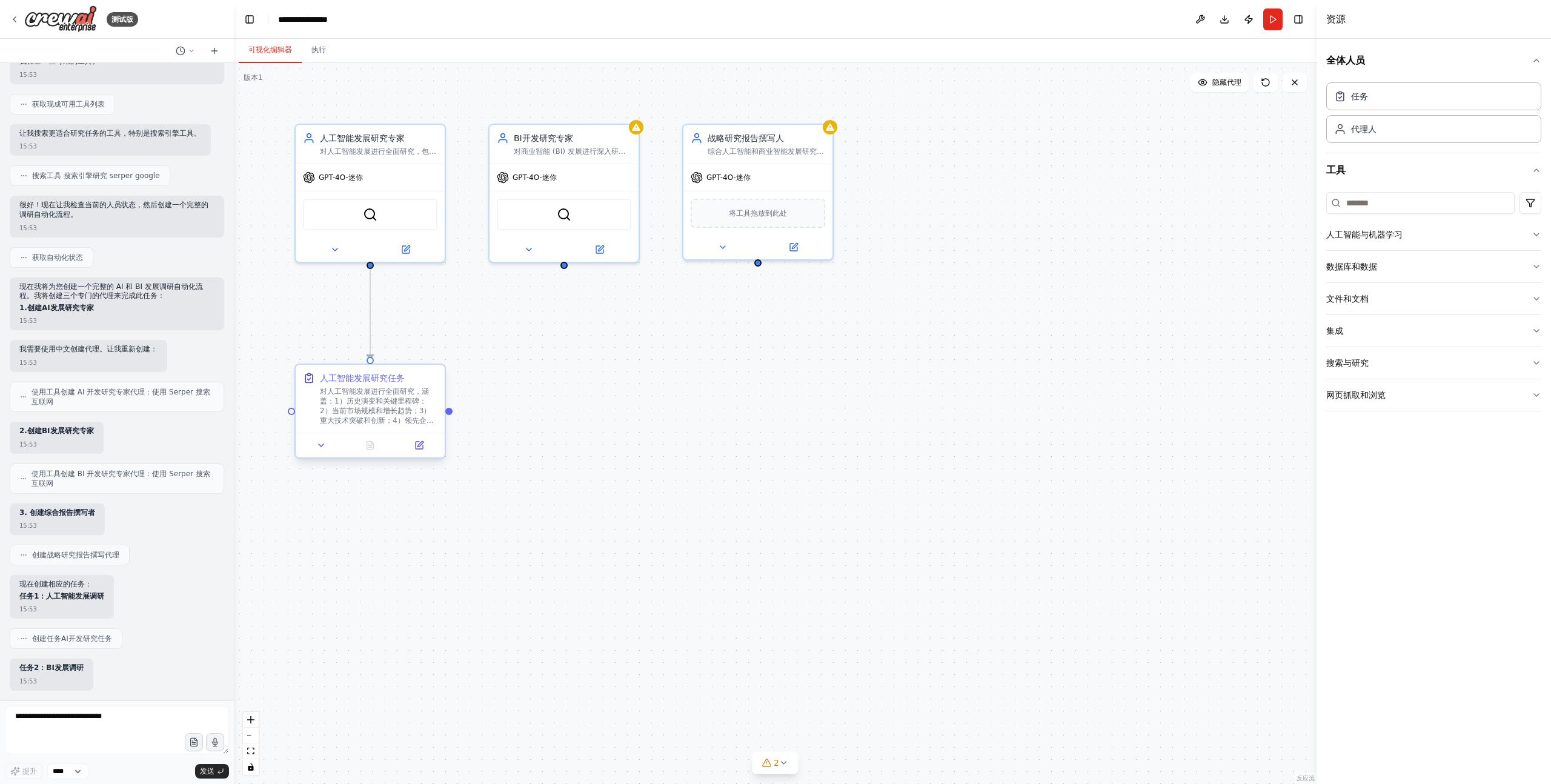
scroll to position [164, 0]
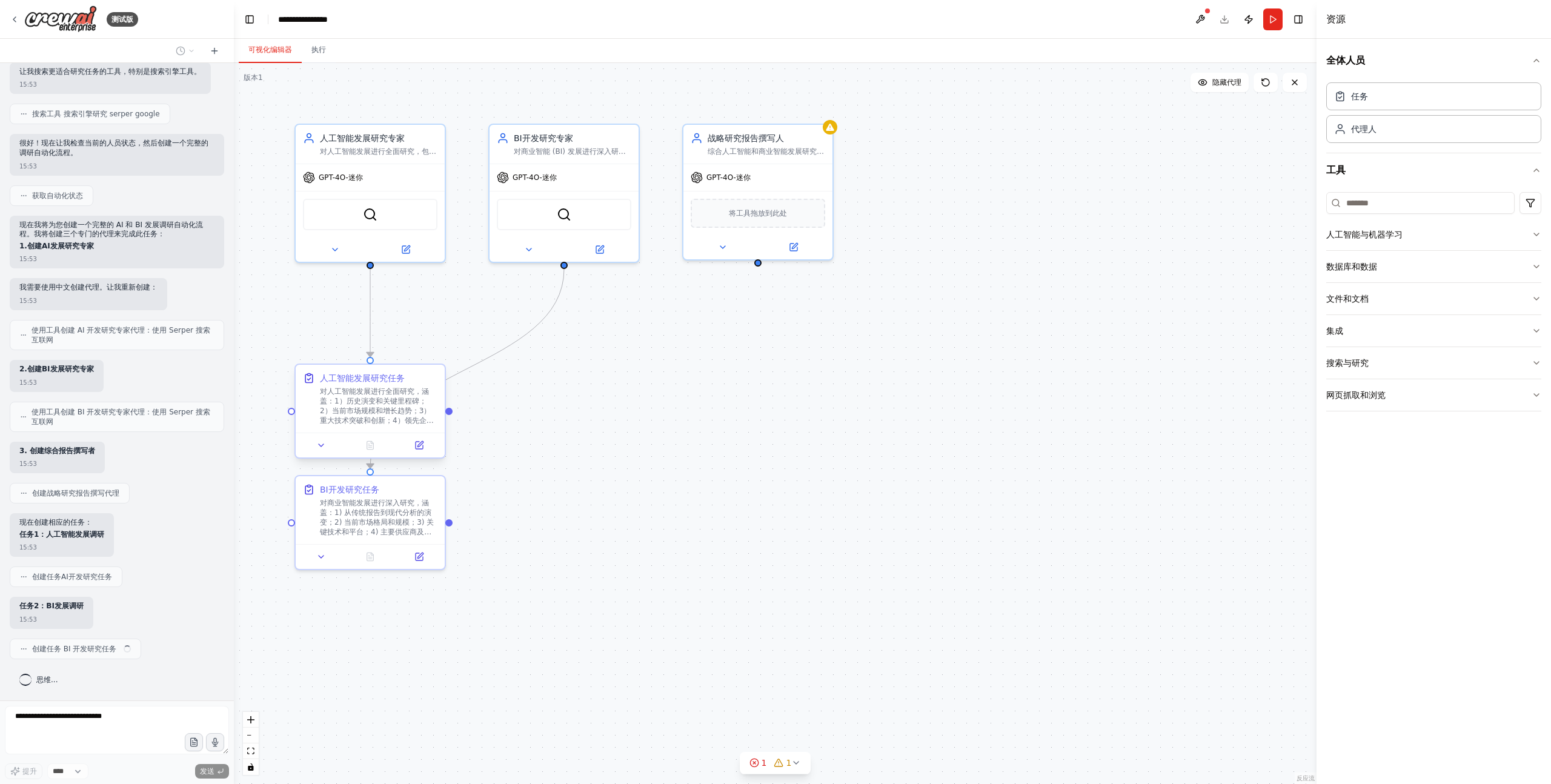
click at [377, 407] on font "对人工智能发展进行全面研究，涵盖：1）历史演变和关键里程碑；2）当前市场规模和增长趋势；3）重大技术突破和创新；4）领先企业及其贡献；5）关键应用领域和用例；…" at bounding box center [377, 425] width 116 height 76
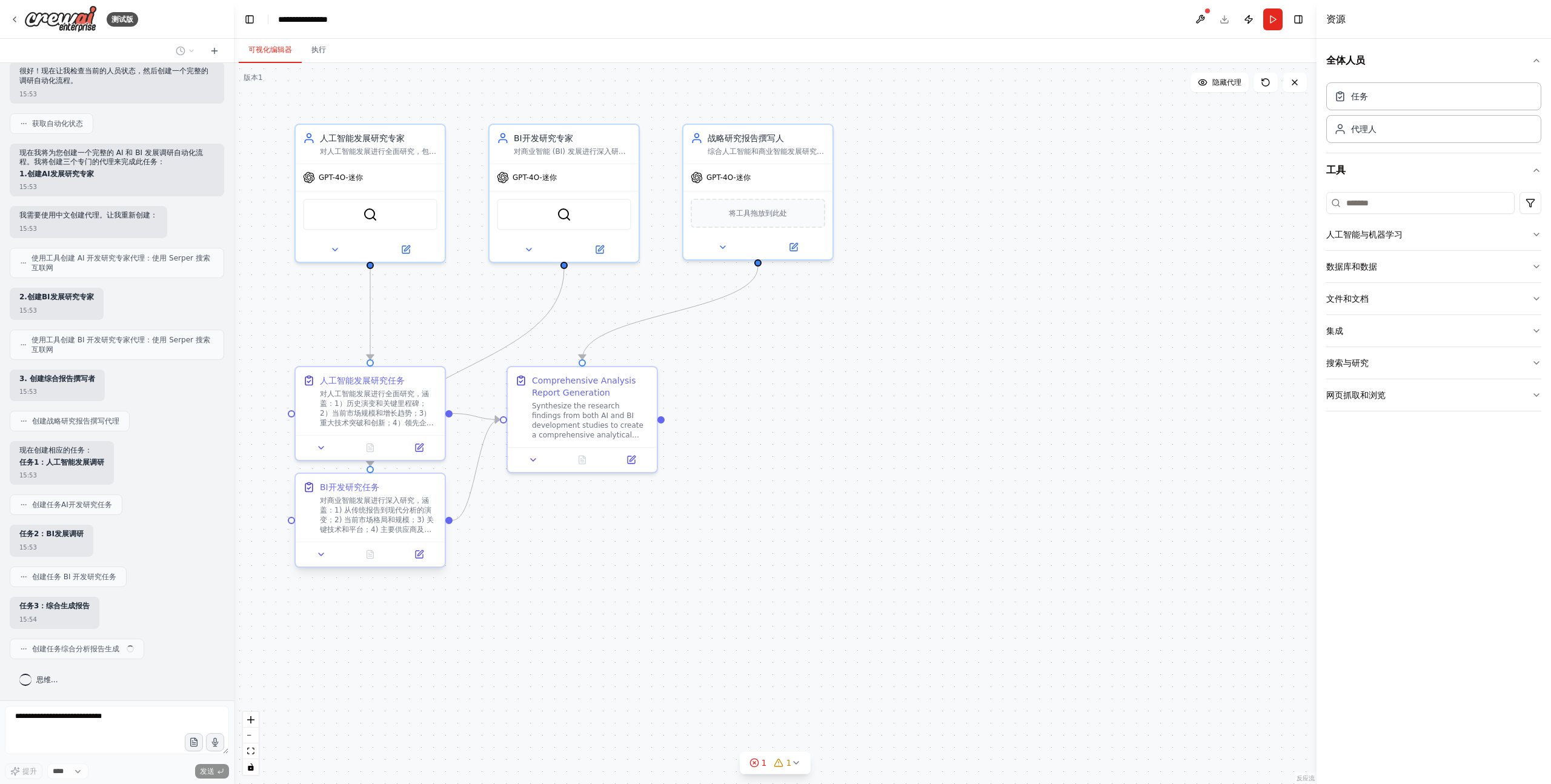
scroll to position [236, 0]
drag, startPoint x: 412, startPoint y: 514, endPoint x: 413, endPoint y: 537, distance: 23.0
click at [413, 537] on div "BI开发研究任务 对商业智能发展进行深入研究，涵盖：1) 从传统报告到现代分析的演变；2) 当前市场格局和规模；3) 关键技术和平台；4) 主要供应商及其市场…" at bounding box center [370, 507] width 149 height 68
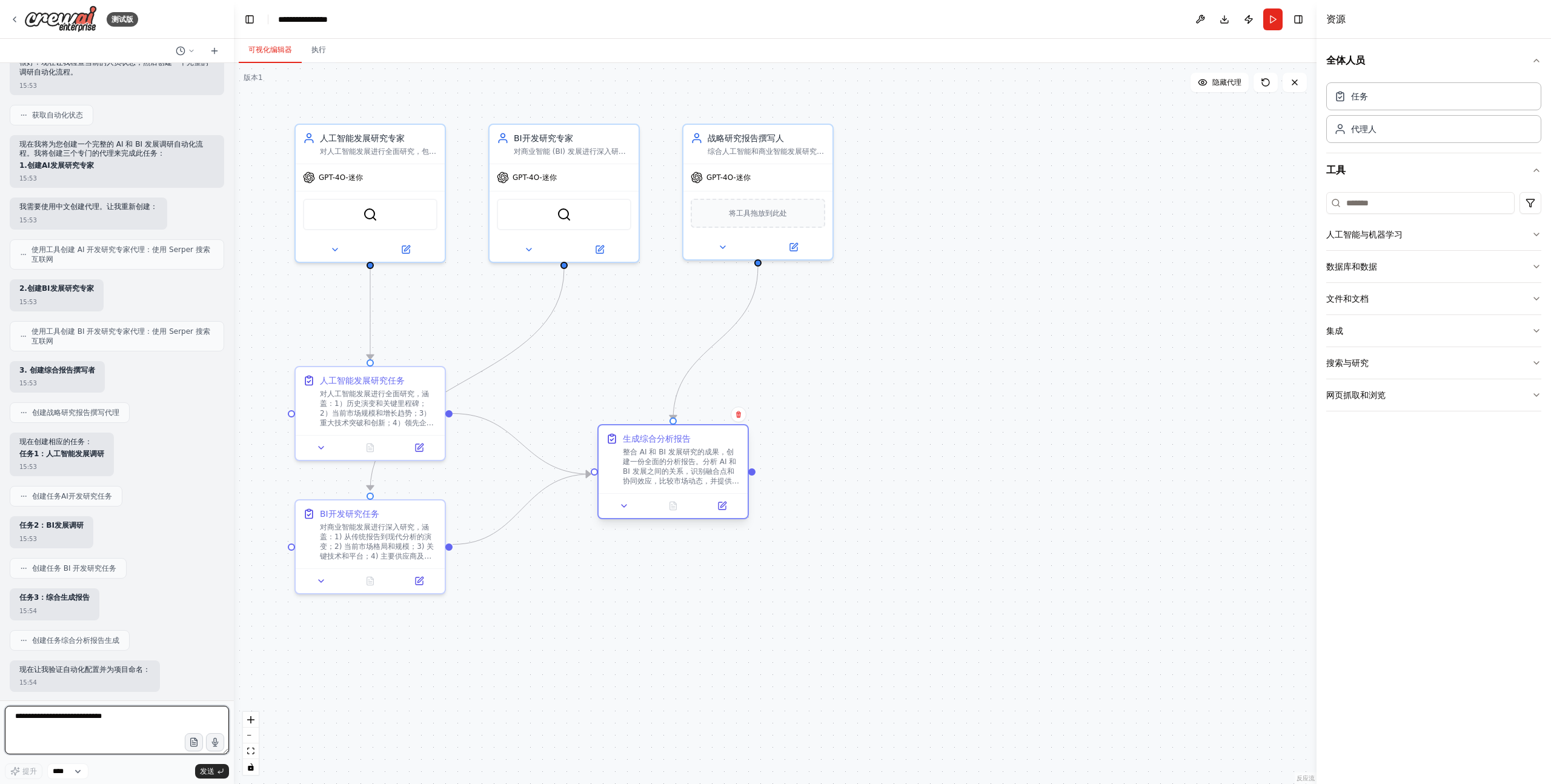
scroll to position [308, 0]
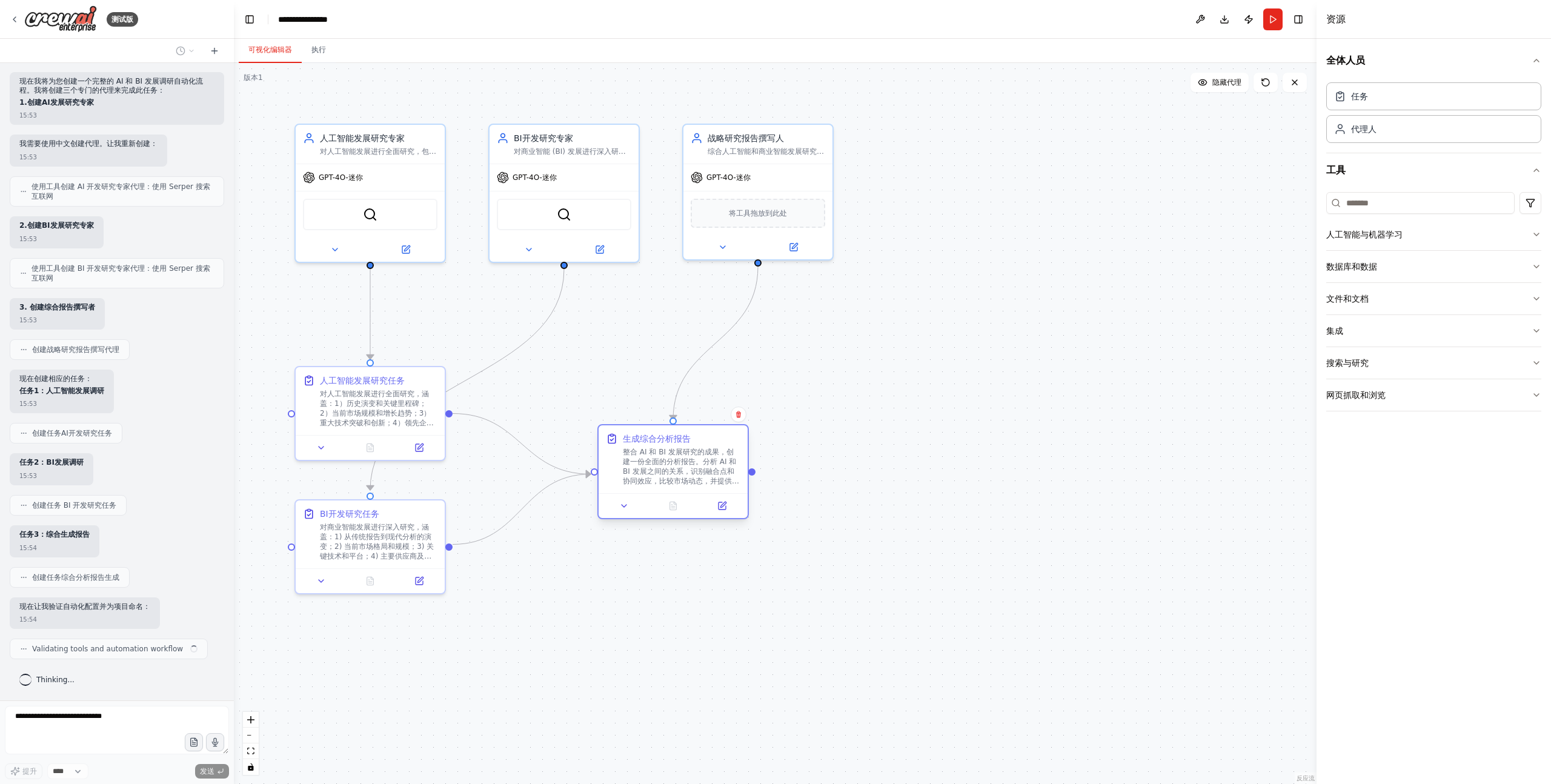
drag, startPoint x: 589, startPoint y: 387, endPoint x: 681, endPoint y: 450, distance: 111.5
click at [681, 450] on div ".deletable-edge-delete-btn { width: 20px; height: 20px; border: 0px solid #ffff…" at bounding box center [775, 423] width 1083 height 721
drag, startPoint x: 681, startPoint y: 450, endPoint x: 658, endPoint y: 427, distance: 32.5
click at [658, 427] on font "整合 AI 和 BI 发展研究的成果，创建一份全面的分析报告。分析 AI 和 BI 发展之间的关系，识别融合点和协同效应，比较市场动态，并提供战略洞察。报告结…" at bounding box center [656, 461] width 116 height 76
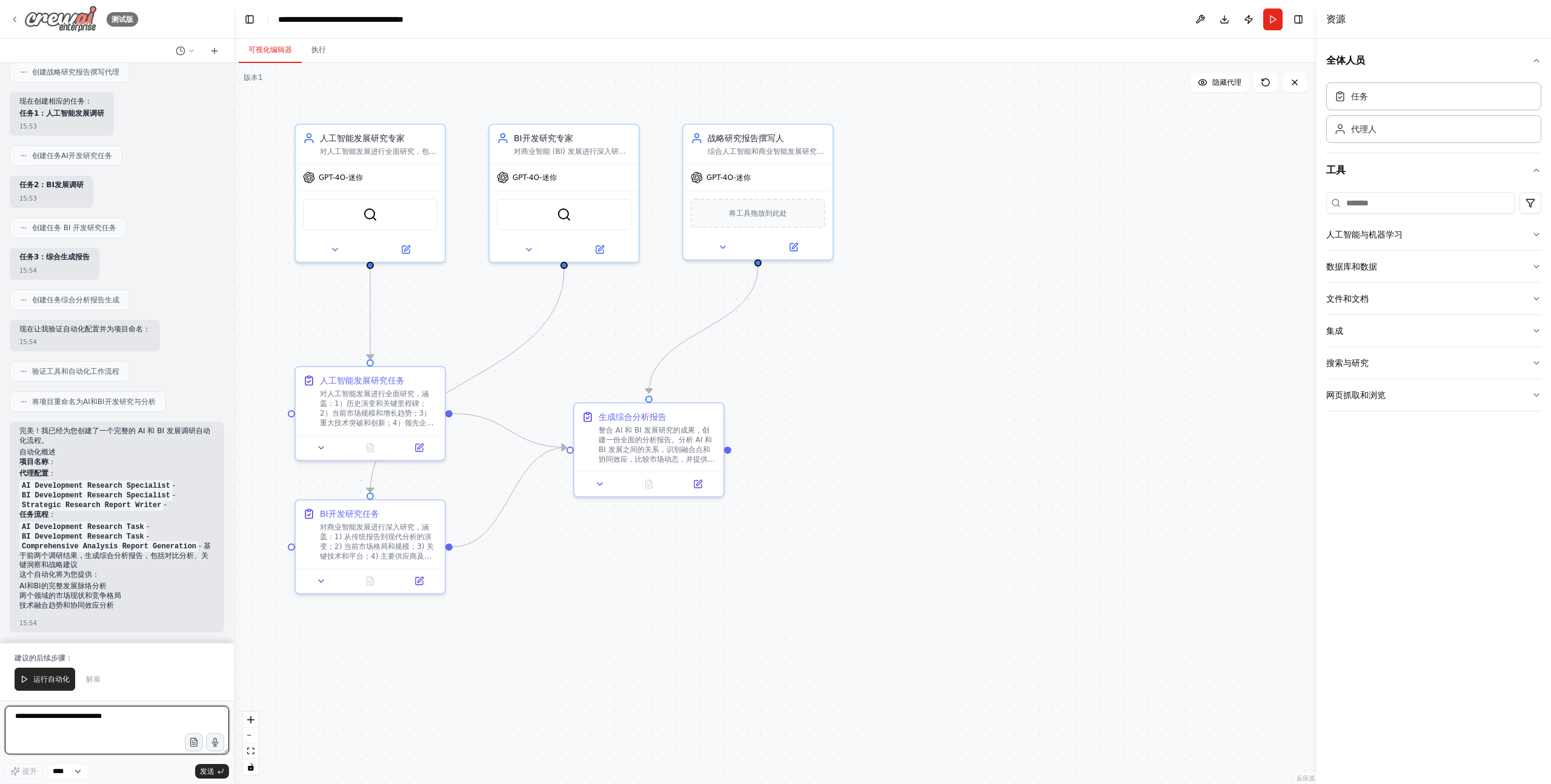
scroll to position [575, 0]
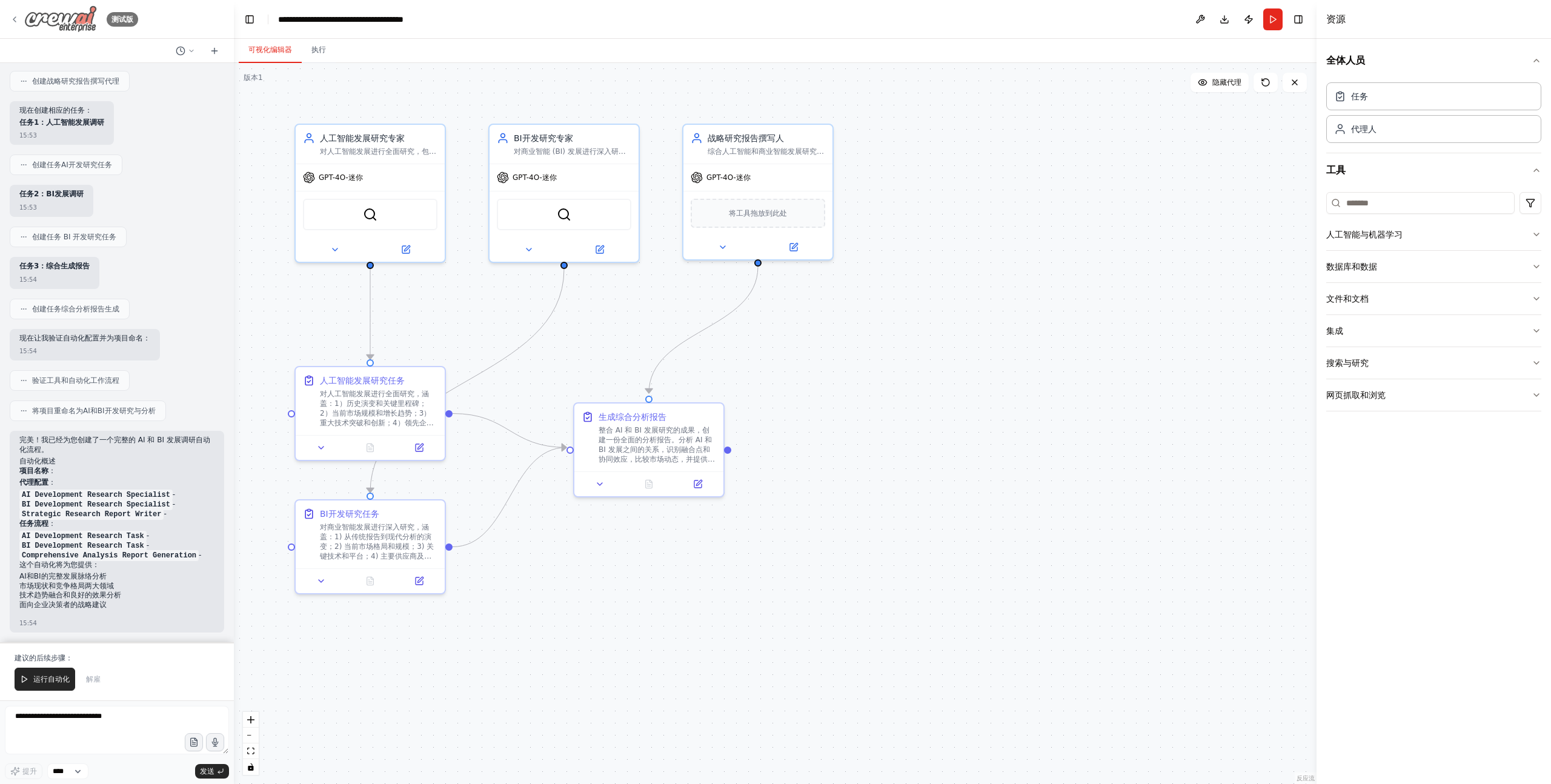
click at [15, 17] on icon at bounding box center [14, 19] width 2 height 5
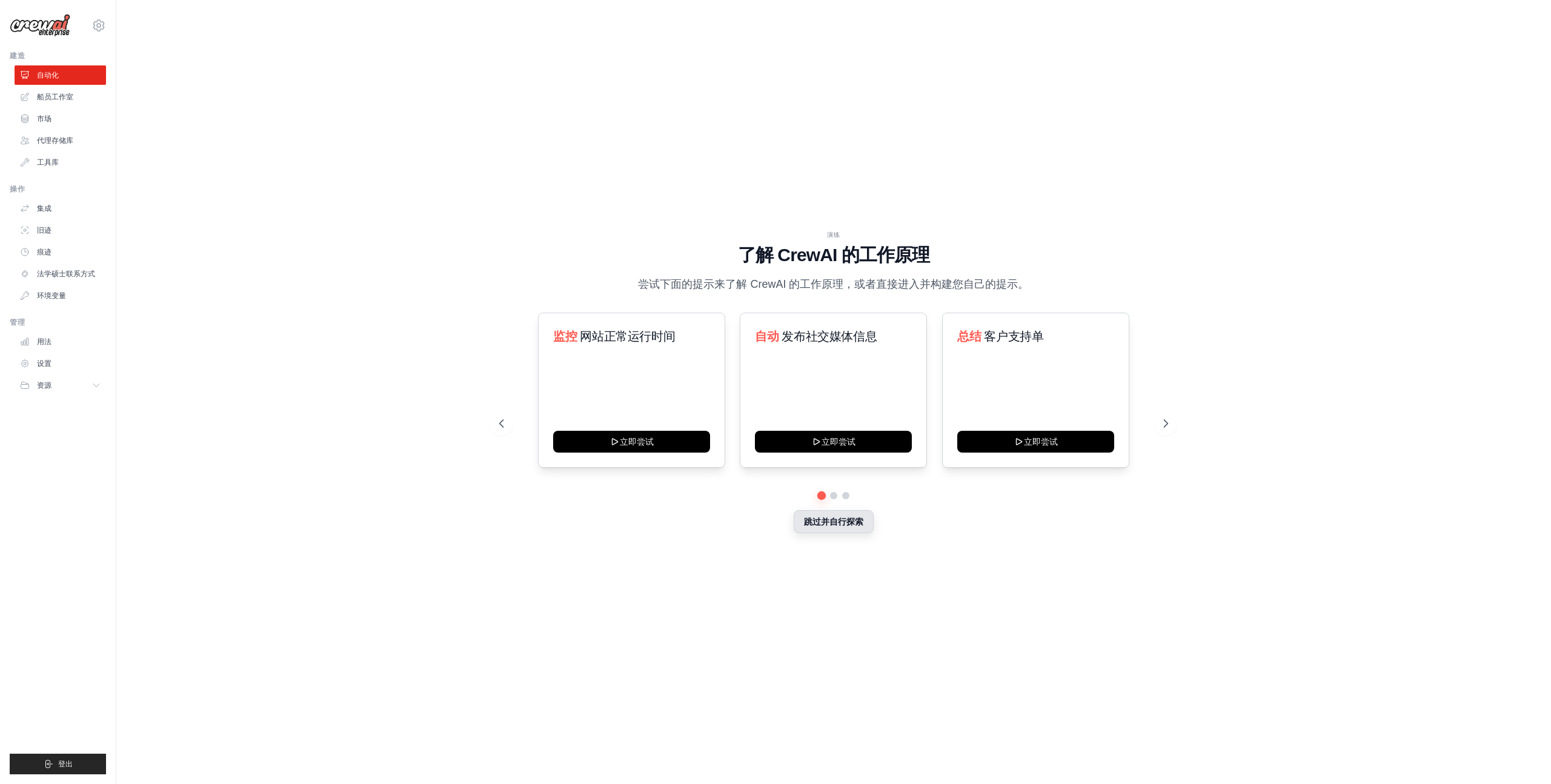
click at [829, 524] on font "跳过并自行探索" at bounding box center [834, 521] width 59 height 10
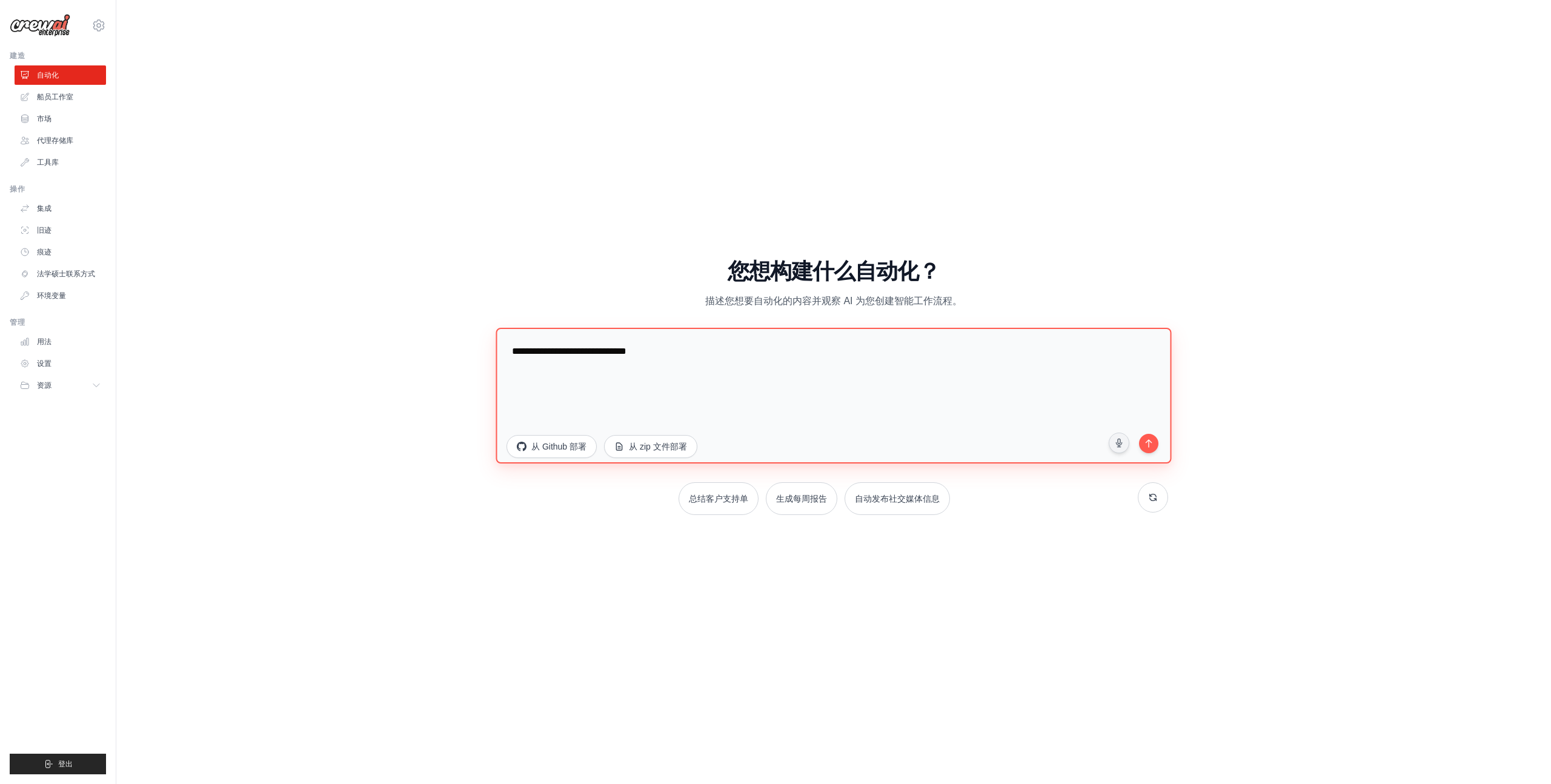
click at [589, 351] on textarea "**********" at bounding box center [833, 395] width 675 height 135
click at [696, 350] on textarea "**********" at bounding box center [833, 395] width 675 height 135
click at [690, 350] on textarea "**********" at bounding box center [833, 395] width 675 height 135
click at [1146, 441] on icon "submit" at bounding box center [1149, 442] width 12 height 12
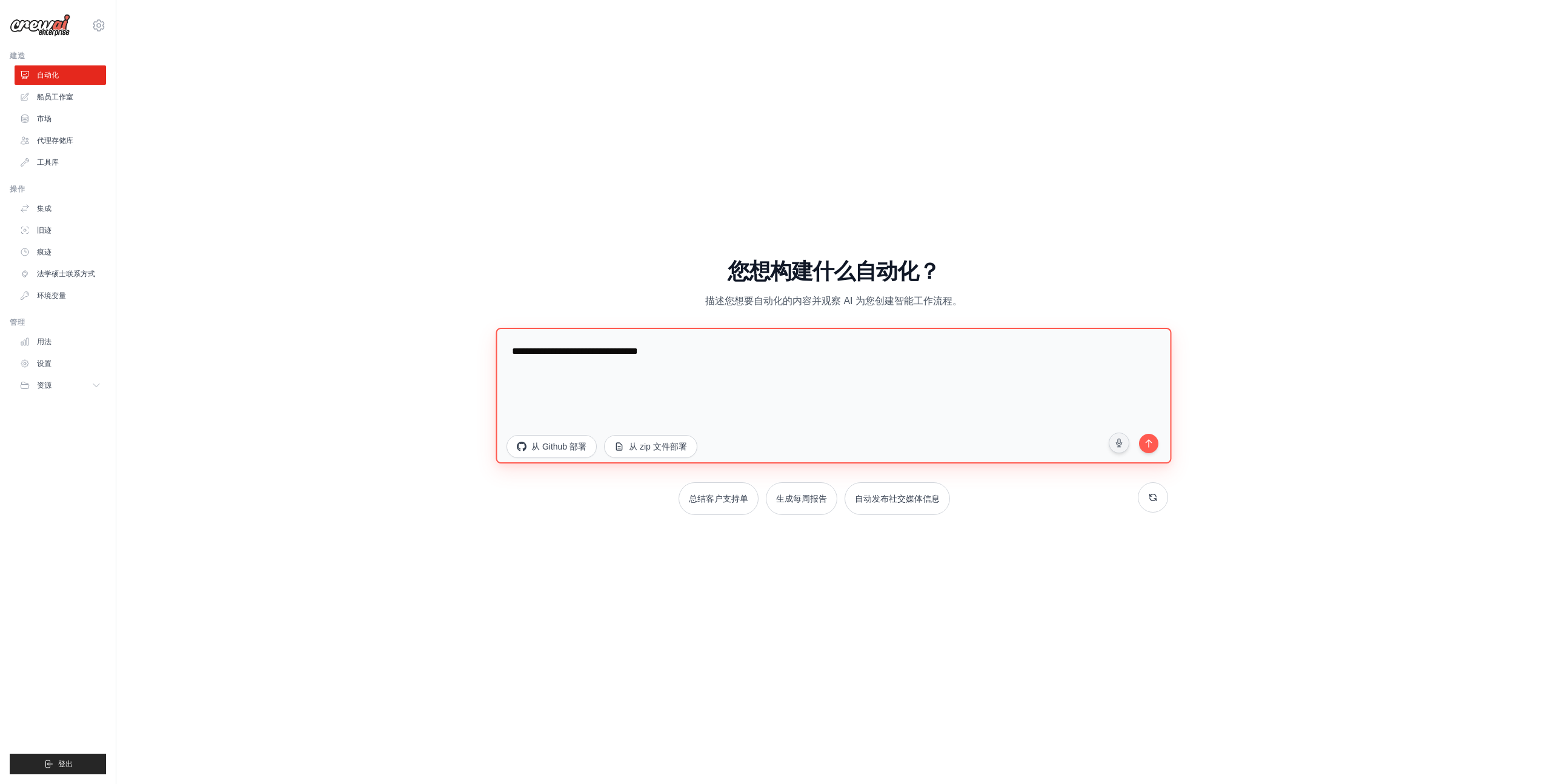
click at [739, 351] on textarea "**********" at bounding box center [833, 395] width 675 height 135
type textarea "**********"
click at [1152, 444] on icon "submit" at bounding box center [1149, 442] width 12 height 12
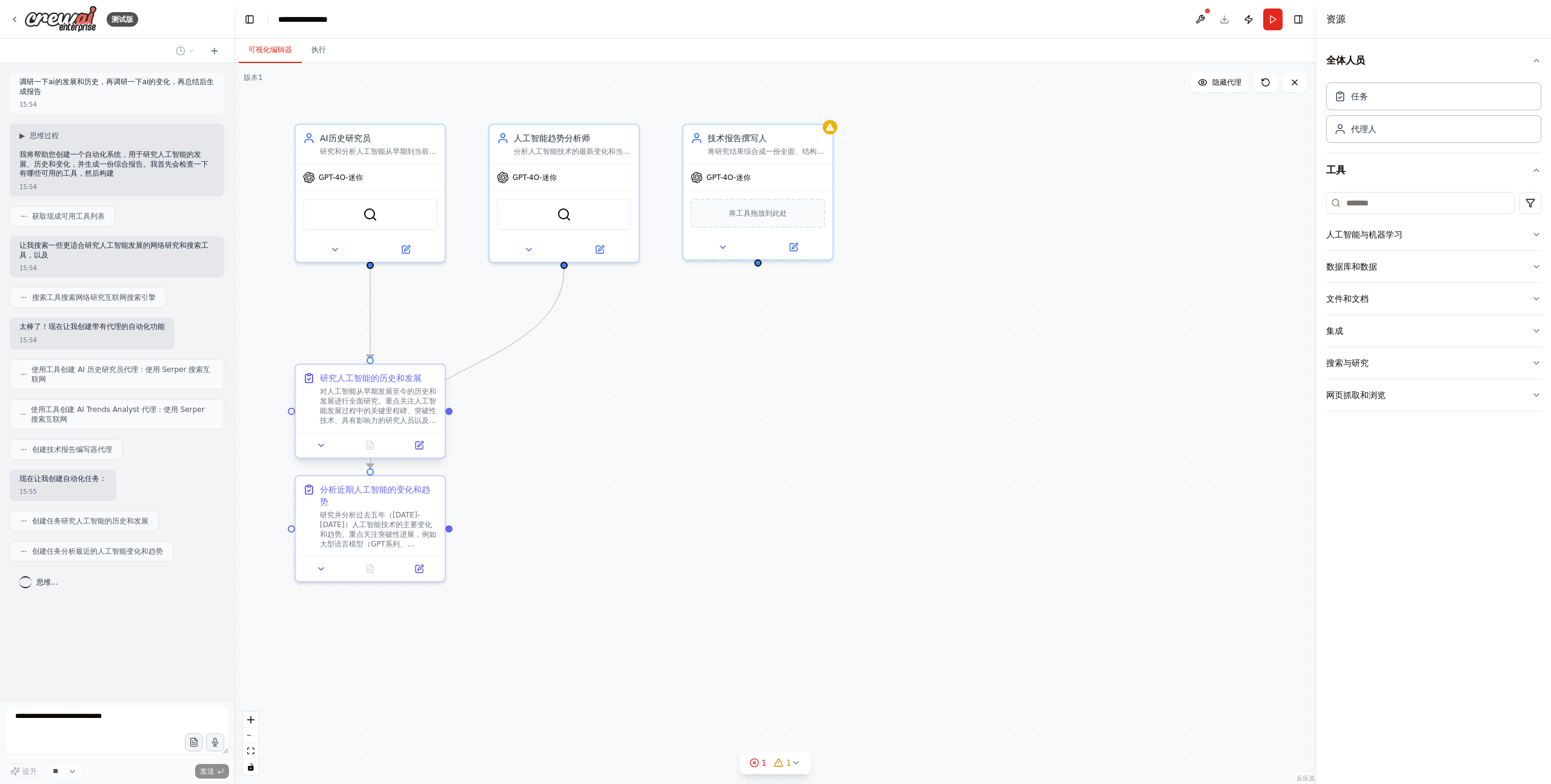
click at [346, 405] on font "对人工智能从早期发展至今的历史和发展进行全面研究。重点关注人工智能发展过程中的关键里程碑、突破性技术、具有影响力的研究人员以及重大范式转变。涵盖重要时期，包括…" at bounding box center [378, 430] width 117 height 86
click at [390, 410] on font "对人工智能从早期发展至今的历史和发展进行全面研究。重点关注人工智能发展过程中的关键里程碑、突破性技术、具有影响力的研究人员以及重大范式转变。涵盖重要时期，包括…" at bounding box center [378, 430] width 117 height 86
click at [416, 449] on icon at bounding box center [419, 445] width 7 height 7
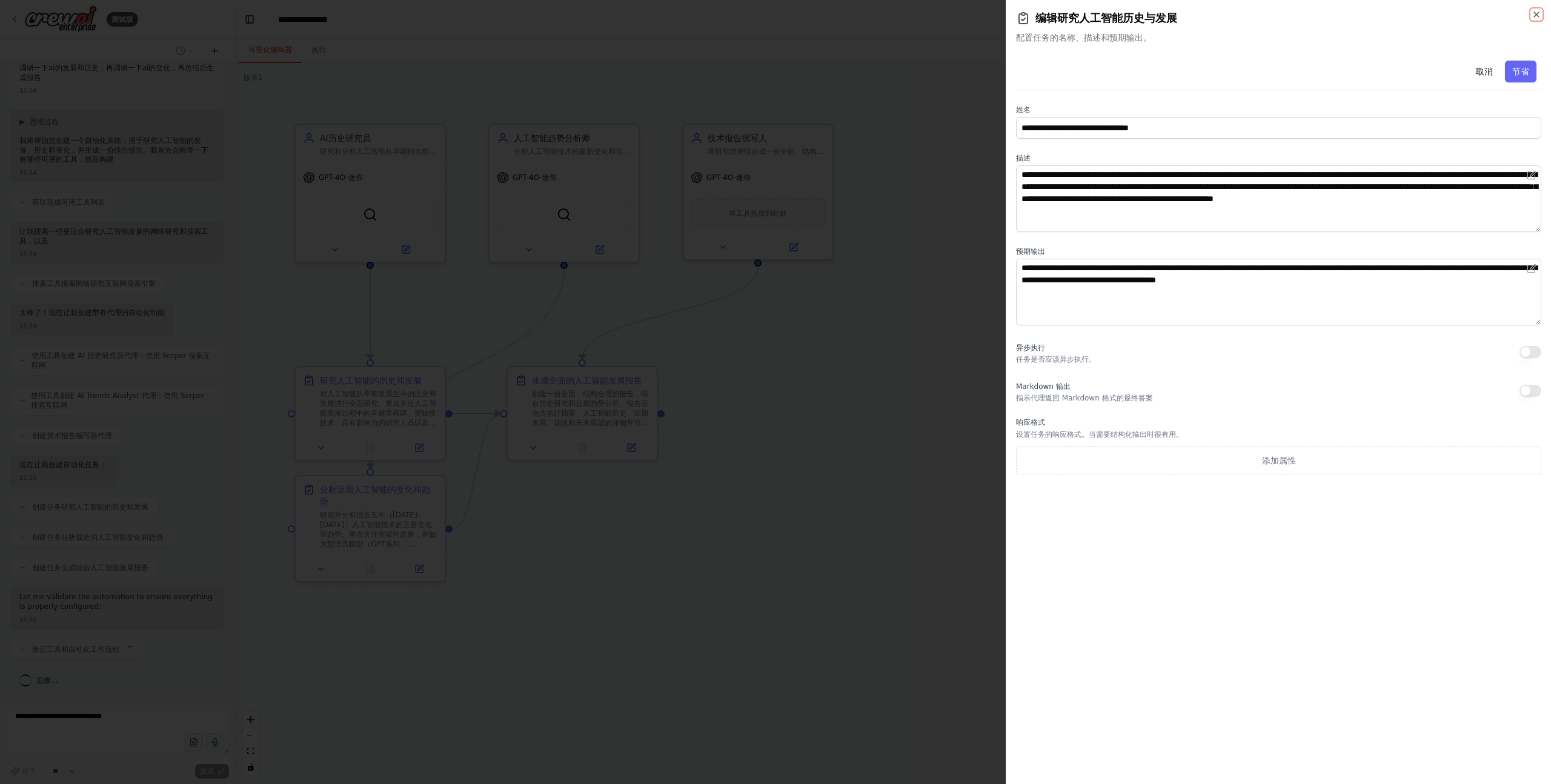
scroll to position [4, 0]
click at [1538, 12] on icon "button" at bounding box center [1535, 14] width 10 height 10
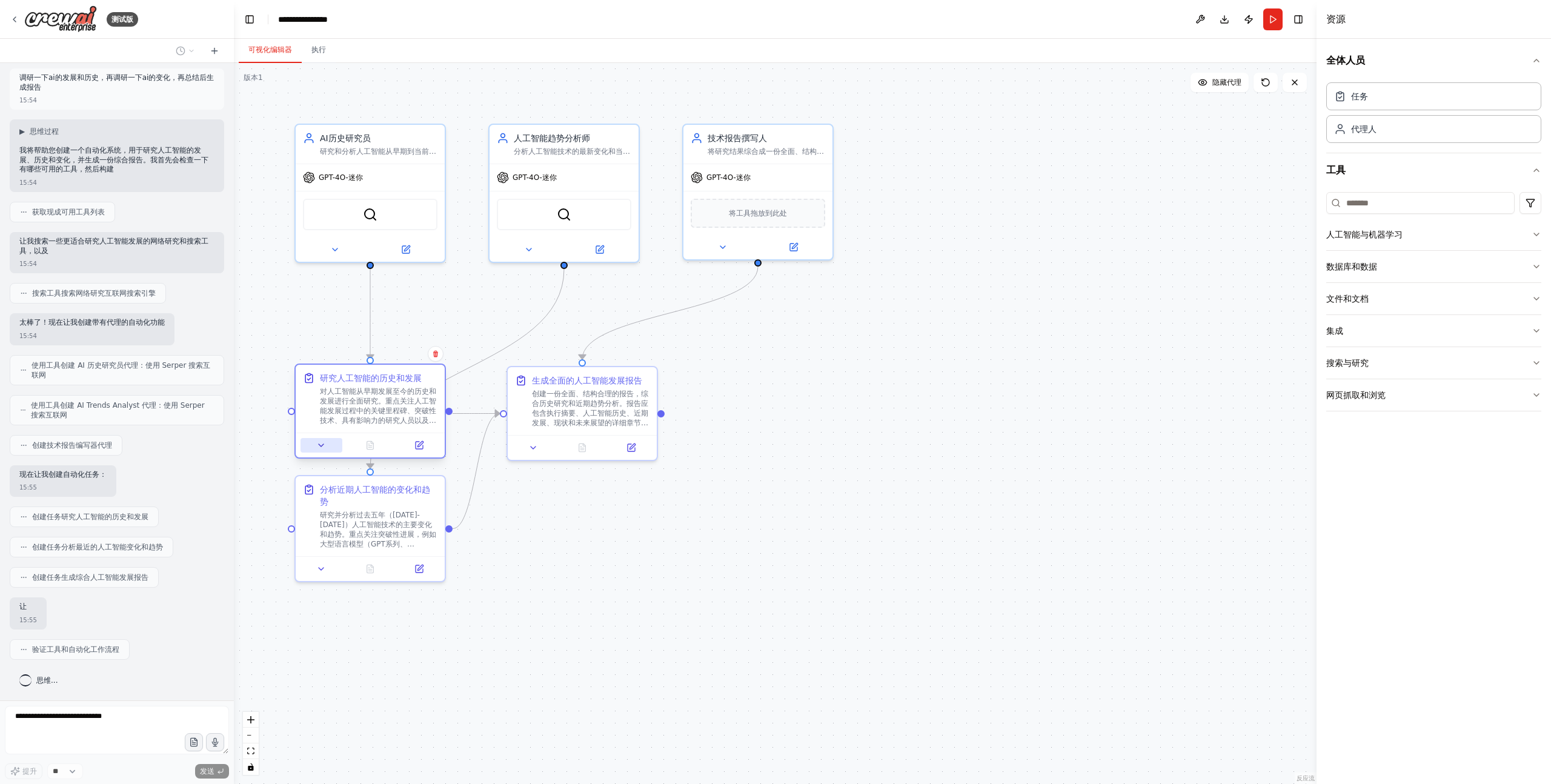
click at [320, 446] on icon at bounding box center [321, 445] width 10 height 10
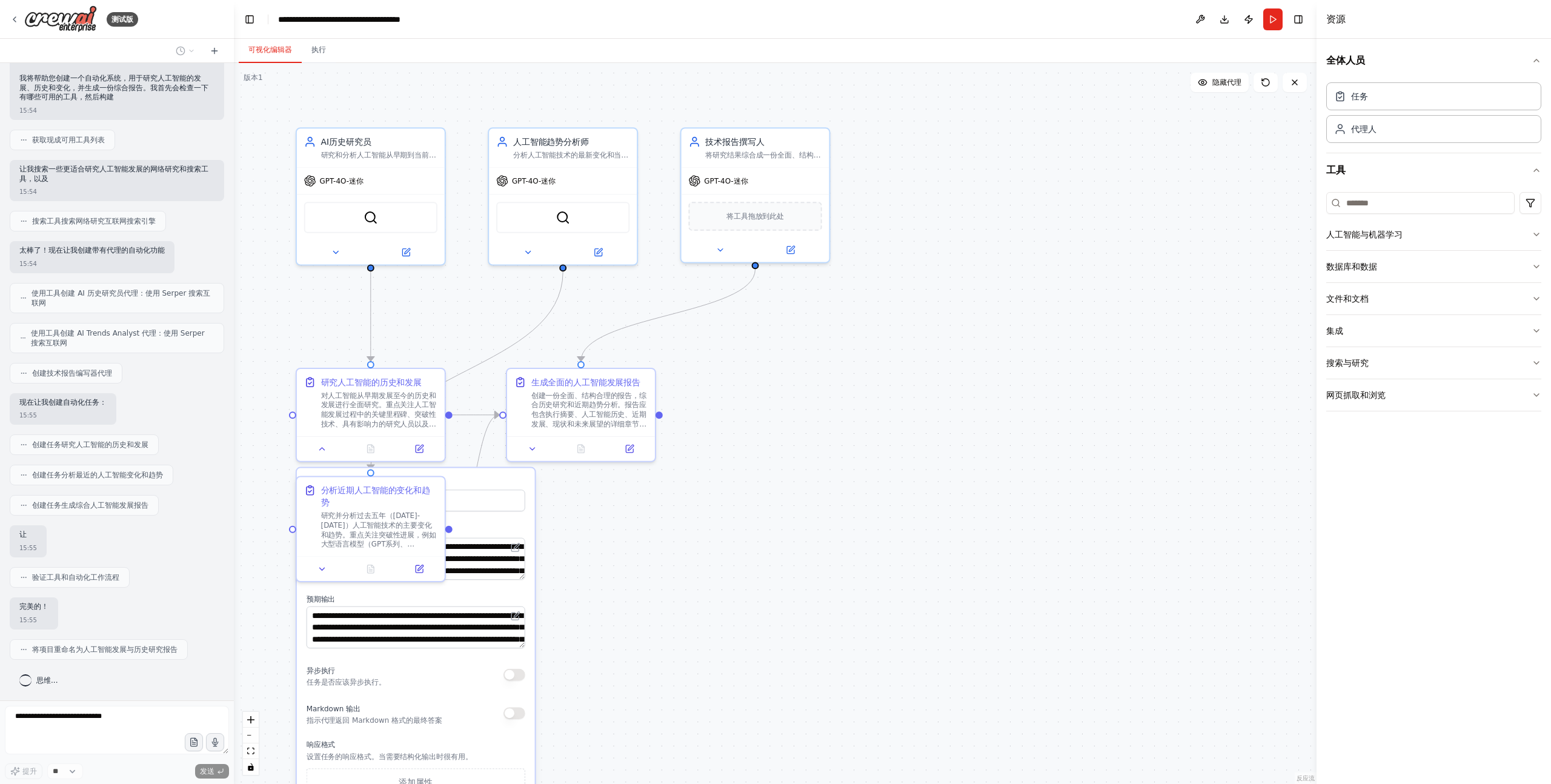
scroll to position [95, 0]
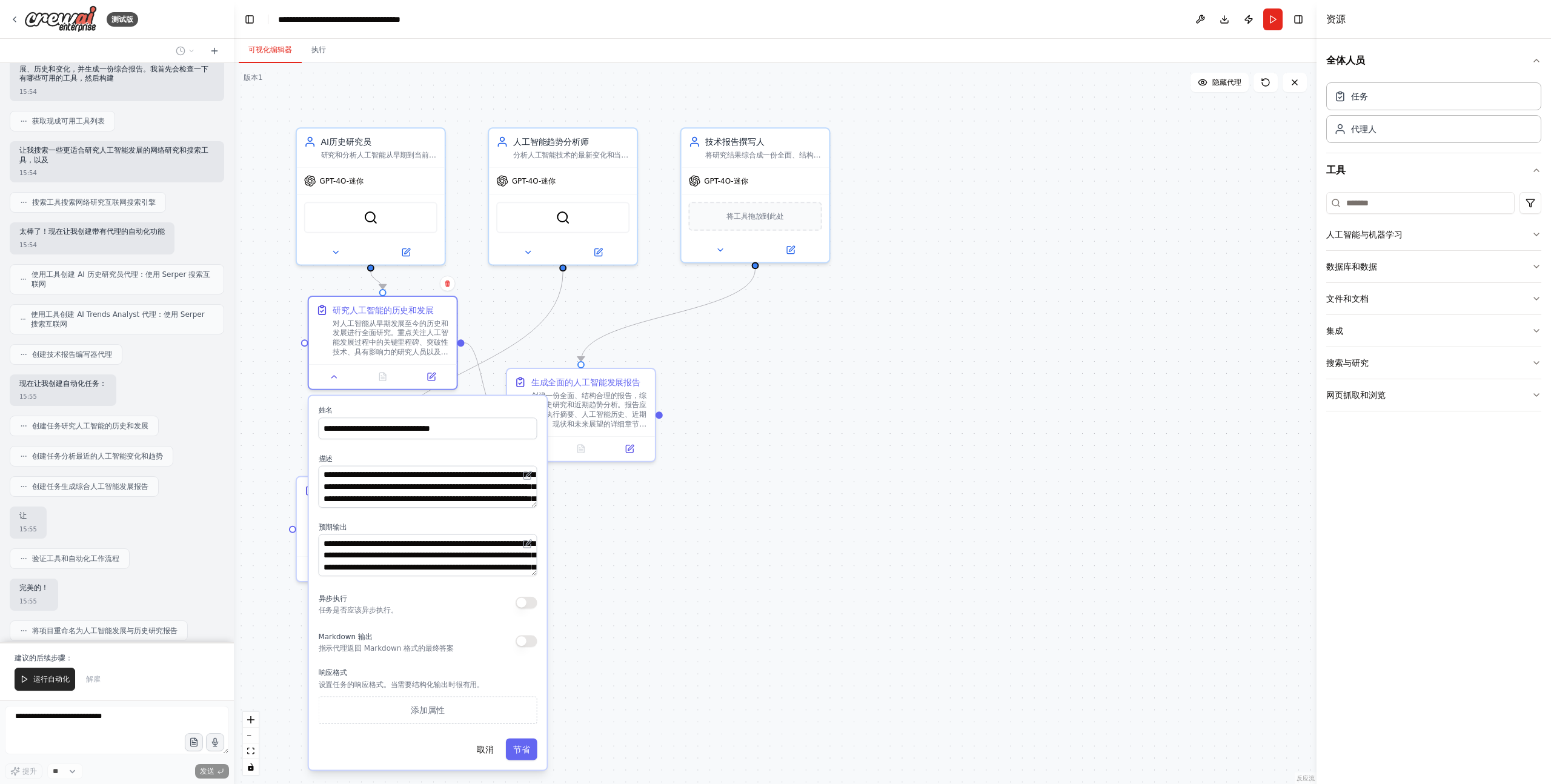
drag, startPoint x: 493, startPoint y: 480, endPoint x: 506, endPoint y: 405, distance: 76.1
click at [506, 405] on div "**********" at bounding box center [428, 583] width 238 height 374
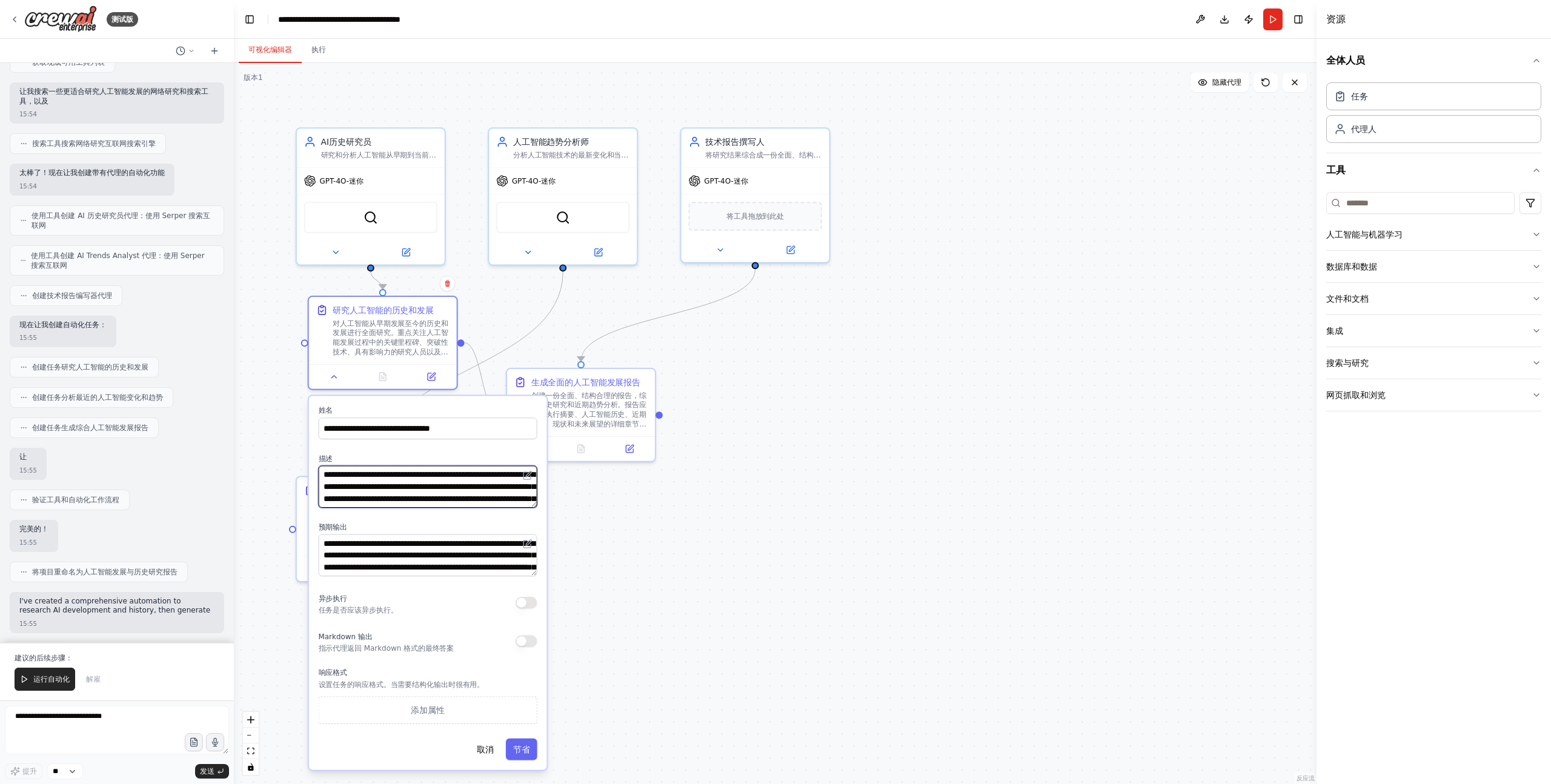
click at [487, 481] on textarea "**********" at bounding box center [428, 487] width 219 height 42
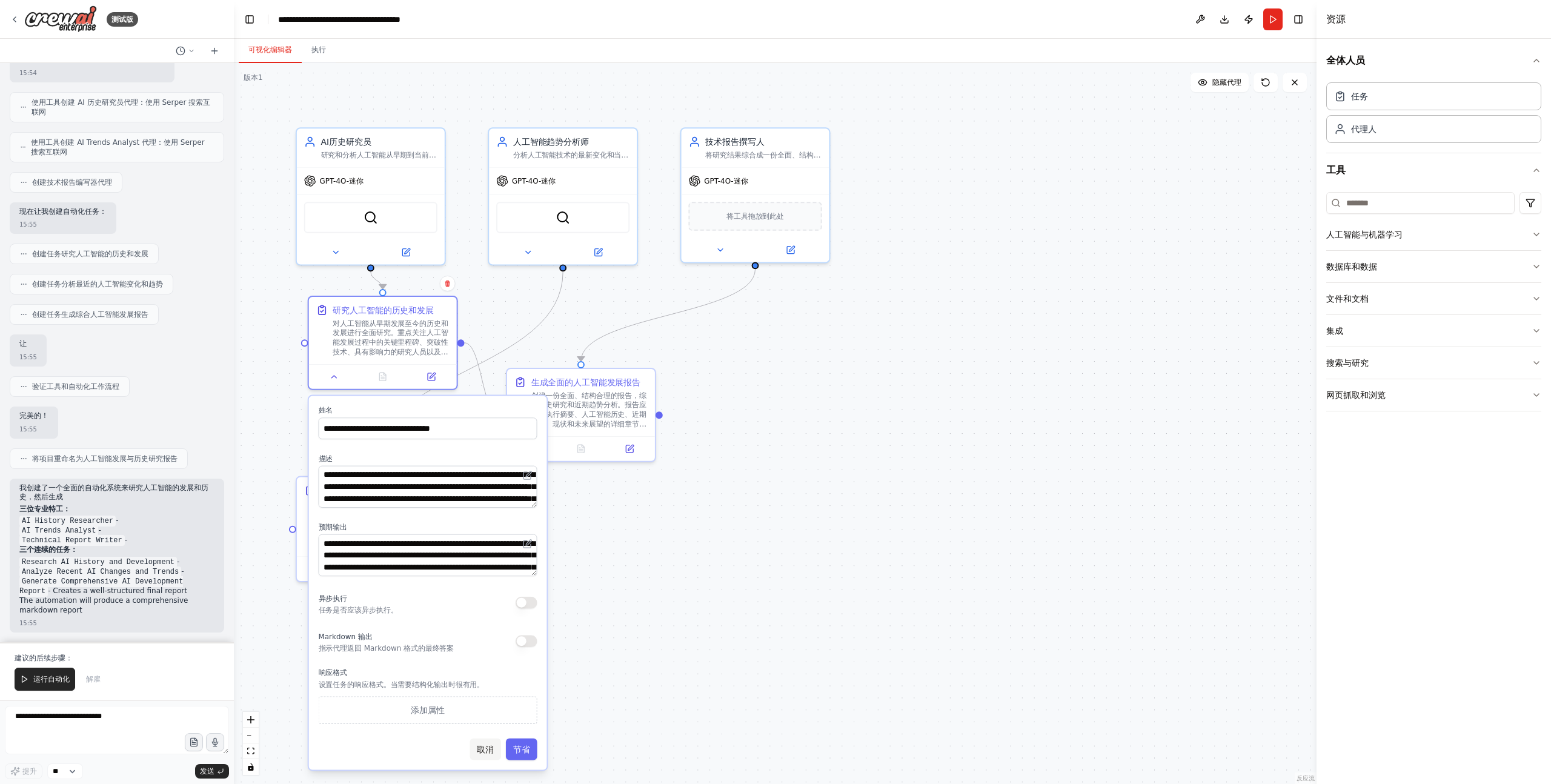
click at [494, 754] on button "取消" at bounding box center [485, 748] width 32 height 21
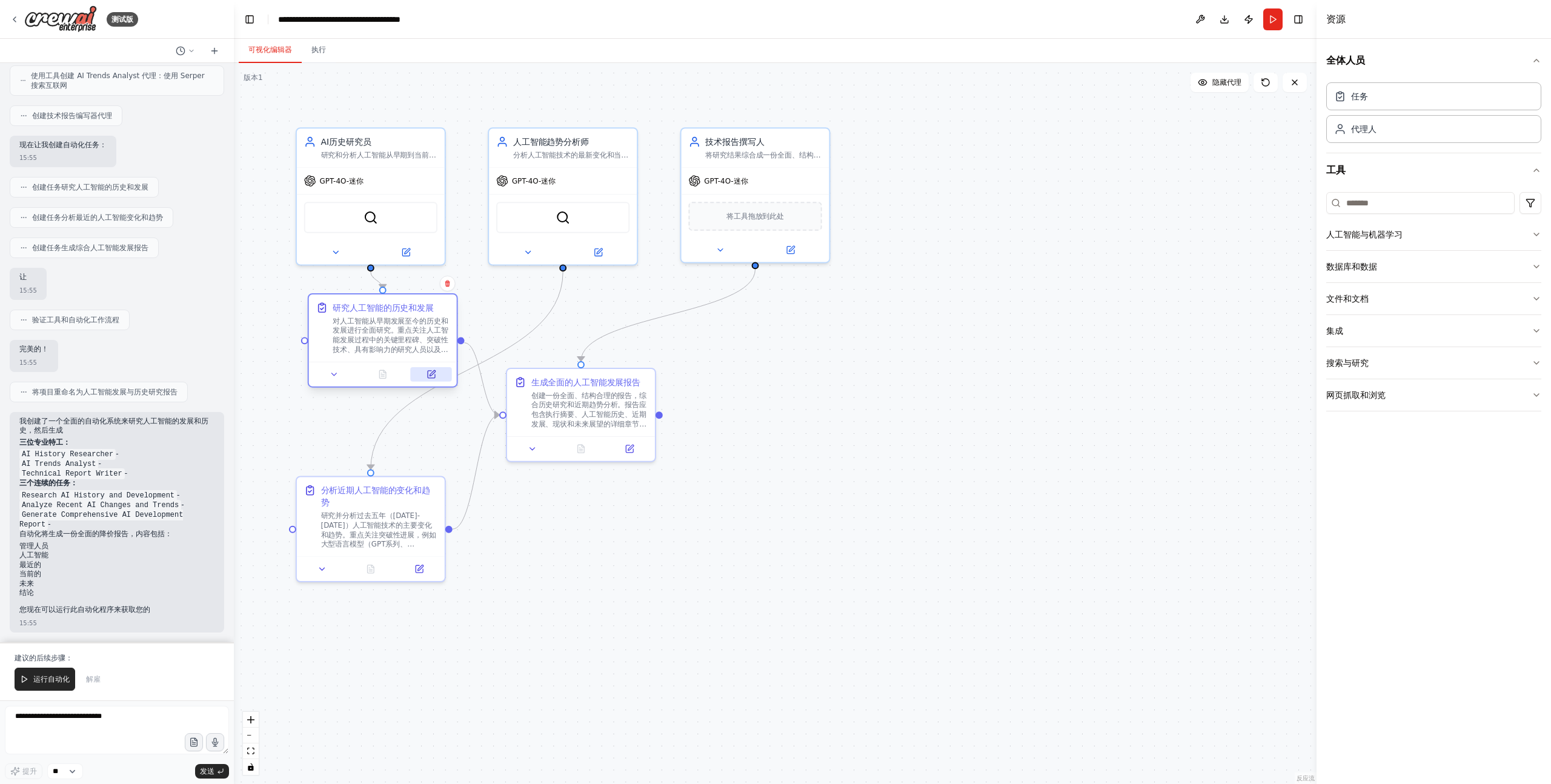
scroll to position [333, 0]
click at [427, 381] on button at bounding box center [431, 374] width 41 height 15
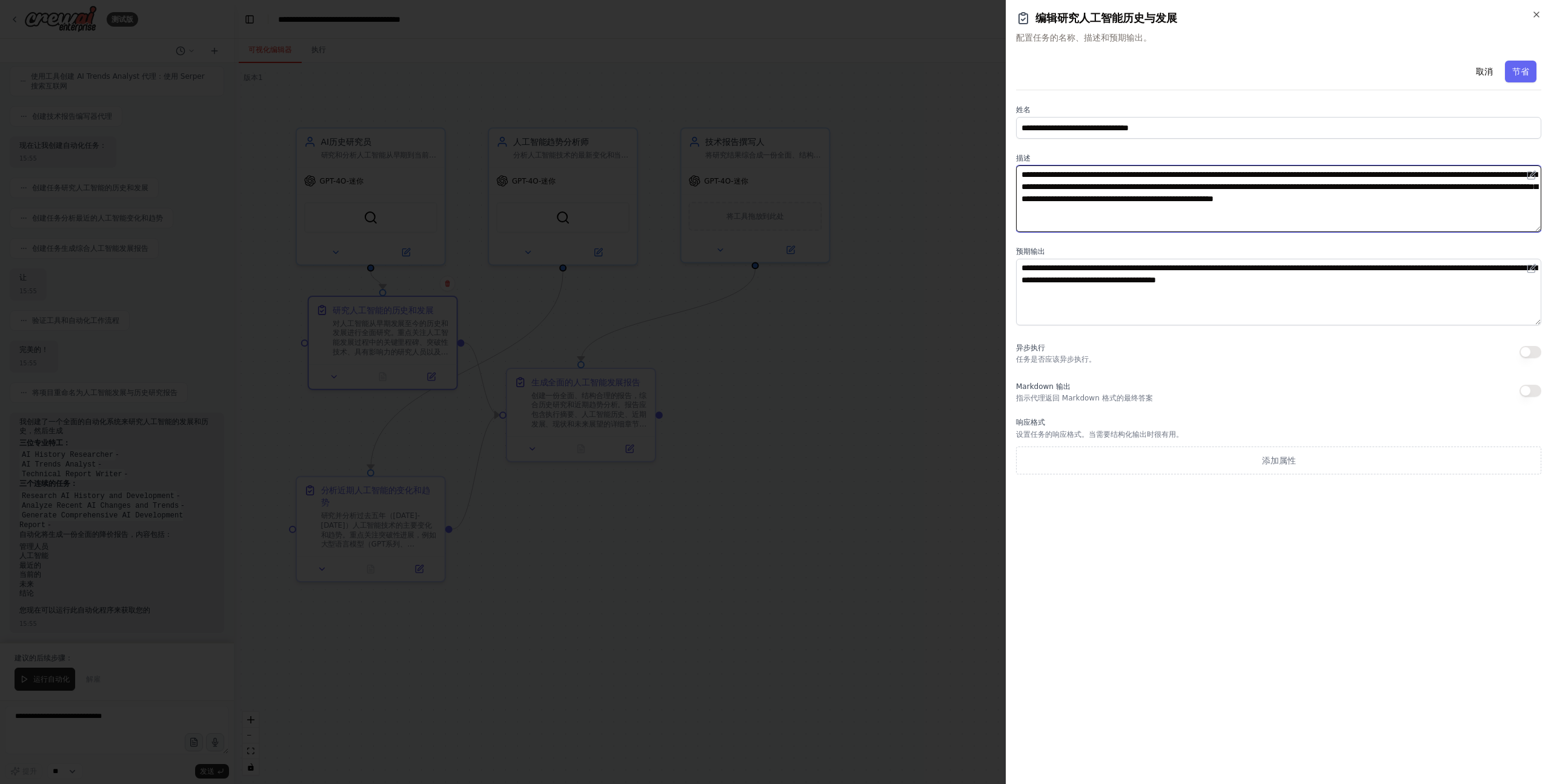
click at [1083, 209] on textarea "**********" at bounding box center [1278, 199] width 525 height 67
click at [1120, 217] on textarea "**********" at bounding box center [1278, 199] width 525 height 67
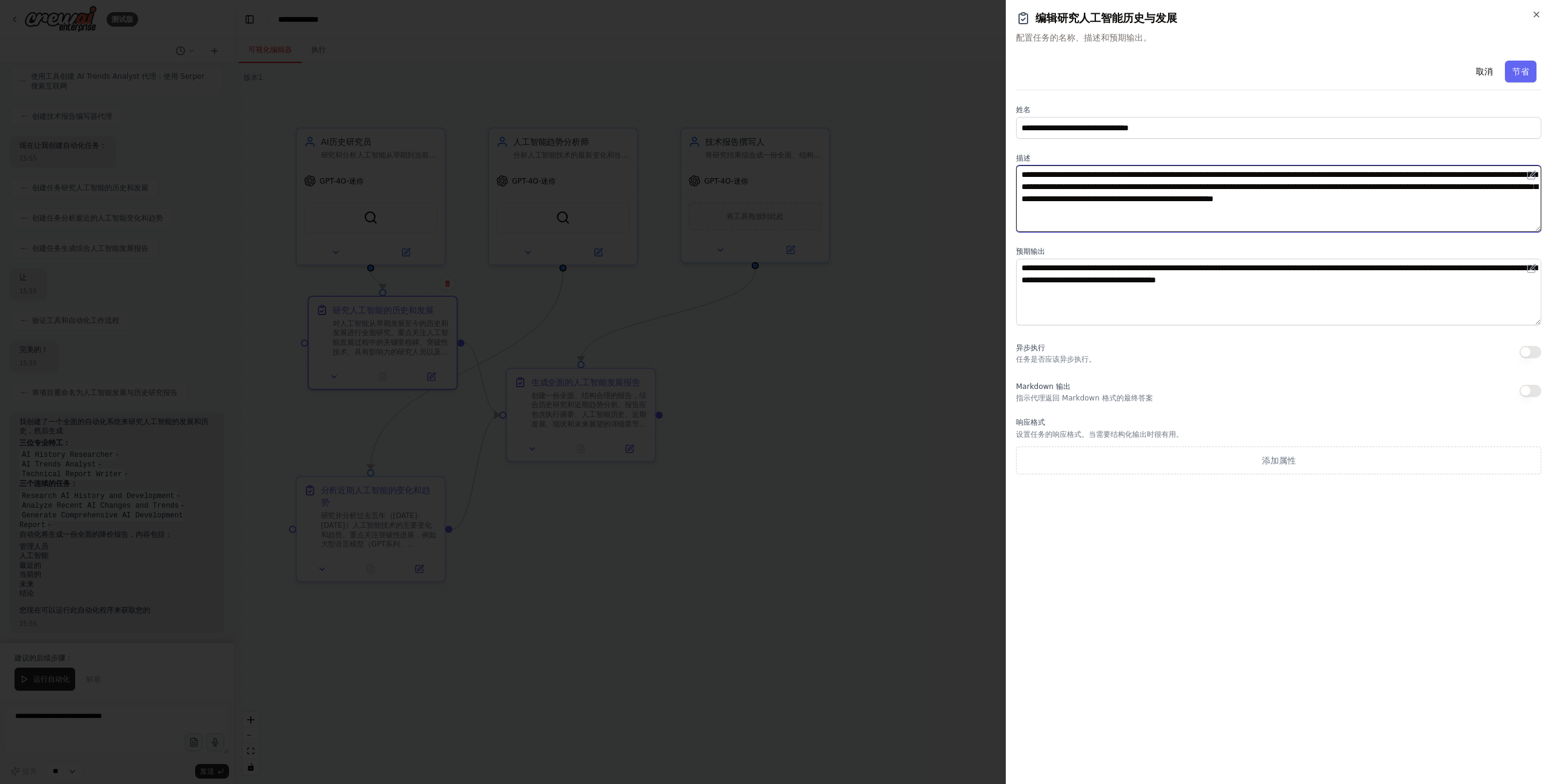
click at [1120, 217] on textarea "**********" at bounding box center [1278, 199] width 525 height 67
click at [1177, 200] on textarea "**********" at bounding box center [1278, 199] width 525 height 67
click at [611, 324] on div at bounding box center [775, 392] width 1551 height 784
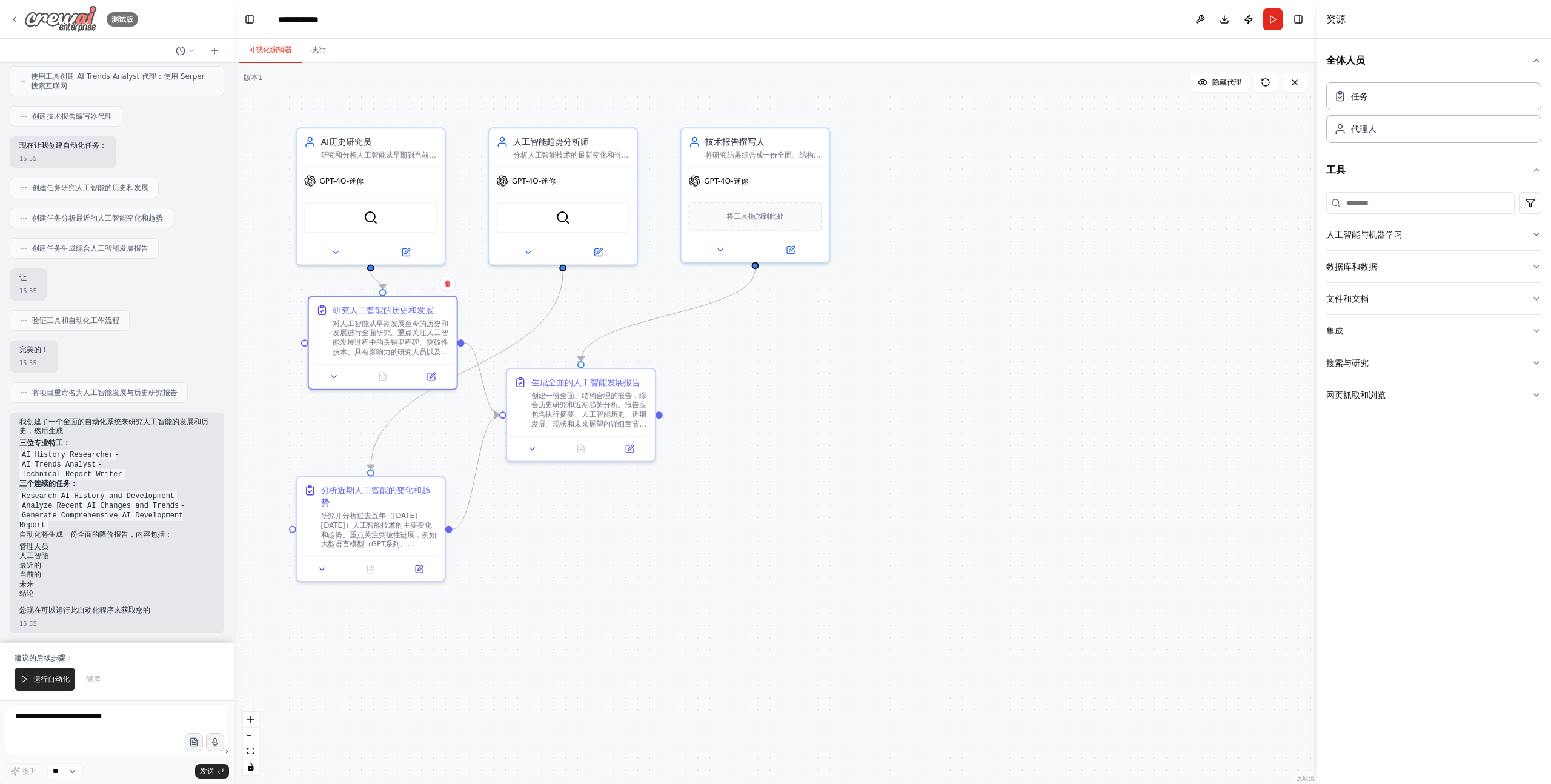
click at [10, 15] on icon at bounding box center [14, 19] width 10 height 10
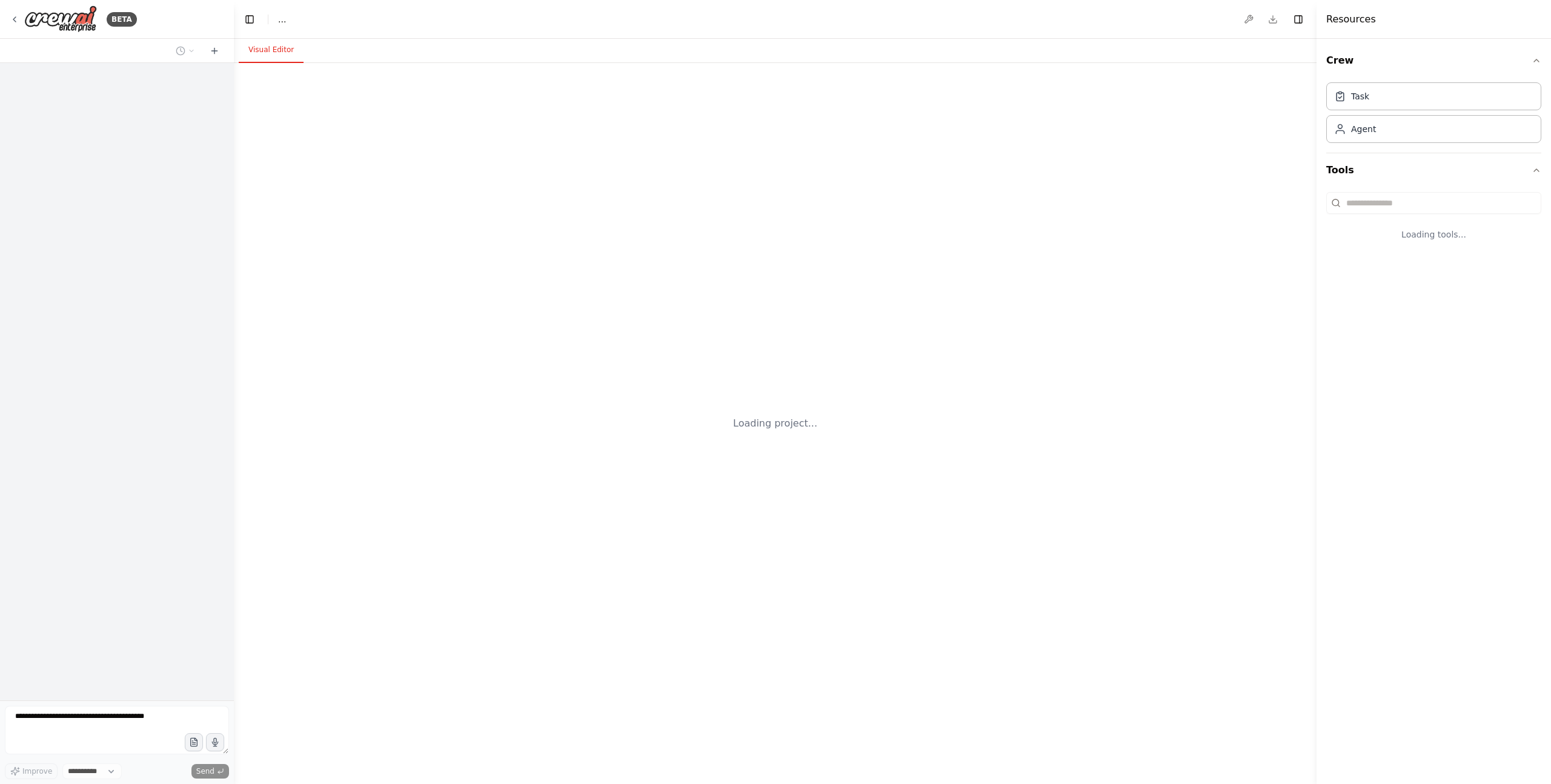
select select "****"
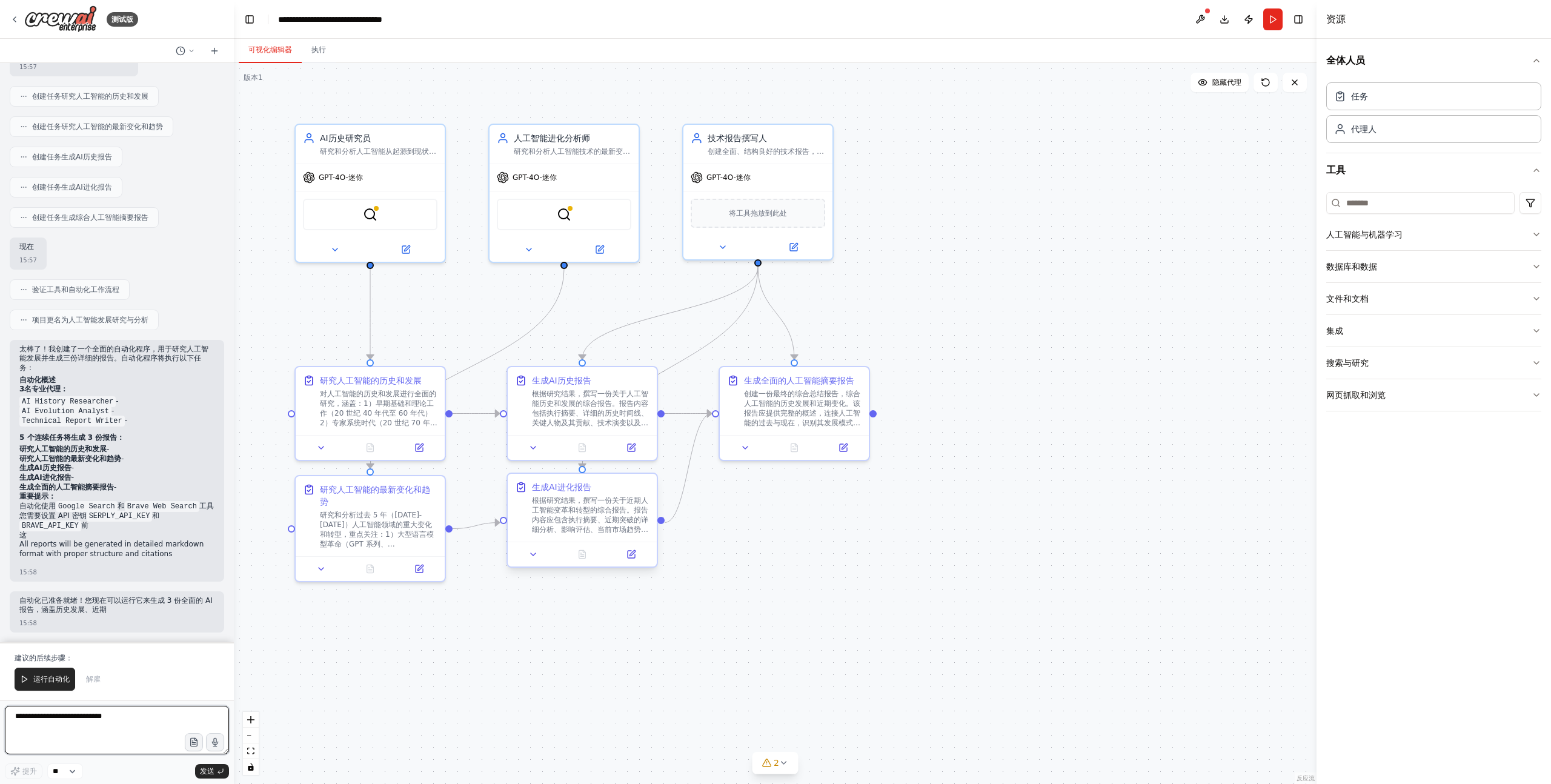
scroll to position [505, 0]
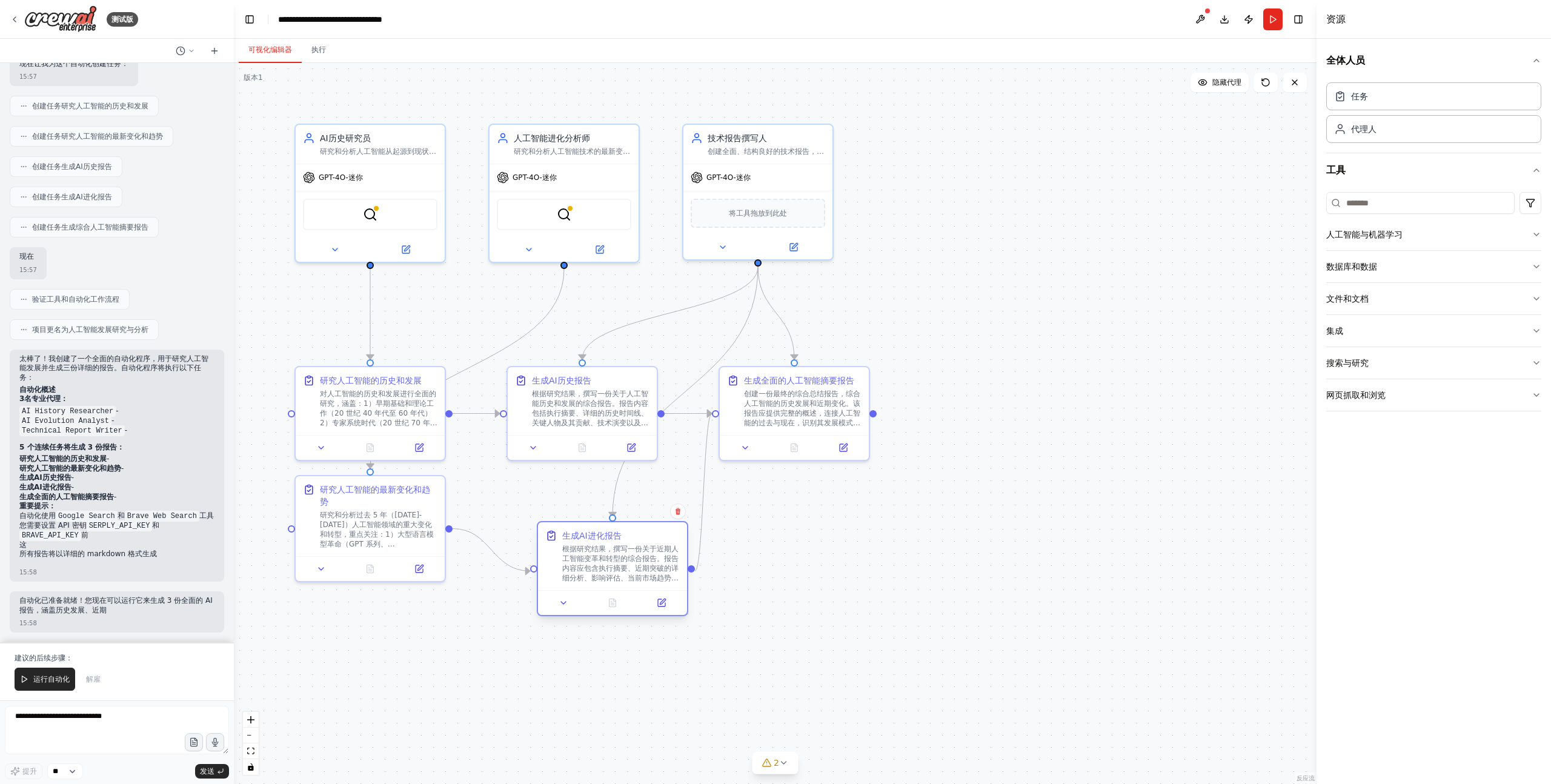
drag, startPoint x: 618, startPoint y: 524, endPoint x: 644, endPoint y: 564, distance: 47.7
click at [644, 564] on font "根据研究结果，撰写一份关于近期人工智能变革和转型的综合报告。报告内容应包含执行摘要、近期突破的详细分析、影响评估、当前市场趋势以及人工智能发展的未来影响。" at bounding box center [620, 568] width 116 height 47
click at [99, 723] on textarea at bounding box center [117, 730] width 224 height 49
click at [388, 512] on font "研究和分析过去 5 年（[DATE]-[DATE]）人工智能领域的重大变化和转型，重点关注：1）大型语言模型革命（GPT 系列、[PERSON_NAME] 等…" at bounding box center [377, 566] width 115 height 115
click at [567, 410] on font "根据研究结果，撰写一份关于人工智能历史和发展的综合报告。报告内容包括执行摘要、详细的历史时间线、关键人物及其贡献、技术演变以及关于人工智能历史发展模式的结论。" at bounding box center [589, 410] width 116 height 47
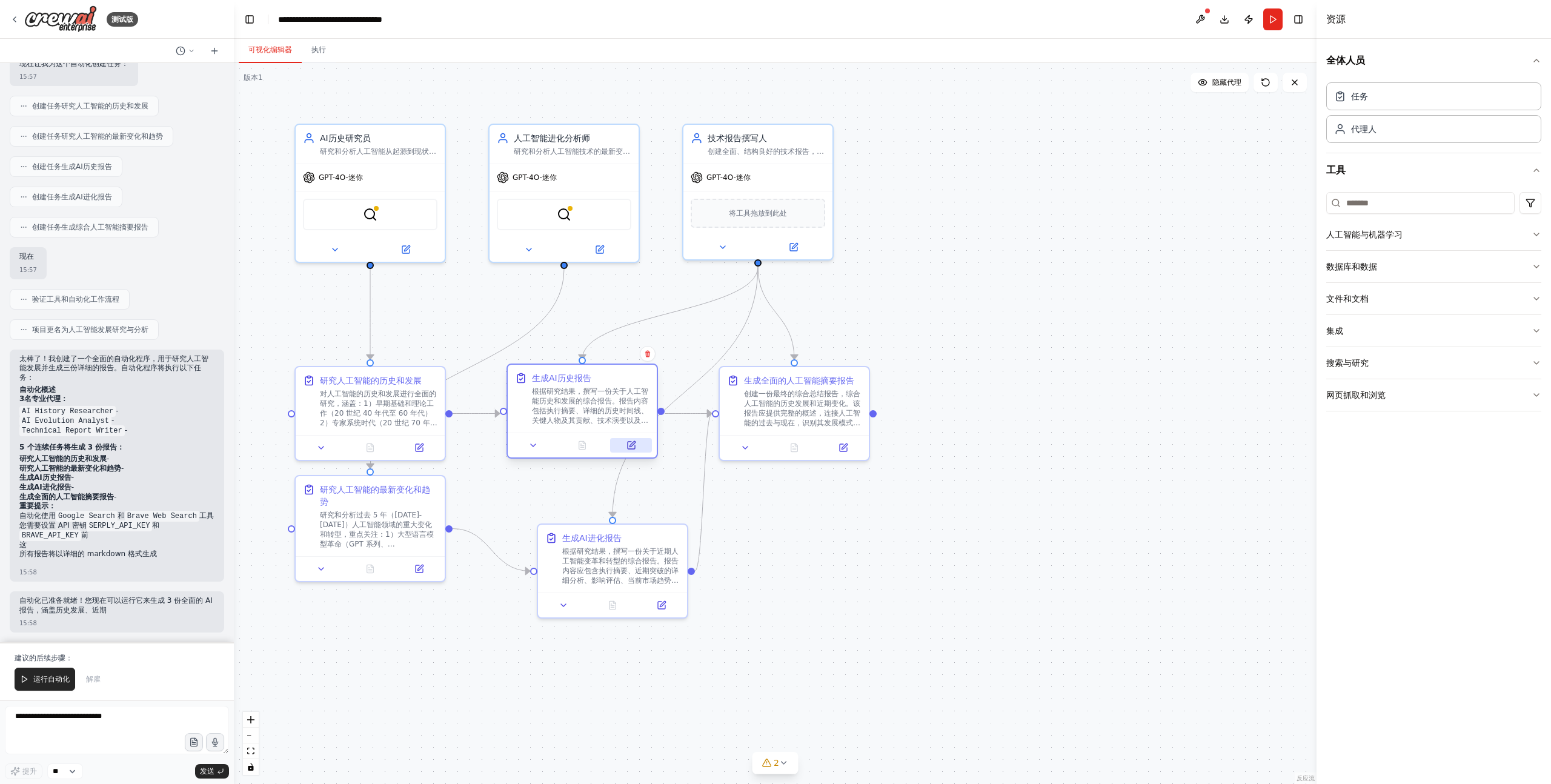
click at [631, 446] on icon at bounding box center [632, 443] width 5 height 5
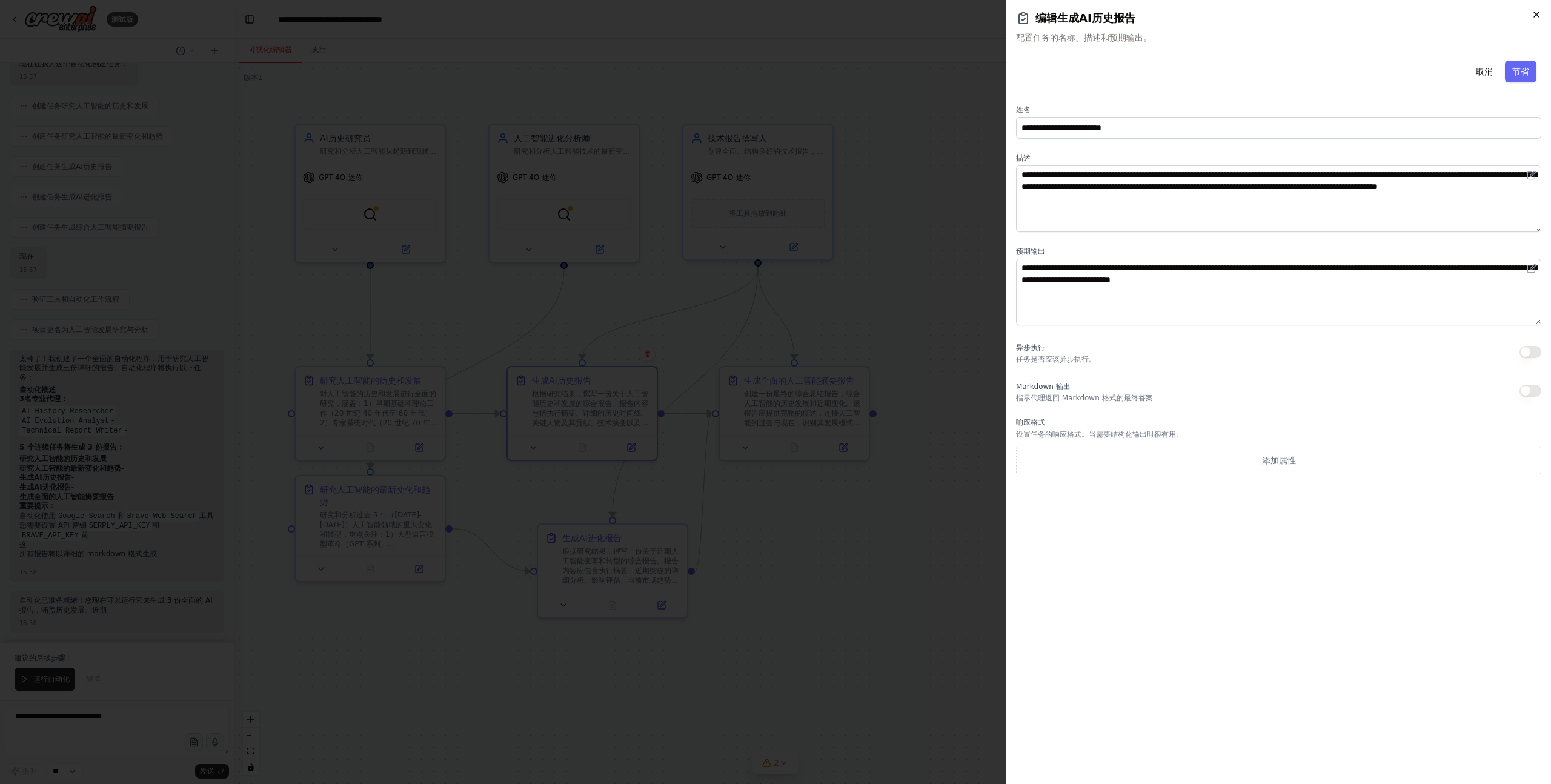
click at [1535, 10] on icon "button" at bounding box center [1535, 14] width 10 height 10
